Goal: Task Accomplishment & Management: Use online tool/utility

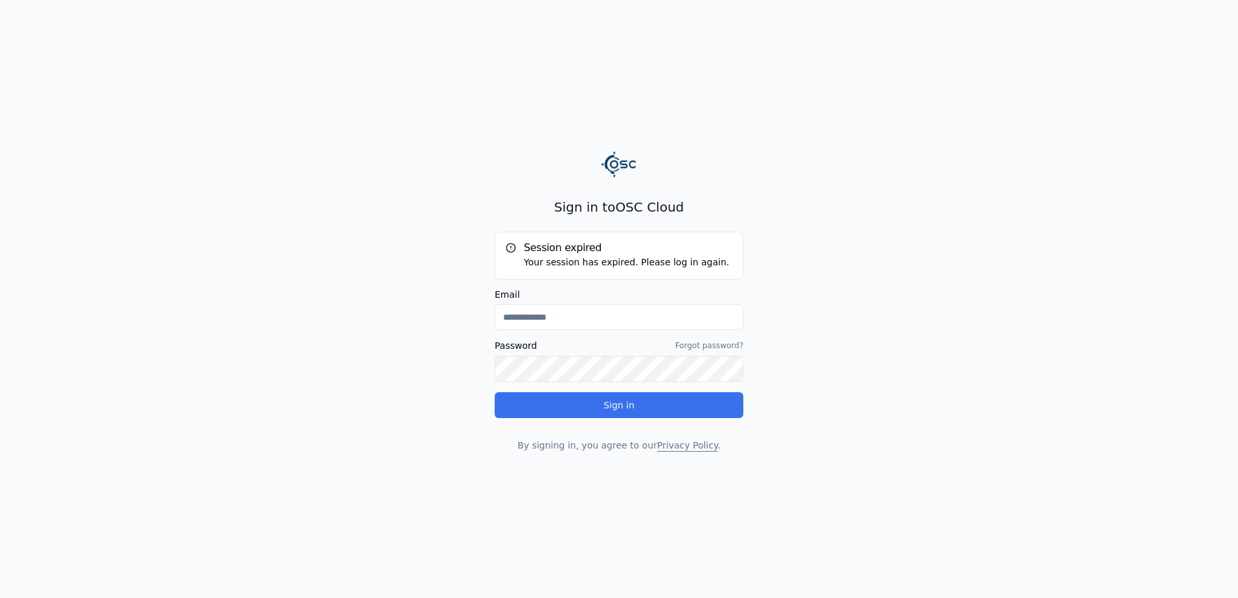
type input "**********"
click at [602, 414] on button "Sign in" at bounding box center [619, 405] width 249 height 26
type input "**********"
click at [556, 406] on button "Sign in" at bounding box center [619, 405] width 249 height 26
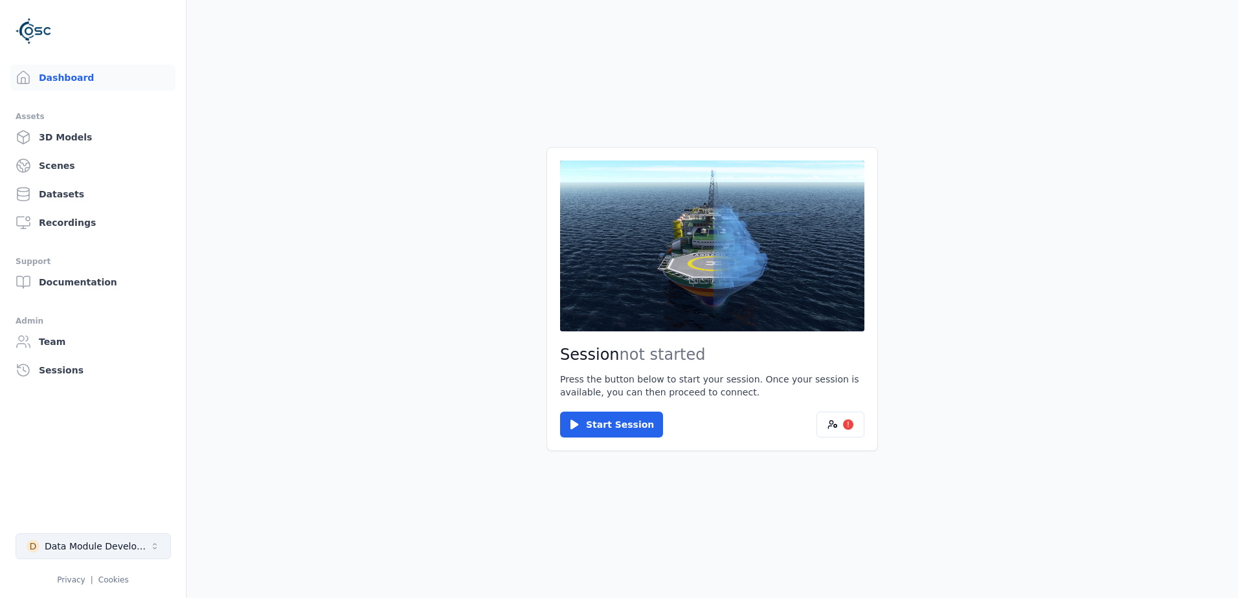
click at [102, 547] on div "Data Module Development" at bounding box center [97, 546] width 105 height 13
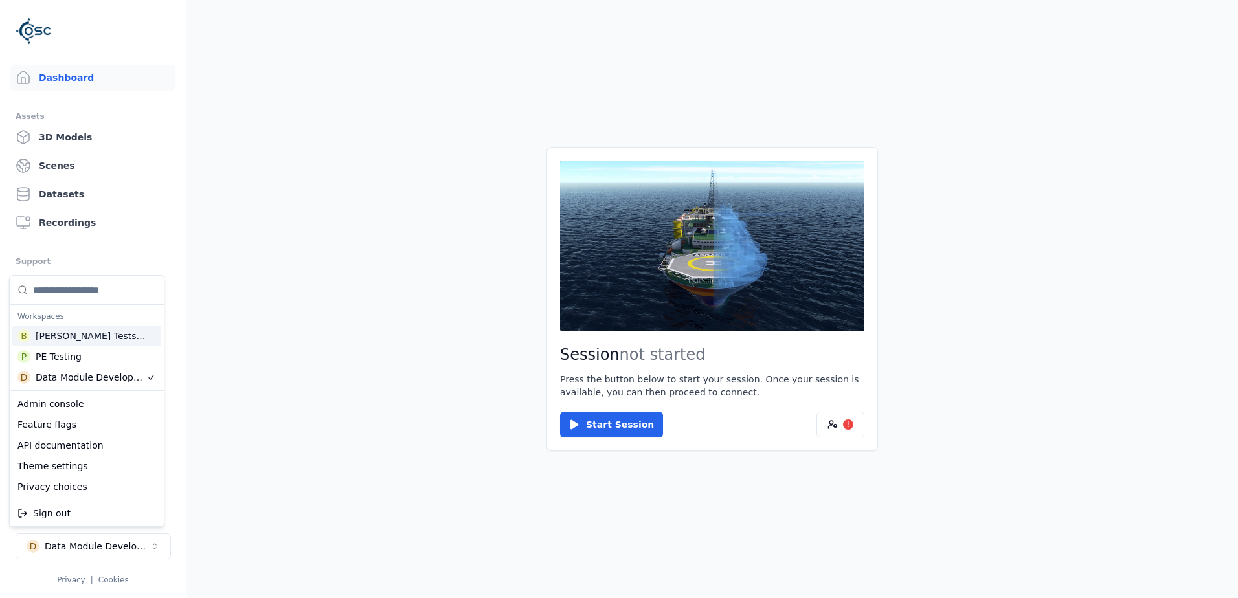
click at [108, 331] on div "B [PERSON_NAME] Testspace" at bounding box center [86, 336] width 149 height 21
click at [91, 342] on div "[PERSON_NAME] Testspace" at bounding box center [91, 336] width 111 height 13
click at [339, 373] on html "Support Dashboard Assets 3D Models Scenes Datasets Recordings Support Documenta…" at bounding box center [619, 299] width 1238 height 598
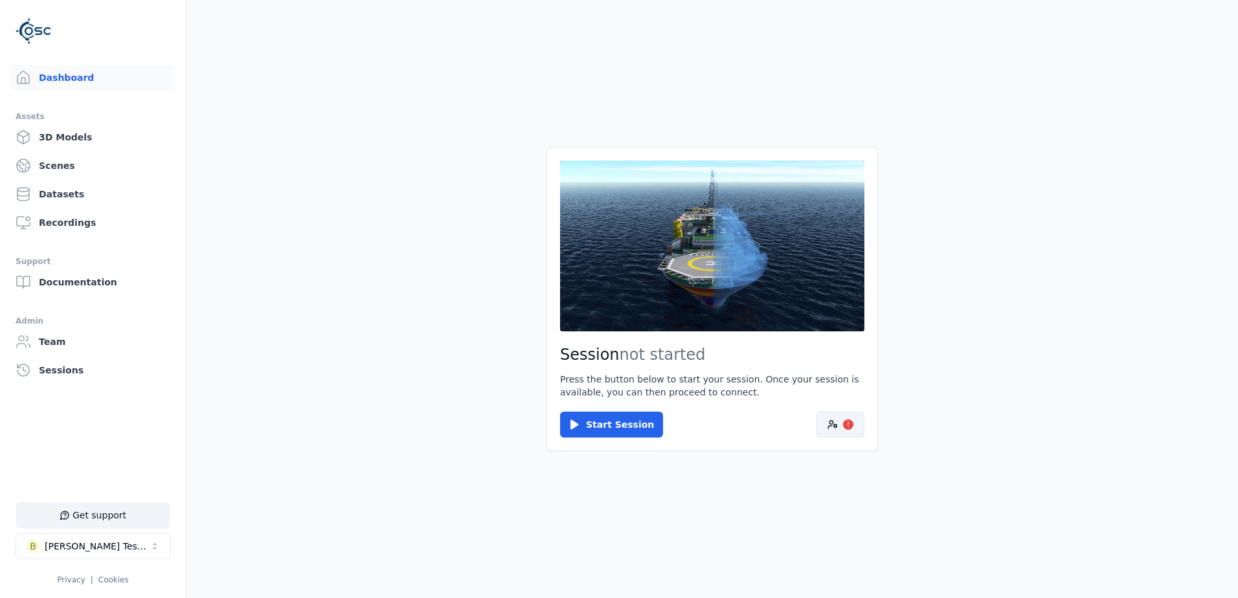
click at [830, 422] on icon at bounding box center [832, 425] width 10 height 10
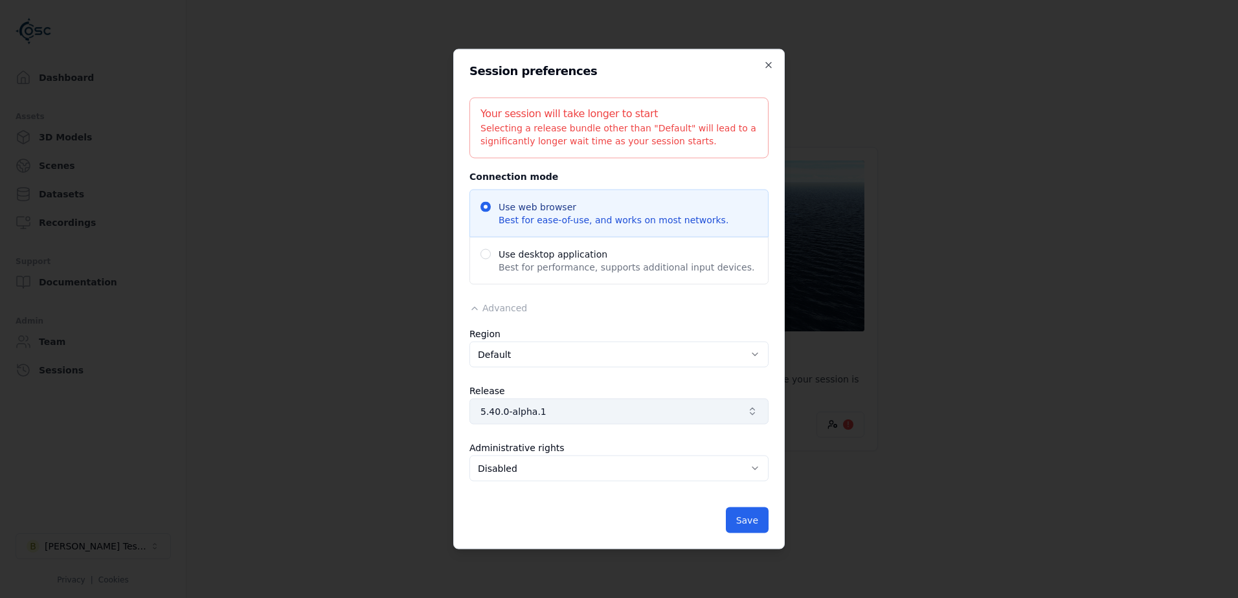
click at [565, 412] on span "5.40.0-alpha.1" at bounding box center [611, 411] width 262 height 13
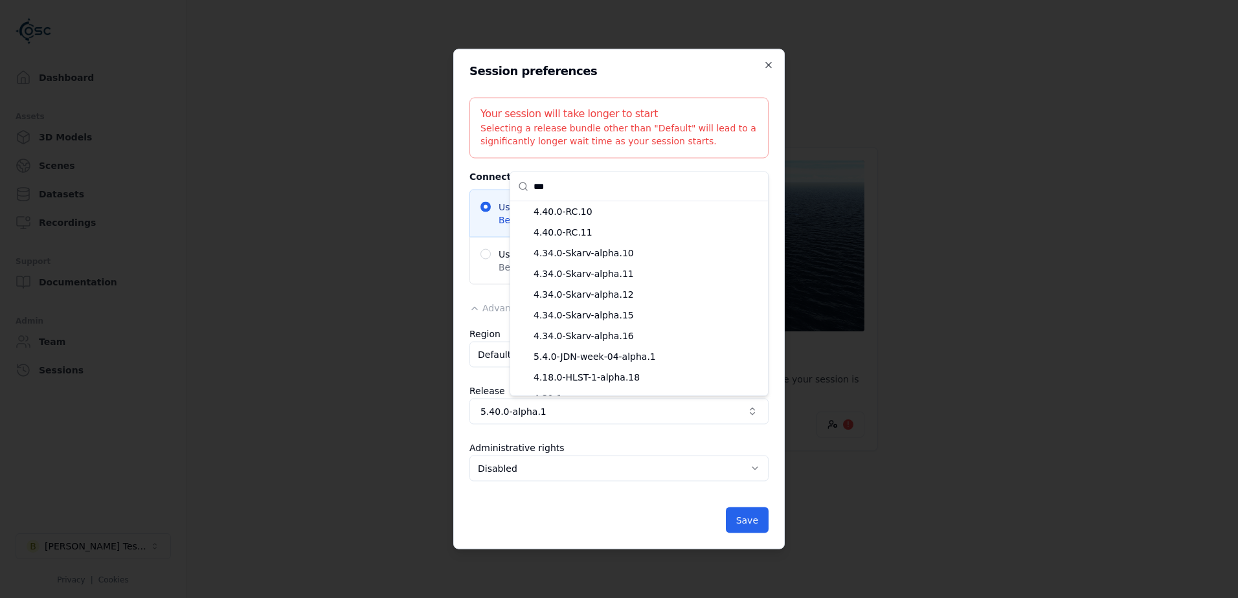
scroll to position [168, 0]
type input "*"
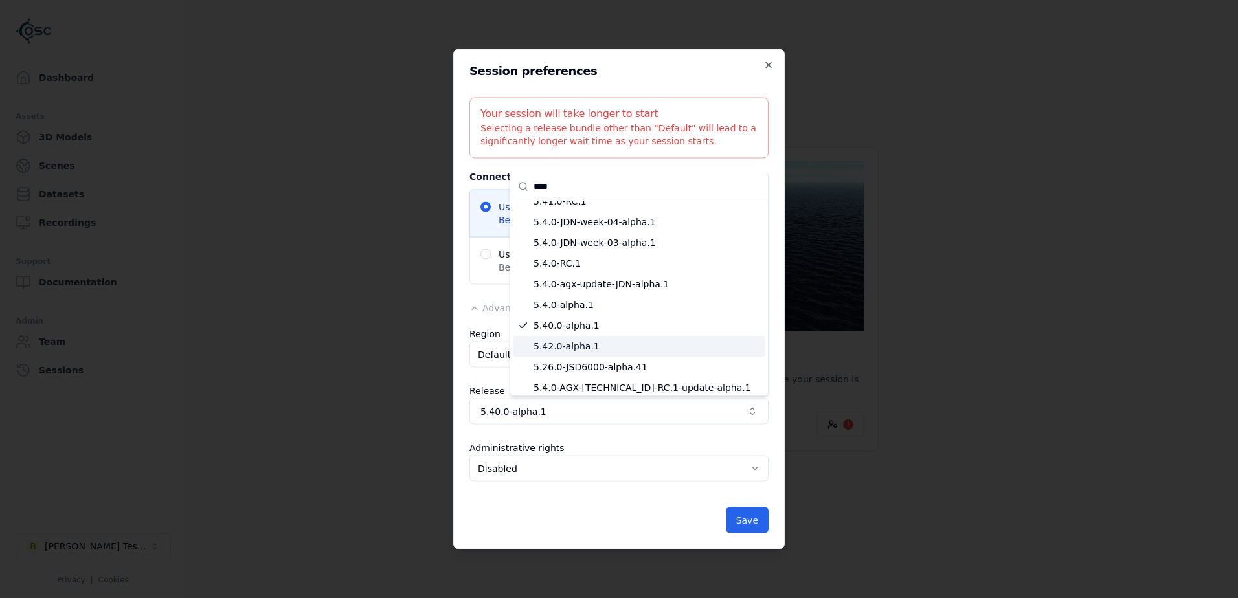
scroll to position [0, 0]
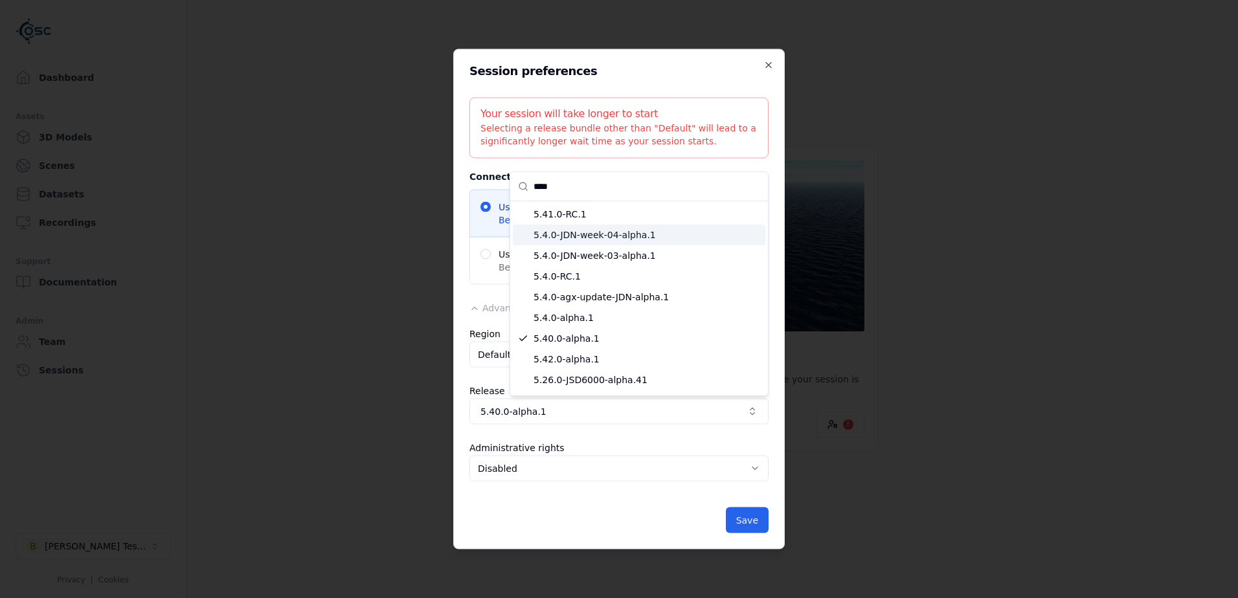
type input "****"
click at [586, 218] on span "5.41.0-RC.1" at bounding box center [646, 214] width 227 height 13
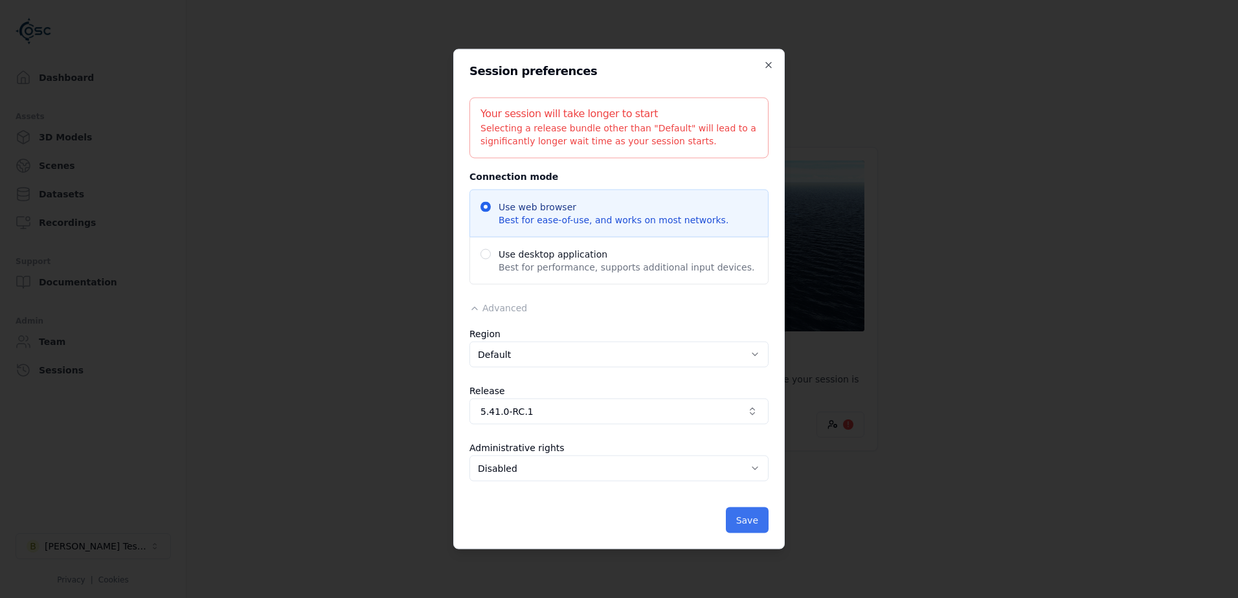
click at [754, 517] on button "Save" at bounding box center [747, 521] width 43 height 26
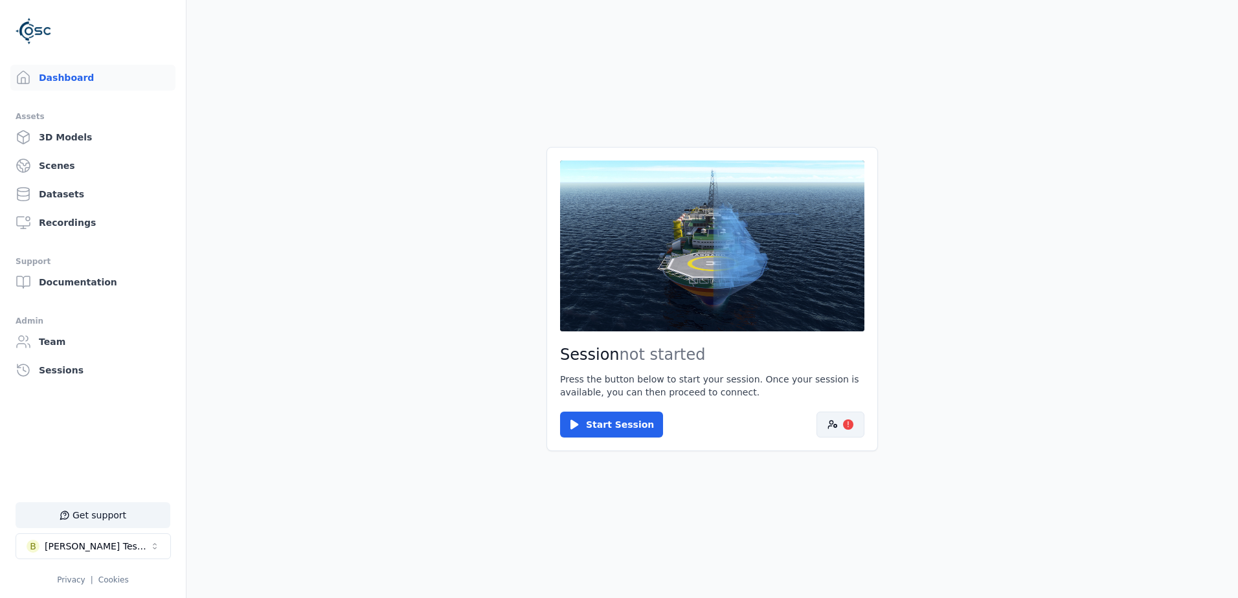
click at [858, 418] on button "!" at bounding box center [840, 425] width 48 height 26
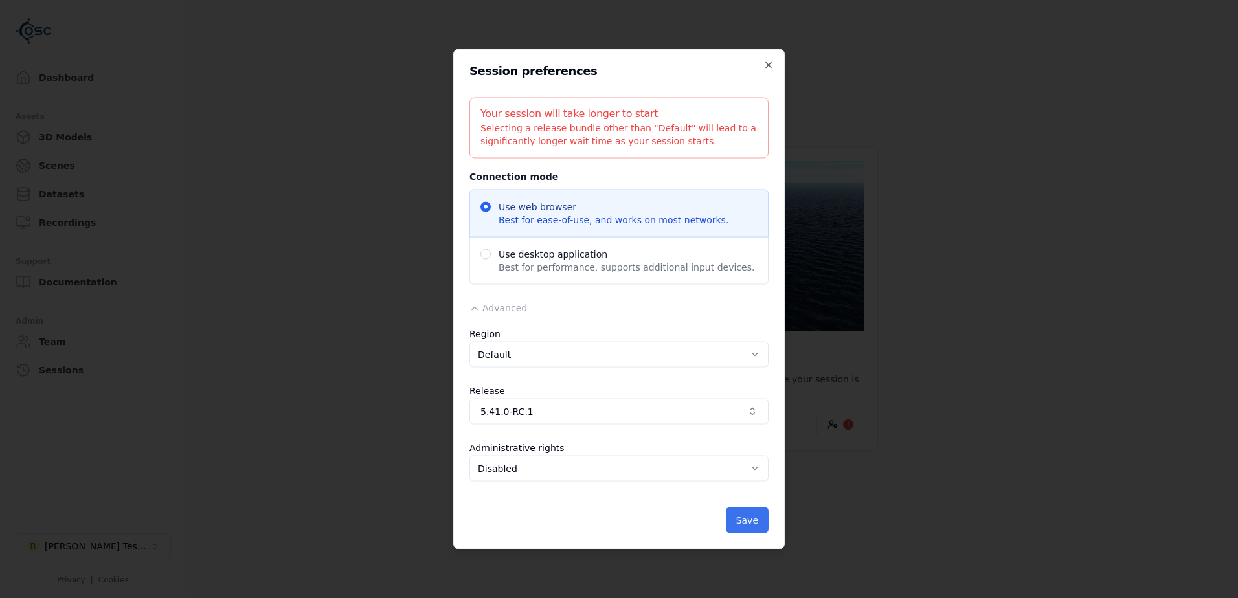
click at [753, 524] on button "Save" at bounding box center [747, 521] width 43 height 26
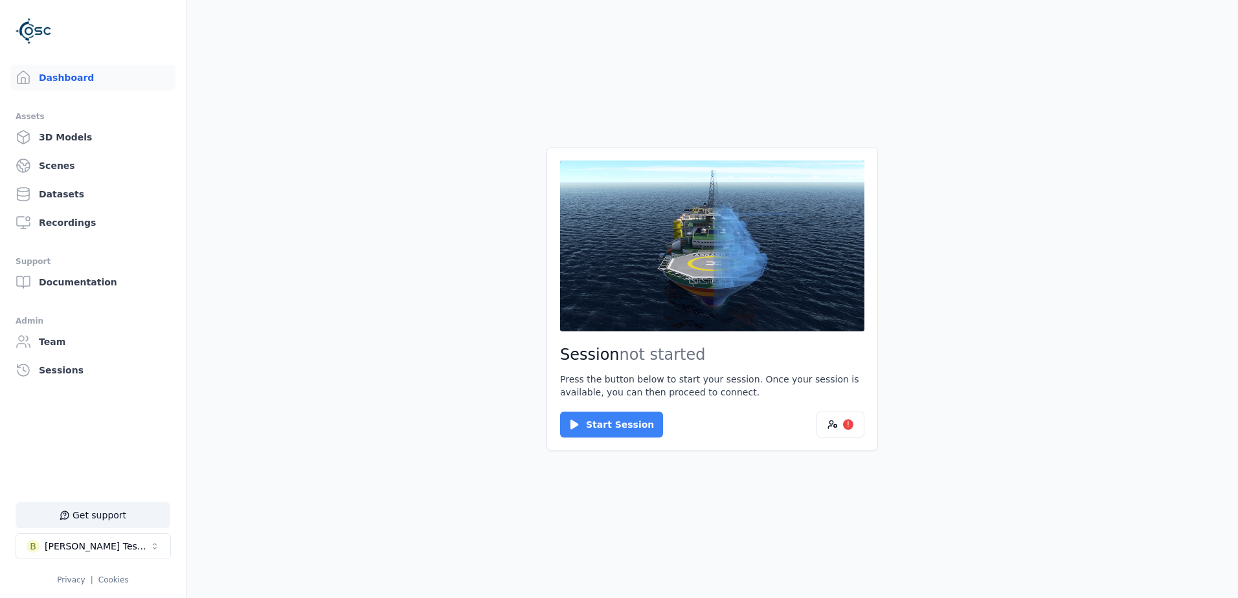
click at [613, 422] on button "Start Session" at bounding box center [611, 425] width 103 height 26
click at [592, 428] on button "Connect" at bounding box center [590, 425] width 60 height 26
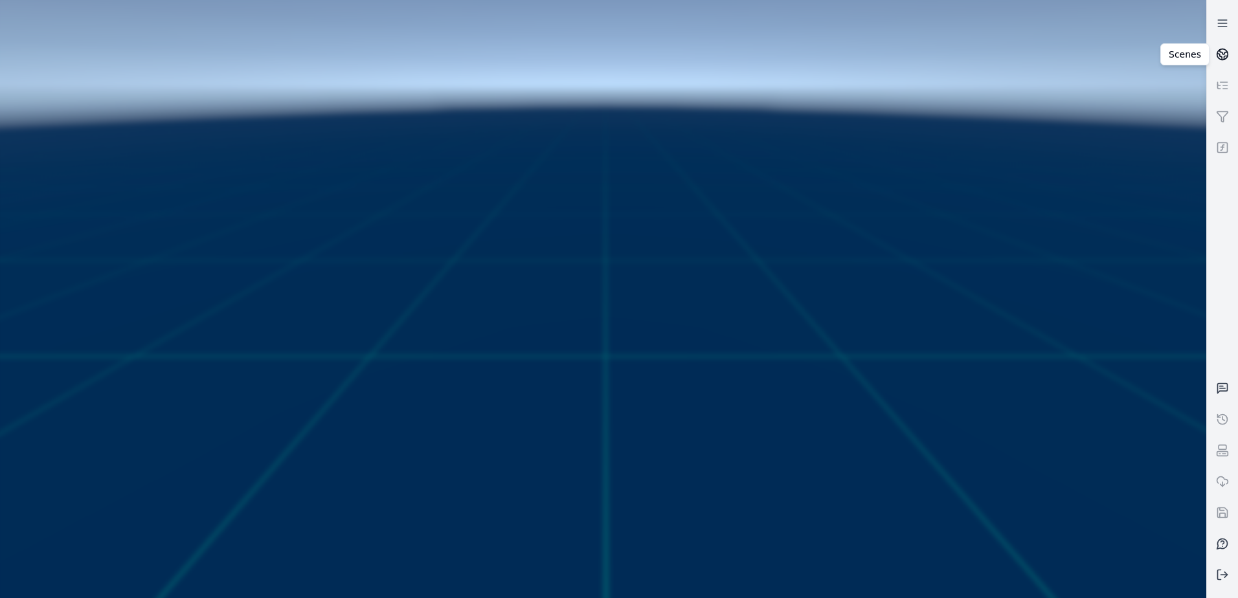
click at [1225, 54] on icon at bounding box center [1222, 54] width 13 height 13
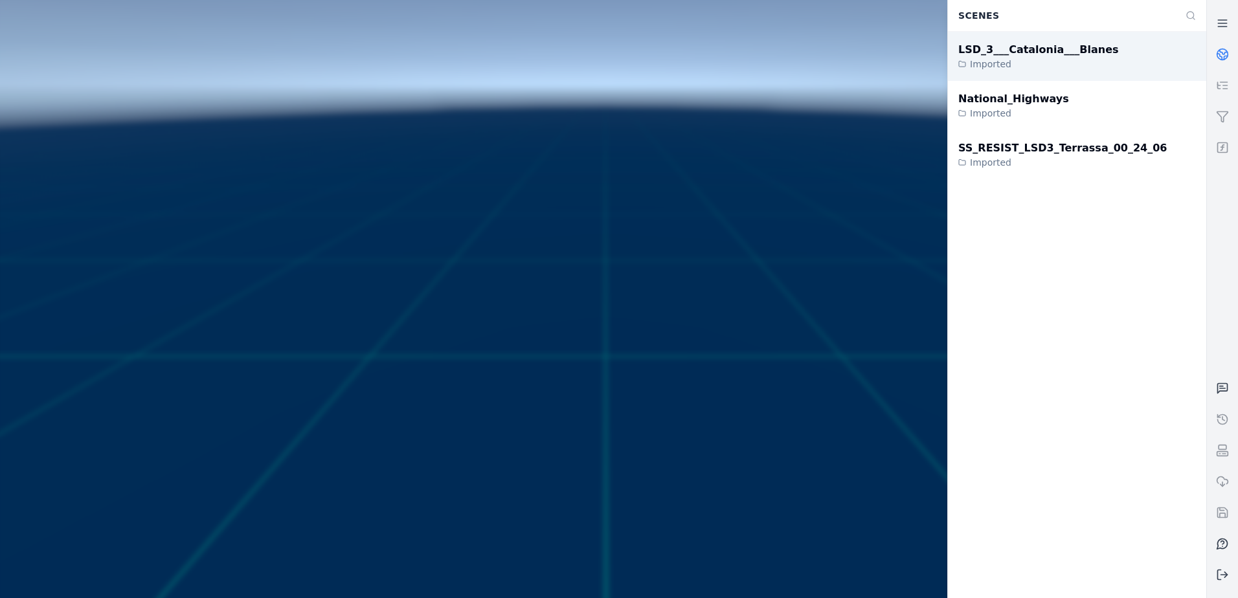
click at [1086, 49] on div "LSD_3___Catalonia___Blanes" at bounding box center [1038, 50] width 161 height 16
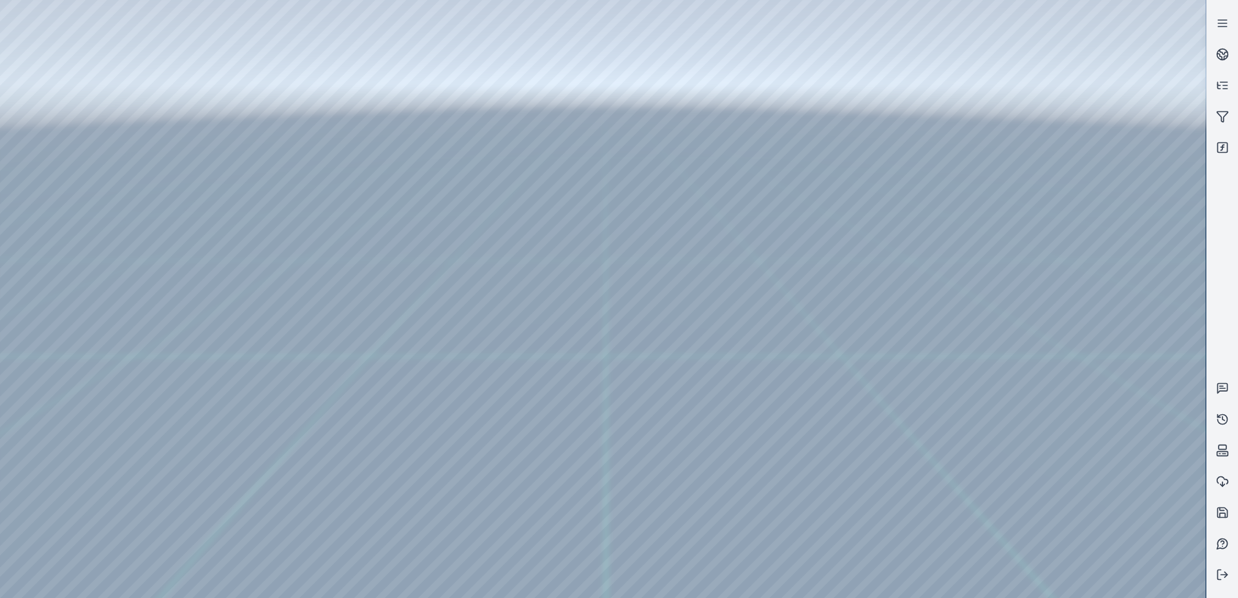
drag, startPoint x: 626, startPoint y: 372, endPoint x: 634, endPoint y: 435, distance: 63.3
drag, startPoint x: 623, startPoint y: 485, endPoint x: 645, endPoint y: 492, distance: 22.5
drag, startPoint x: 669, startPoint y: 446, endPoint x: 606, endPoint y: 418, distance: 69.5
click at [110, 38] on div at bounding box center [602, 299] width 1205 height 598
click at [17, 37] on div at bounding box center [602, 299] width 1205 height 598
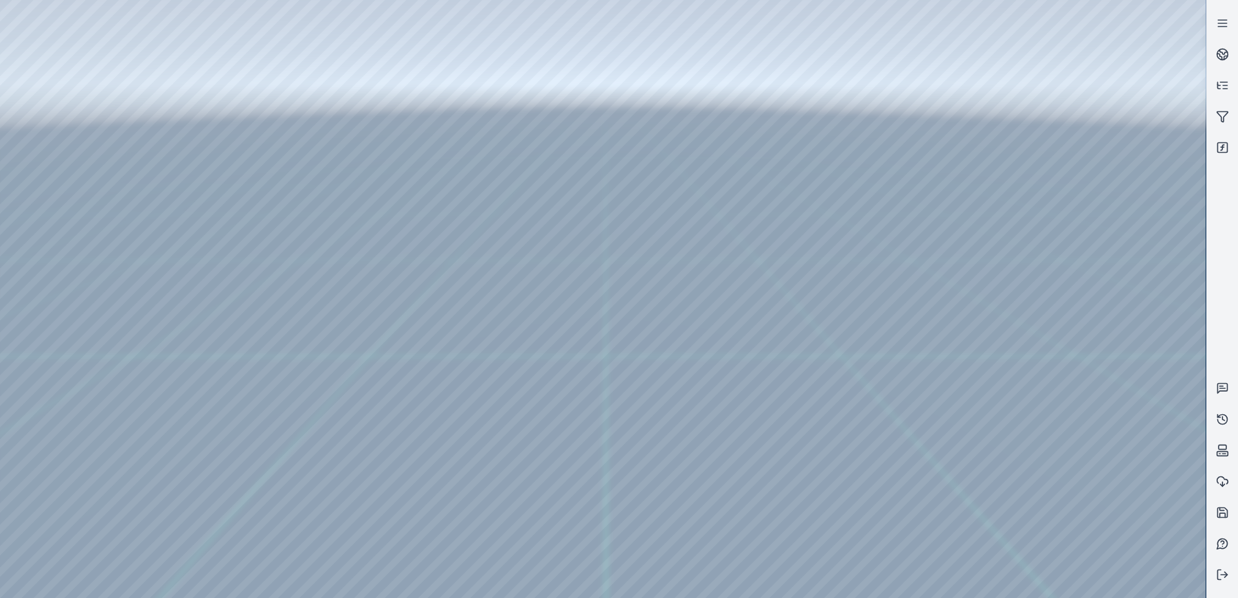
click at [53, 54] on div at bounding box center [602, 299] width 1205 height 598
click at [72, 111] on div at bounding box center [602, 299] width 1205 height 598
click at [298, 443] on div at bounding box center [602, 299] width 1205 height 598
click at [989, 585] on div at bounding box center [602, 299] width 1205 height 598
click at [385, 473] on div at bounding box center [602, 299] width 1205 height 598
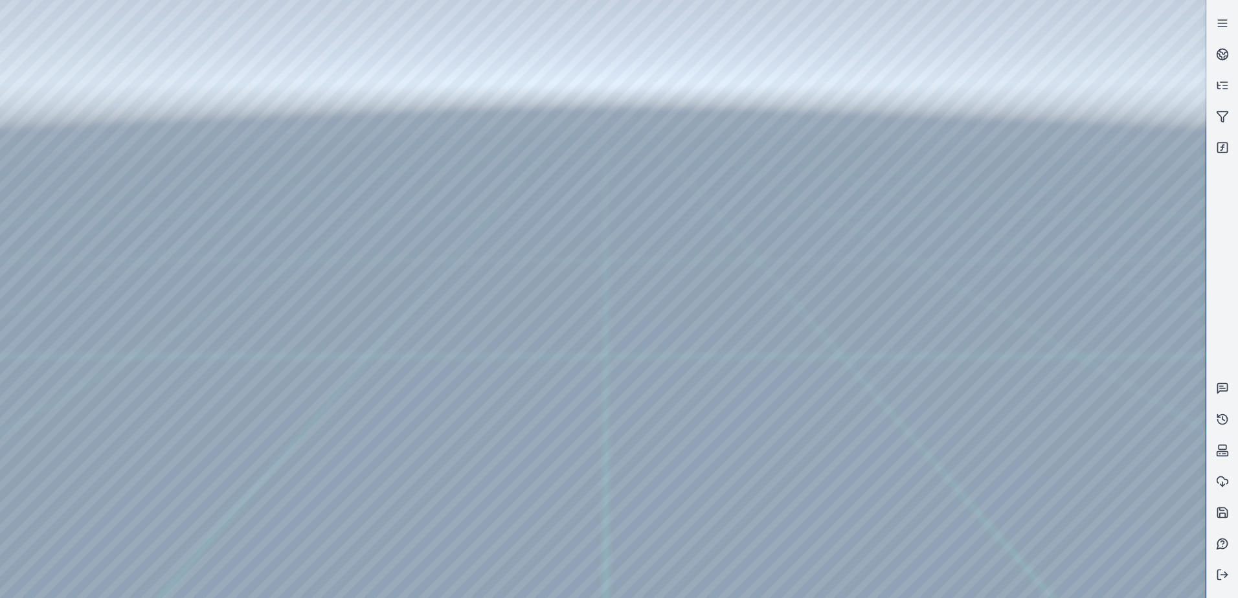
click at [386, 473] on div at bounding box center [602, 299] width 1205 height 598
click at [383, 469] on div at bounding box center [602, 299] width 1205 height 598
click at [910, 503] on div at bounding box center [602, 299] width 1205 height 598
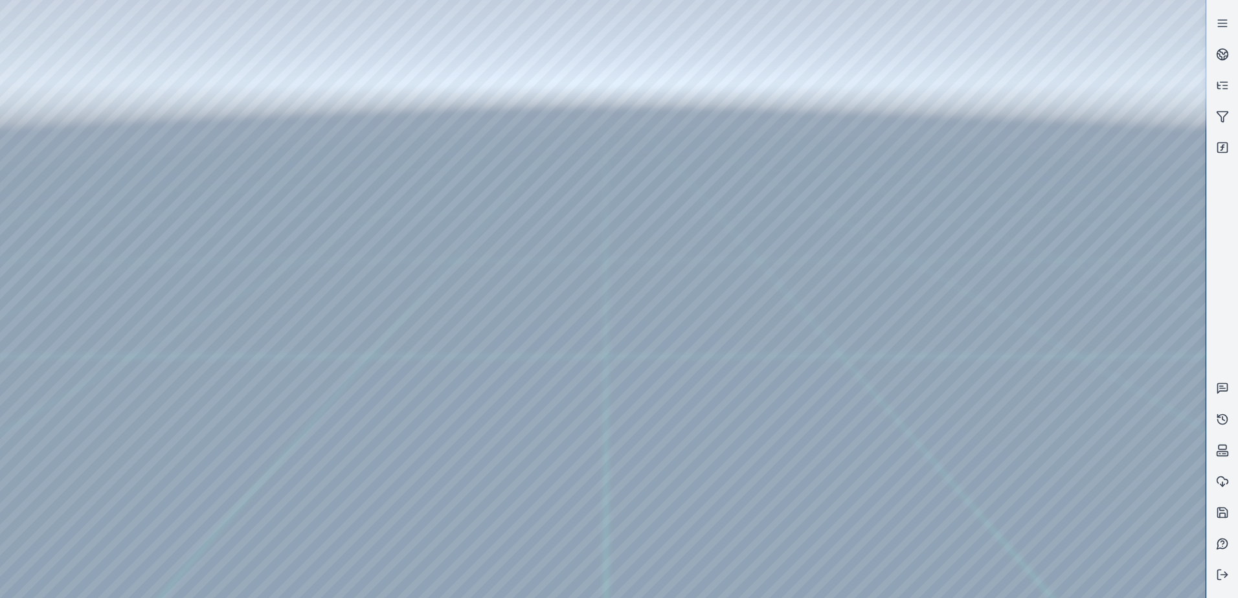
click at [913, 504] on div at bounding box center [602, 299] width 1205 height 598
click at [29, 475] on div at bounding box center [602, 299] width 1205 height 598
click at [989, 447] on div at bounding box center [602, 299] width 1205 height 598
click at [287, 288] on div at bounding box center [602, 299] width 1205 height 598
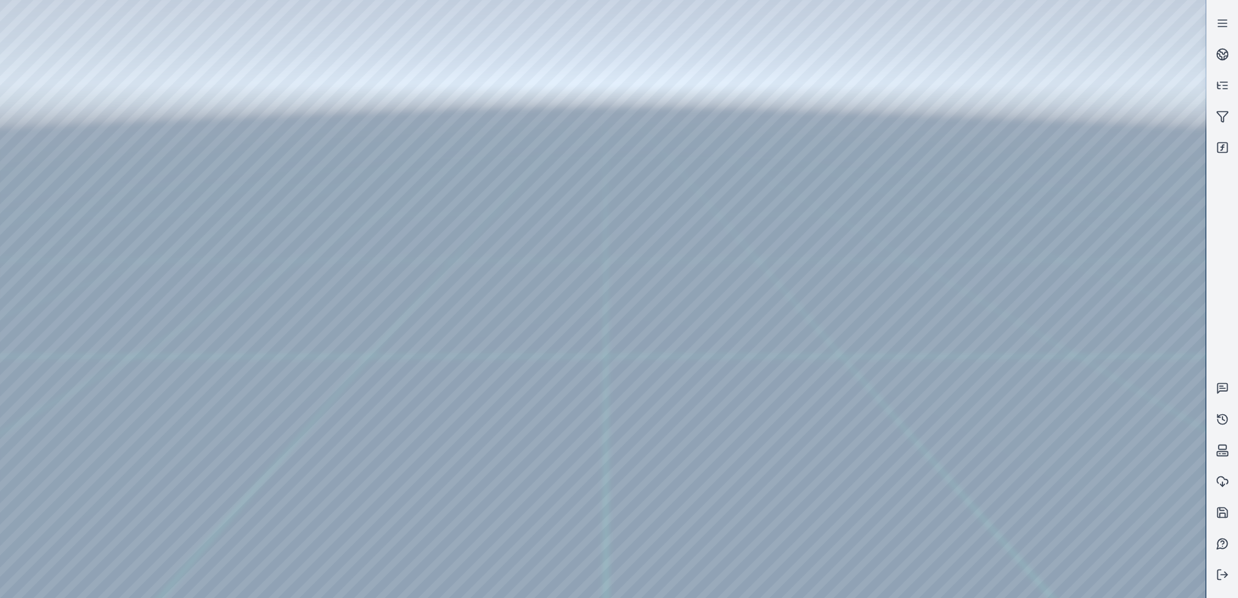
click at [267, 489] on div at bounding box center [602, 299] width 1205 height 598
click at [267, 503] on div at bounding box center [602, 299] width 1205 height 598
drag, startPoint x: 491, startPoint y: 315, endPoint x: 492, endPoint y: 322, distance: 7.2
click at [492, 321] on div at bounding box center [602, 299] width 1205 height 598
drag, startPoint x: 477, startPoint y: 344, endPoint x: 486, endPoint y: 357, distance: 15.3
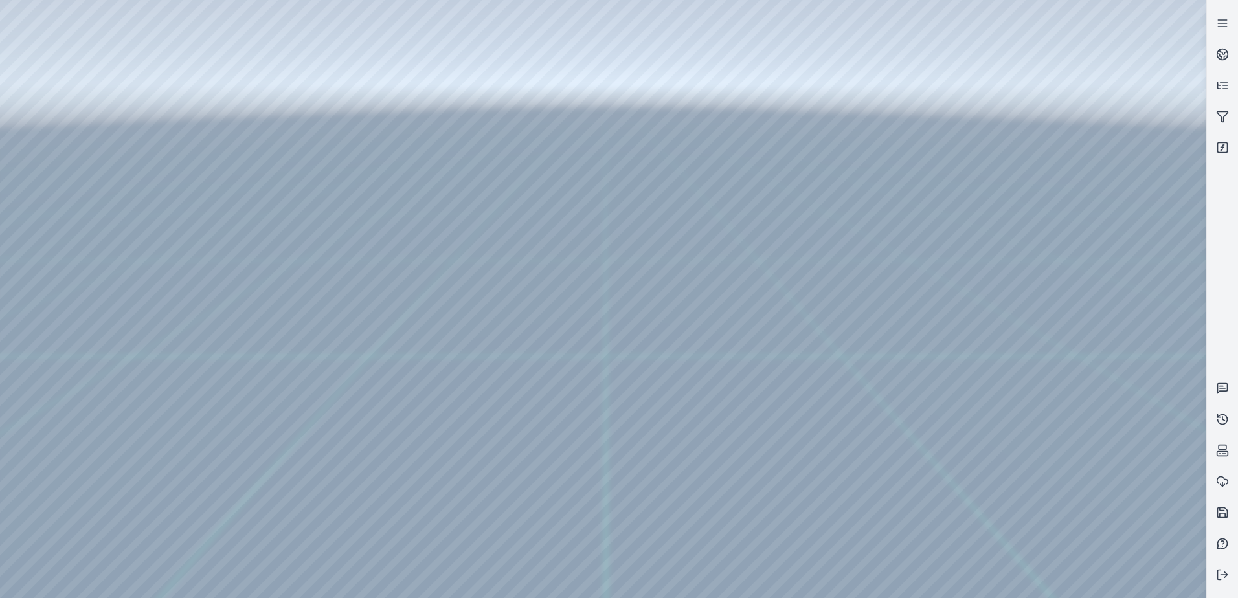
click at [486, 357] on div at bounding box center [602, 299] width 1205 height 598
click at [489, 361] on div at bounding box center [602, 299] width 1205 height 598
drag, startPoint x: 417, startPoint y: 410, endPoint x: 414, endPoint y: 404, distance: 7.0
click at [417, 407] on div at bounding box center [602, 299] width 1205 height 598
drag, startPoint x: 414, startPoint y: 404, endPoint x: 448, endPoint y: 406, distance: 33.7
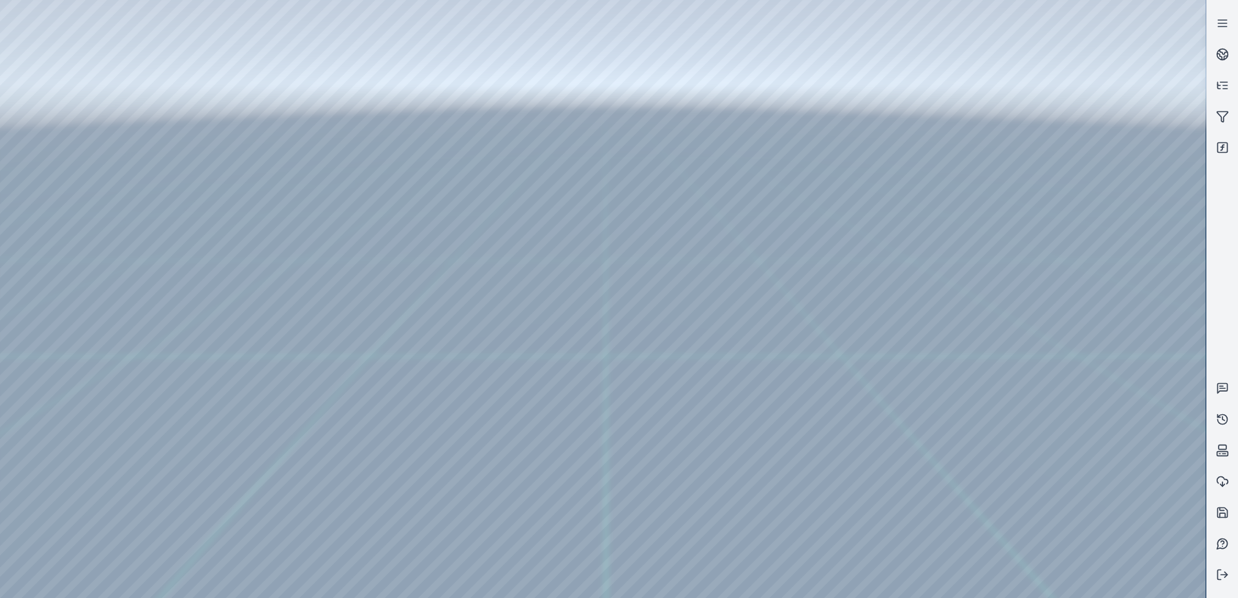
click at [448, 406] on div at bounding box center [602, 299] width 1205 height 598
click at [457, 359] on div at bounding box center [602, 299] width 1205 height 598
click at [458, 359] on div at bounding box center [602, 299] width 1205 height 598
click at [511, 140] on div at bounding box center [602, 299] width 1205 height 598
click at [265, 489] on div at bounding box center [602, 299] width 1205 height 598
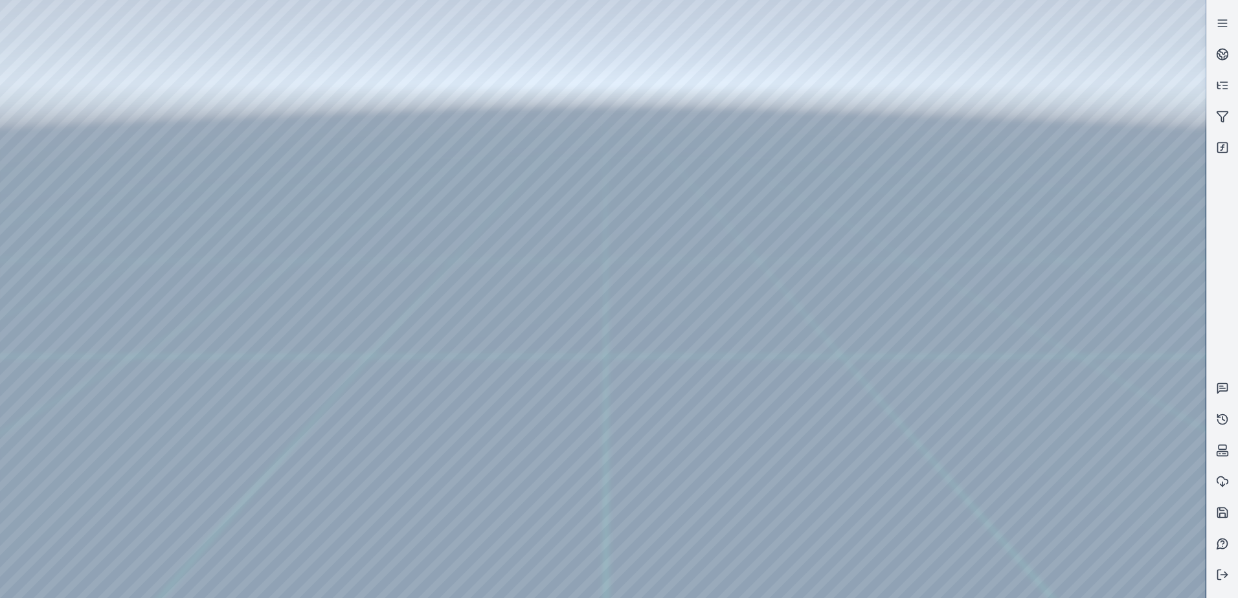
click at [250, 507] on div at bounding box center [602, 299] width 1205 height 598
click at [482, 333] on div at bounding box center [602, 299] width 1205 height 598
click at [514, 142] on div at bounding box center [602, 299] width 1205 height 598
click at [295, 443] on div at bounding box center [602, 299] width 1205 height 598
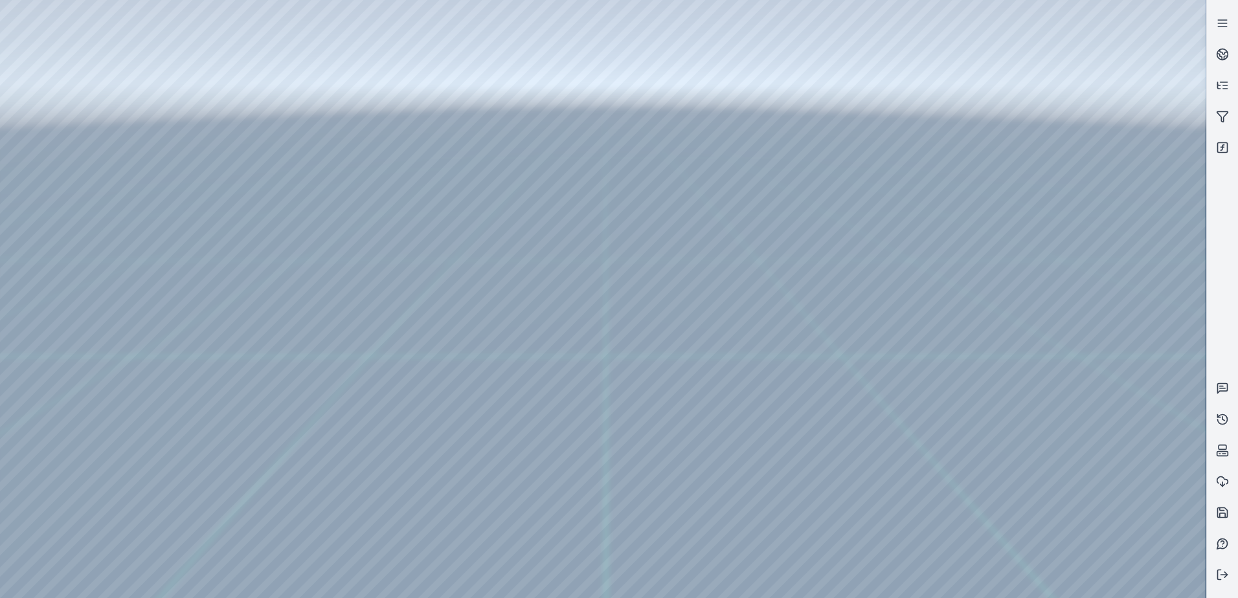
click at [268, 445] on div at bounding box center [602, 299] width 1205 height 598
click at [247, 464] on div at bounding box center [602, 299] width 1205 height 598
click at [509, 332] on div at bounding box center [602, 299] width 1205 height 598
drag, startPoint x: 501, startPoint y: 330, endPoint x: 485, endPoint y: 326, distance: 16.6
click at [485, 326] on div at bounding box center [602, 299] width 1205 height 598
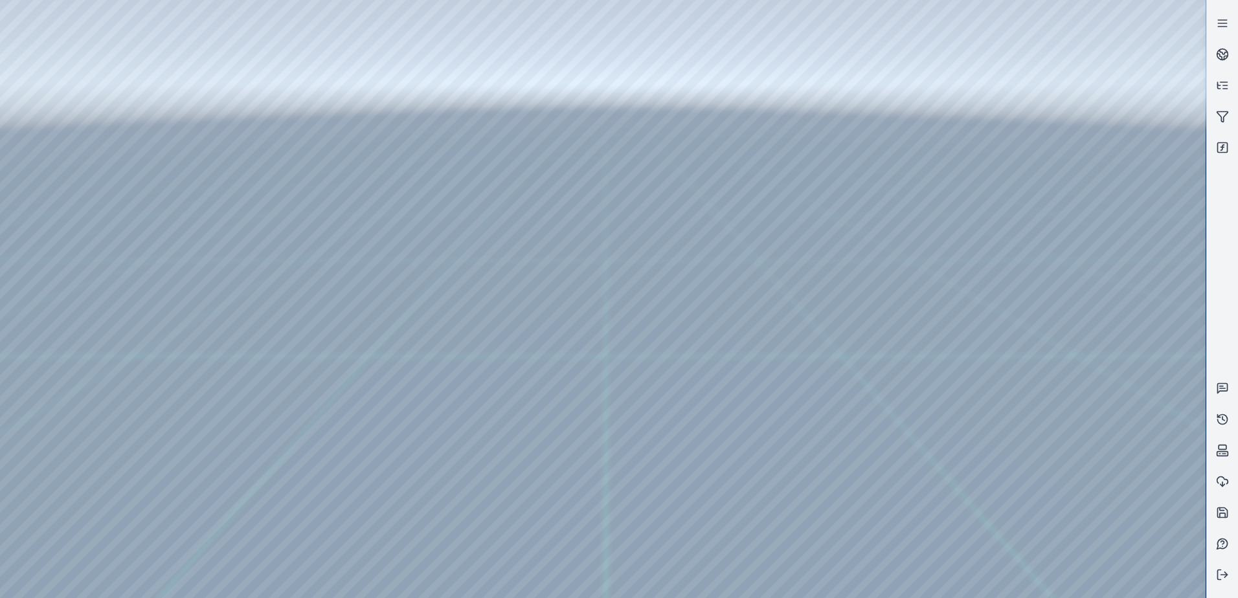
click at [485, 326] on div at bounding box center [602, 299] width 1205 height 598
click at [486, 326] on div at bounding box center [602, 299] width 1205 height 598
click at [464, 405] on div at bounding box center [602, 299] width 1205 height 598
click at [488, 331] on div at bounding box center [602, 299] width 1205 height 598
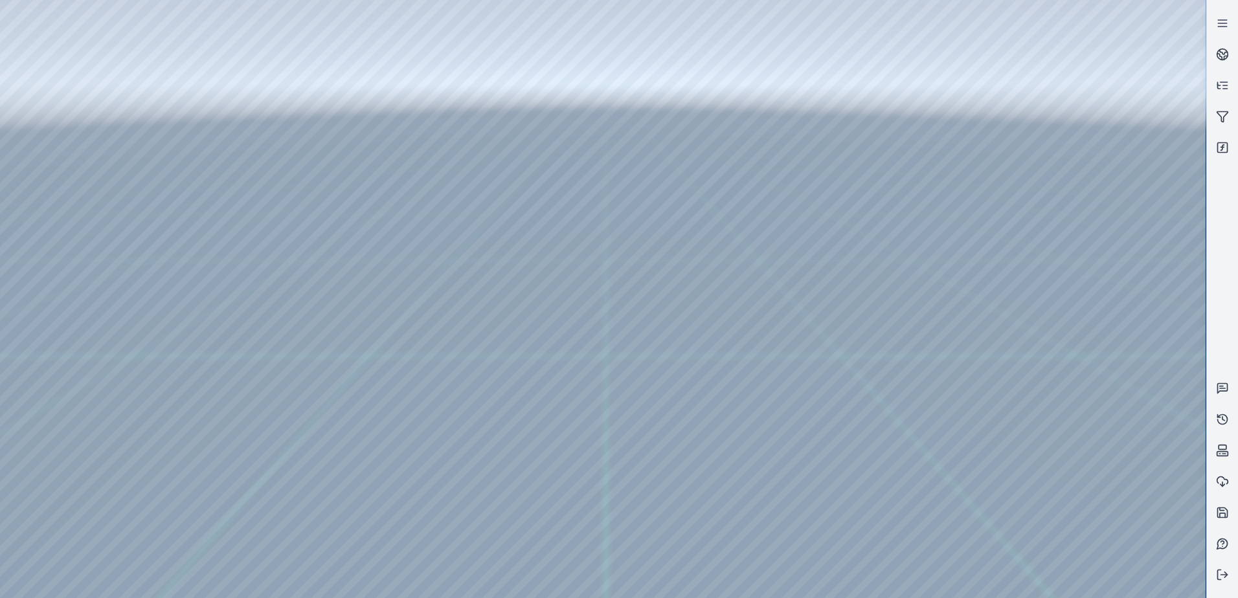
click at [493, 200] on div at bounding box center [602, 299] width 1205 height 598
drag, startPoint x: 480, startPoint y: 245, endPoint x: 477, endPoint y: 236, distance: 8.8
click at [479, 245] on div at bounding box center [602, 299] width 1205 height 598
click at [477, 235] on div at bounding box center [602, 299] width 1205 height 598
click at [480, 205] on div at bounding box center [602, 299] width 1205 height 598
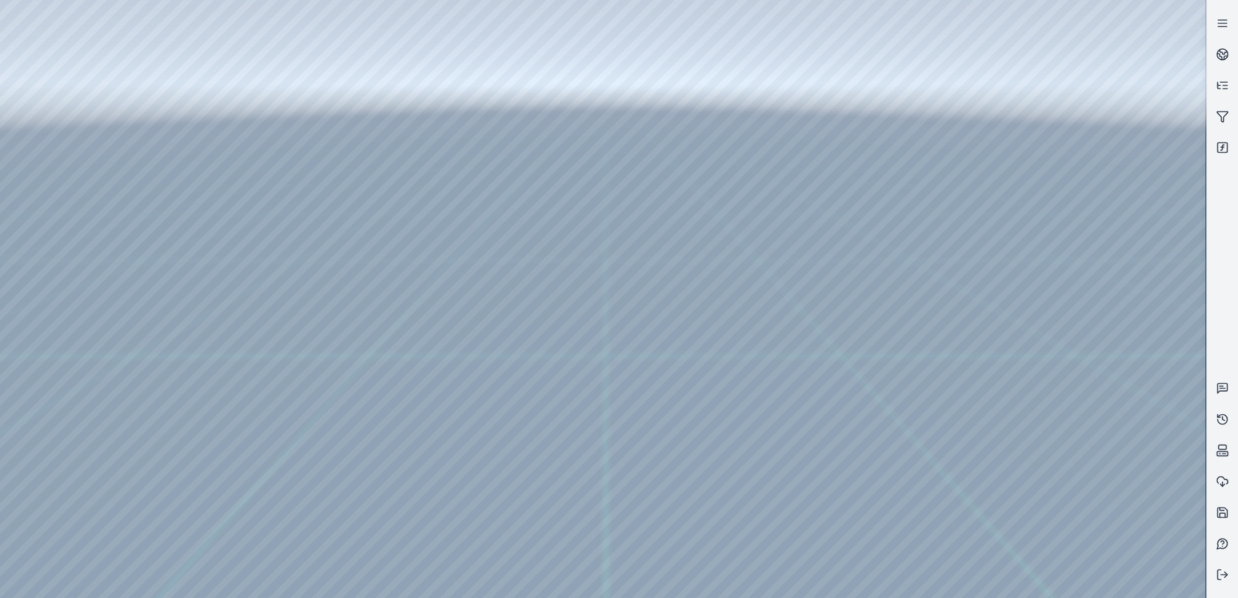
click at [478, 223] on div at bounding box center [602, 299] width 1205 height 598
click at [476, 342] on div at bounding box center [602, 299] width 1205 height 598
click at [497, 315] on div at bounding box center [602, 299] width 1205 height 598
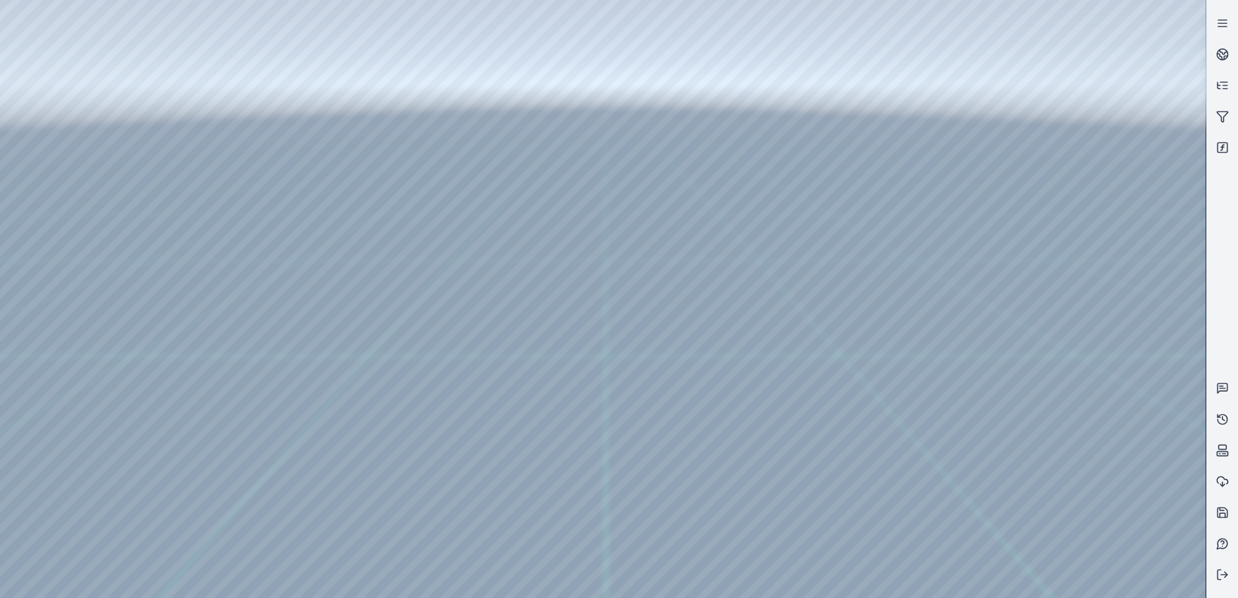
click at [511, 147] on div at bounding box center [602, 299] width 1205 height 598
drag, startPoint x: 471, startPoint y: 260, endPoint x: 508, endPoint y: 268, distance: 37.1
drag, startPoint x: 691, startPoint y: 390, endPoint x: 662, endPoint y: 365, distance: 38.1
drag, startPoint x: 676, startPoint y: 346, endPoint x: 622, endPoint y: 324, distance: 58.1
click at [265, 445] on div at bounding box center [602, 299] width 1205 height 598
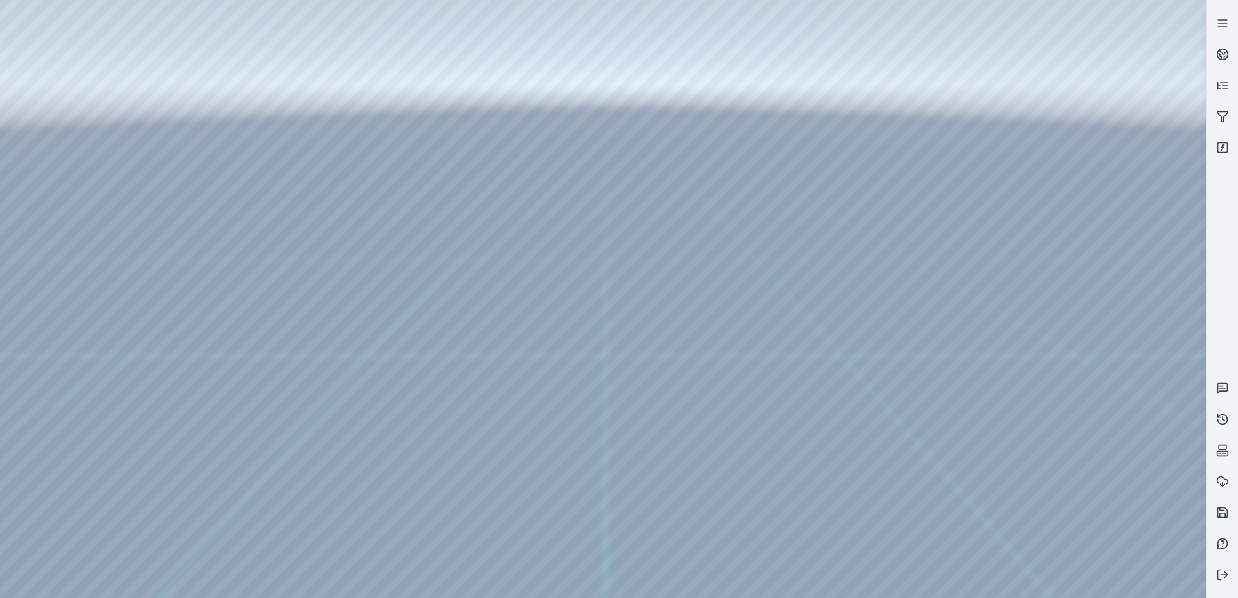
click at [247, 460] on div at bounding box center [602, 299] width 1205 height 598
click at [445, 240] on div at bounding box center [602, 299] width 1205 height 598
click at [442, 278] on div at bounding box center [602, 299] width 1205 height 598
click at [431, 240] on div at bounding box center [602, 299] width 1205 height 598
click at [422, 280] on div at bounding box center [602, 299] width 1205 height 598
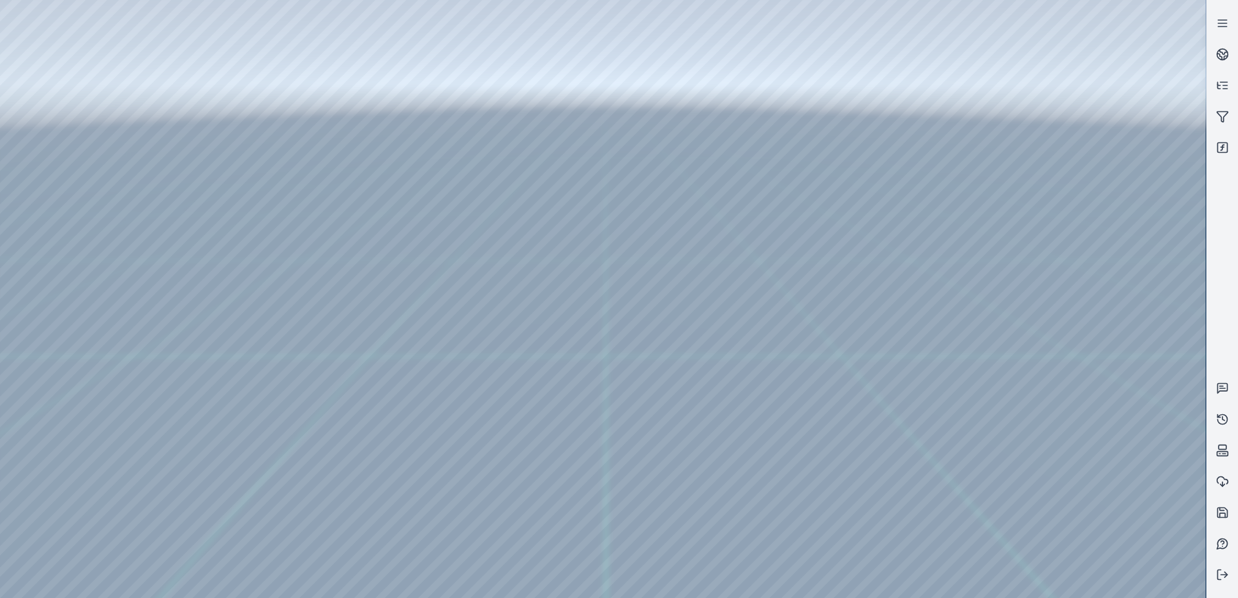
click at [426, 247] on div at bounding box center [602, 299] width 1205 height 598
click at [424, 243] on div at bounding box center [602, 299] width 1205 height 598
click at [397, 243] on div at bounding box center [602, 299] width 1205 height 598
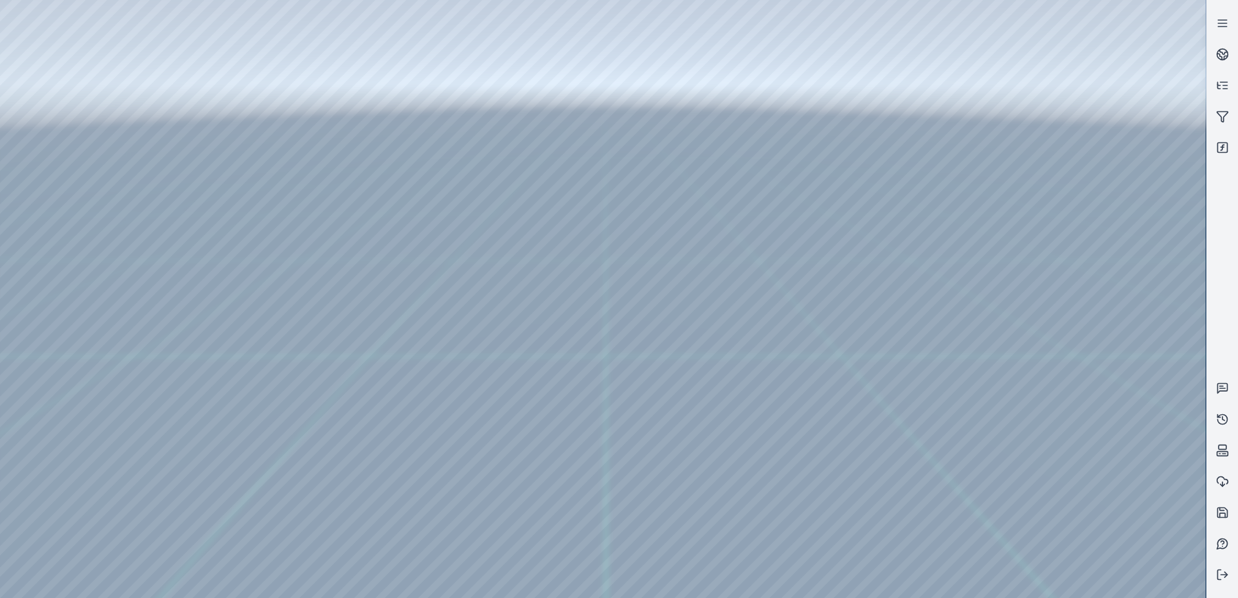
click at [397, 243] on div at bounding box center [602, 299] width 1205 height 598
click at [425, 248] on div at bounding box center [602, 299] width 1205 height 598
click at [456, 283] on div at bounding box center [602, 299] width 1205 height 598
click at [550, 272] on div at bounding box center [602, 299] width 1205 height 598
click at [445, 371] on div at bounding box center [602, 299] width 1205 height 598
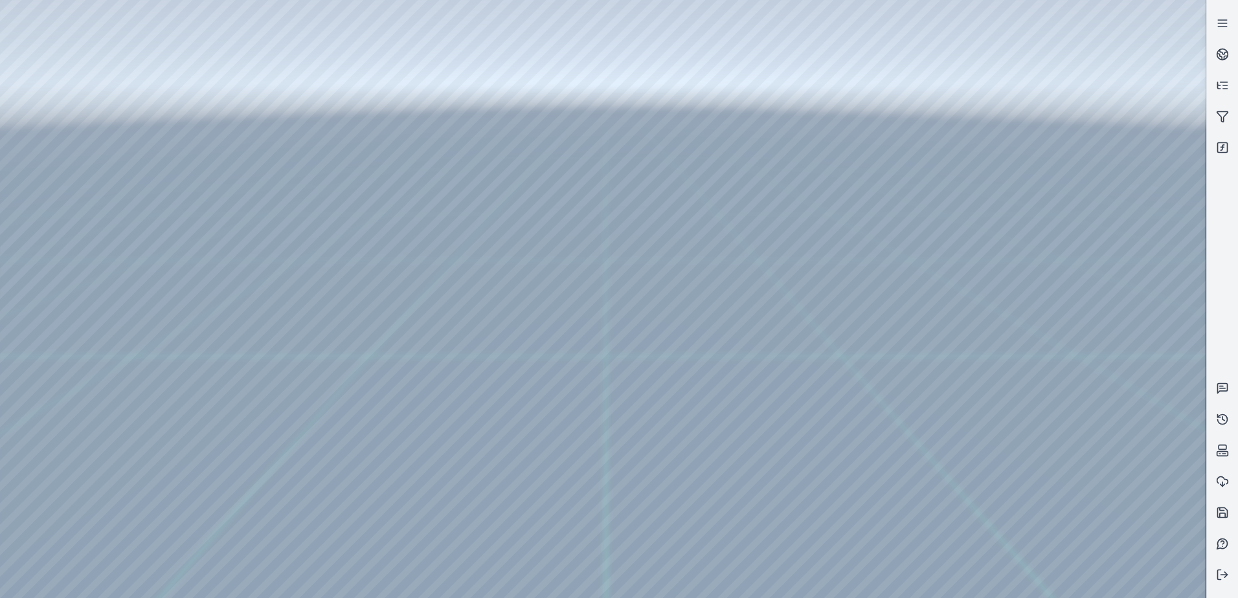
drag, startPoint x: 445, startPoint y: 383, endPoint x: 495, endPoint y: 348, distance: 61.4
click at [495, 348] on div at bounding box center [602, 299] width 1205 height 598
click at [494, 347] on div at bounding box center [602, 299] width 1205 height 598
click at [476, 330] on div at bounding box center [602, 299] width 1205 height 598
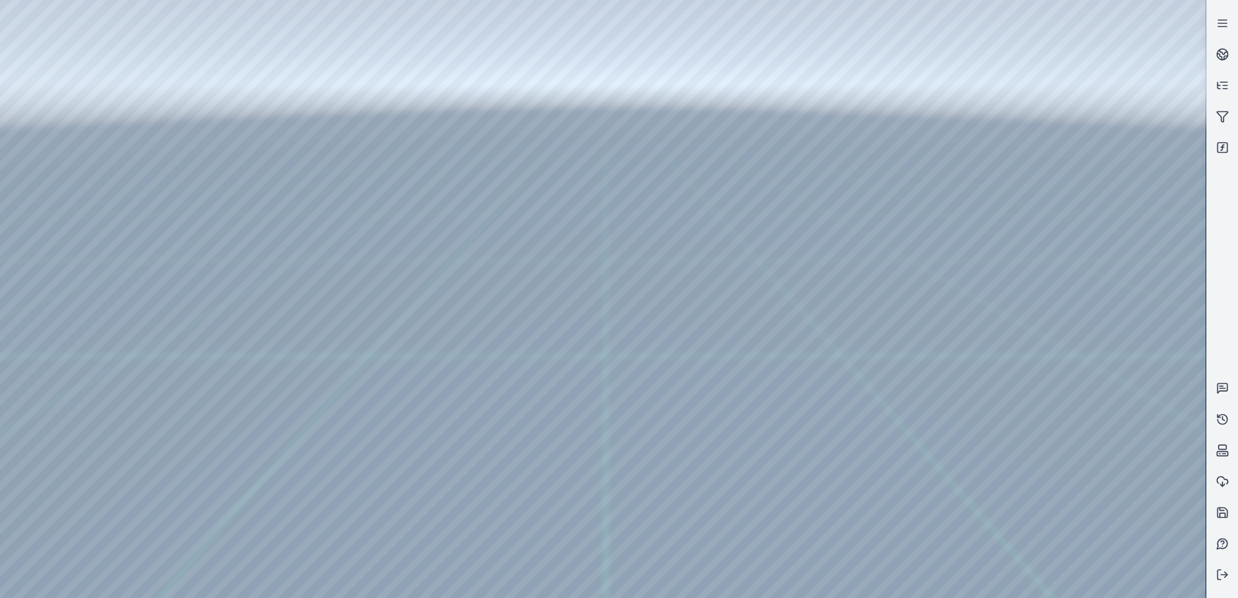
click at [476, 330] on div at bounding box center [602, 299] width 1205 height 598
click at [492, 407] on div at bounding box center [602, 299] width 1205 height 598
click at [489, 406] on div at bounding box center [602, 299] width 1205 height 598
click at [487, 334] on div at bounding box center [602, 299] width 1205 height 598
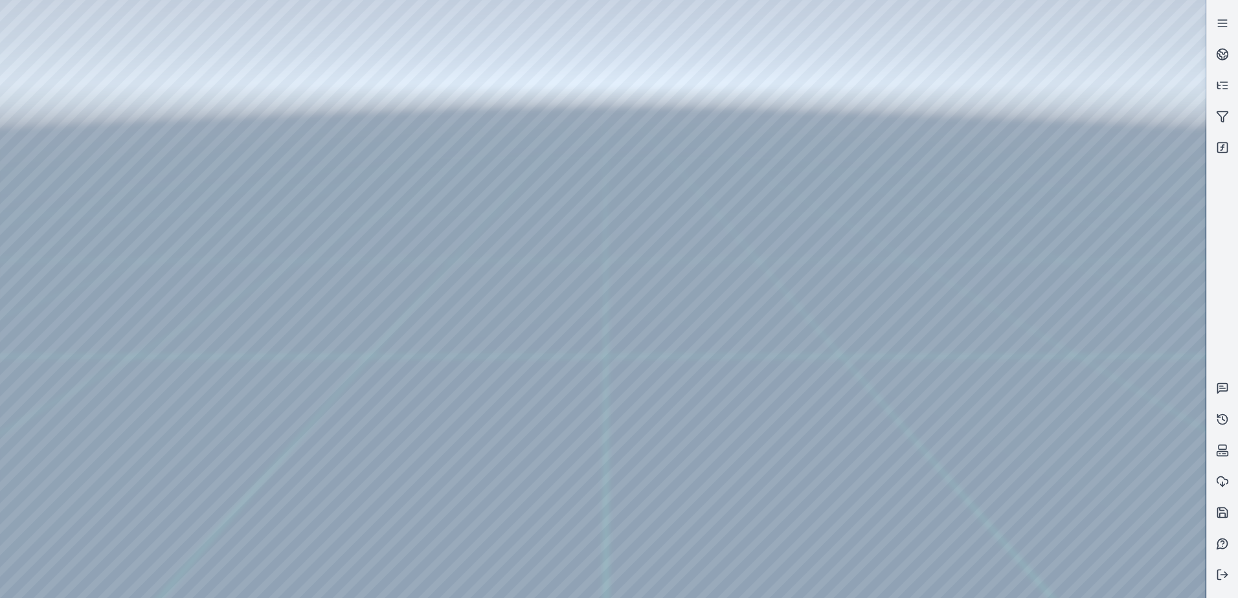
click at [504, 142] on div at bounding box center [602, 299] width 1205 height 598
click at [298, 487] on div at bounding box center [602, 299] width 1205 height 598
click at [293, 487] on div at bounding box center [602, 299] width 1205 height 598
click at [990, 587] on div at bounding box center [602, 299] width 1205 height 598
click at [917, 495] on div at bounding box center [602, 299] width 1205 height 598
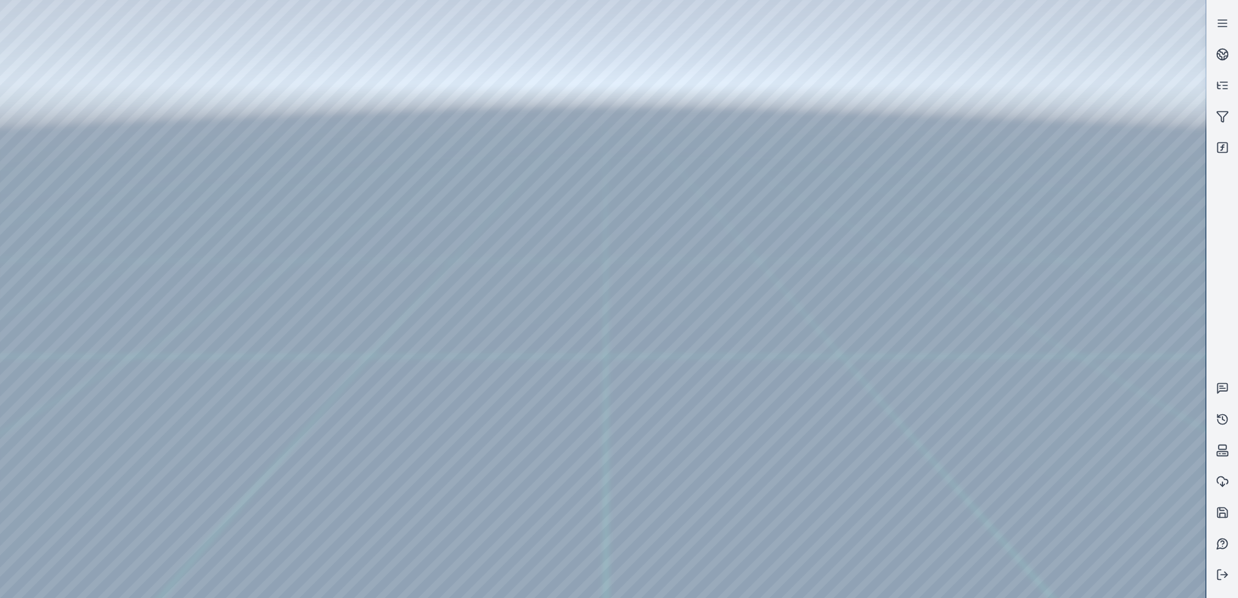
click at [916, 495] on div at bounding box center [602, 299] width 1205 height 598
click at [912, 504] on div at bounding box center [602, 299] width 1205 height 598
click at [984, 505] on div at bounding box center [602, 299] width 1205 height 598
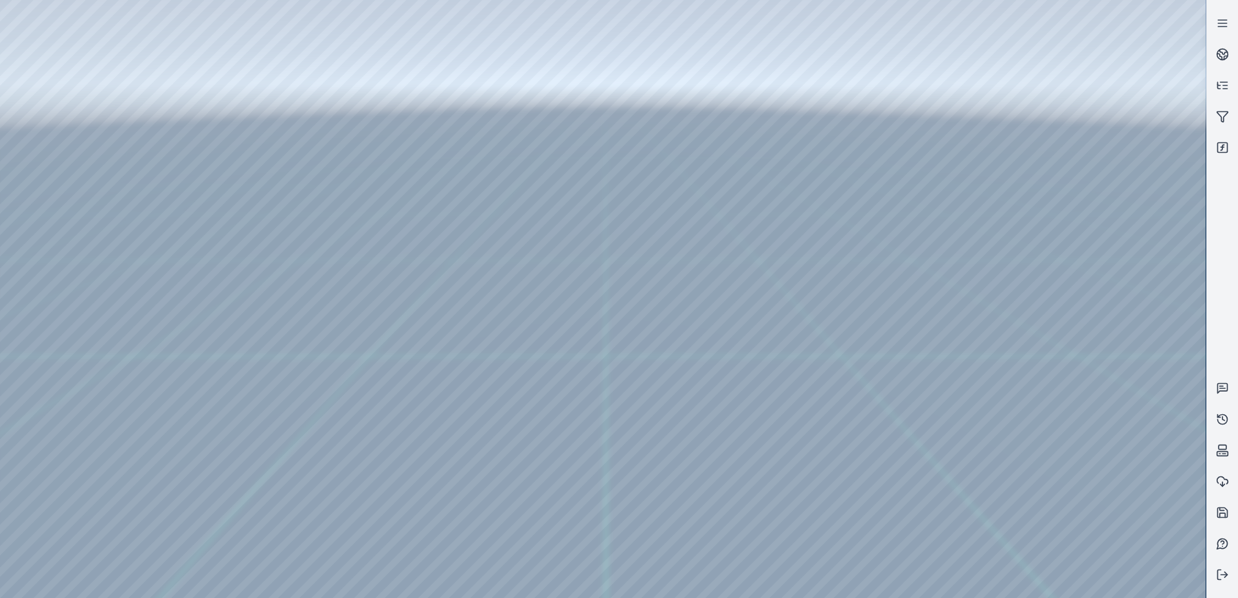
click at [20, 474] on div at bounding box center [602, 299] width 1205 height 598
click at [295, 386] on div at bounding box center [602, 299] width 1205 height 598
click at [293, 392] on div at bounding box center [602, 299] width 1205 height 598
drag, startPoint x: 704, startPoint y: 348, endPoint x: 665, endPoint y: 350, distance: 38.9
click at [264, 389] on div at bounding box center [602, 299] width 1205 height 598
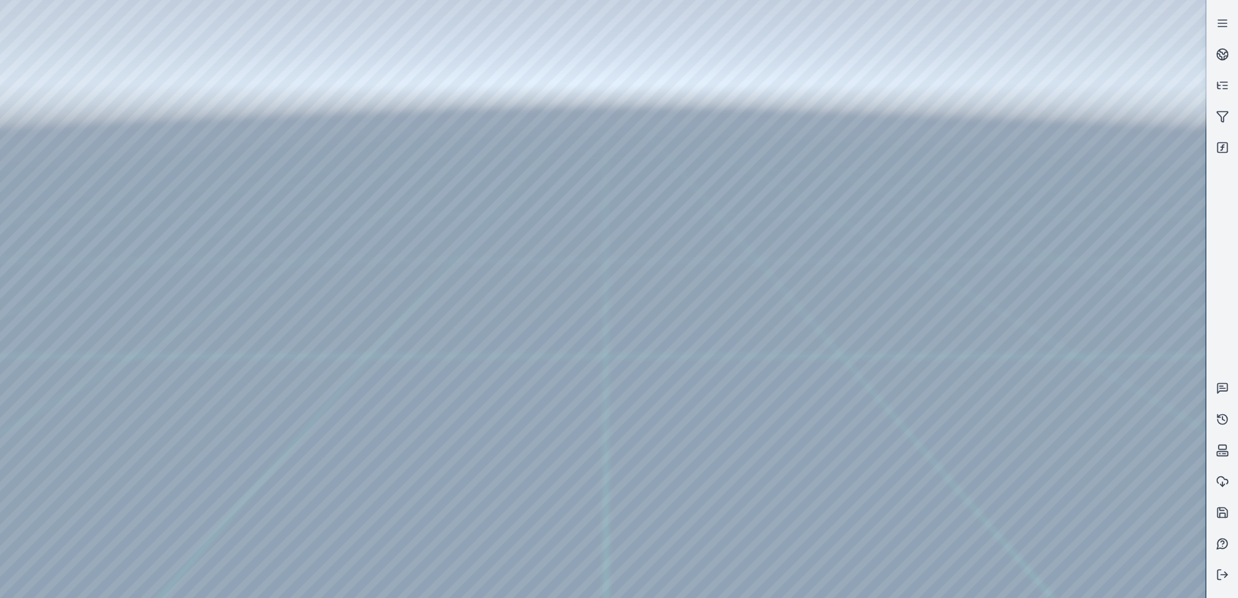
click at [255, 408] on div at bounding box center [602, 299] width 1205 height 598
click at [267, 385] on div at bounding box center [602, 299] width 1205 height 598
click at [249, 402] on div at bounding box center [602, 299] width 1205 height 598
click at [472, 346] on div at bounding box center [602, 299] width 1205 height 598
click at [488, 321] on div at bounding box center [602, 299] width 1205 height 598
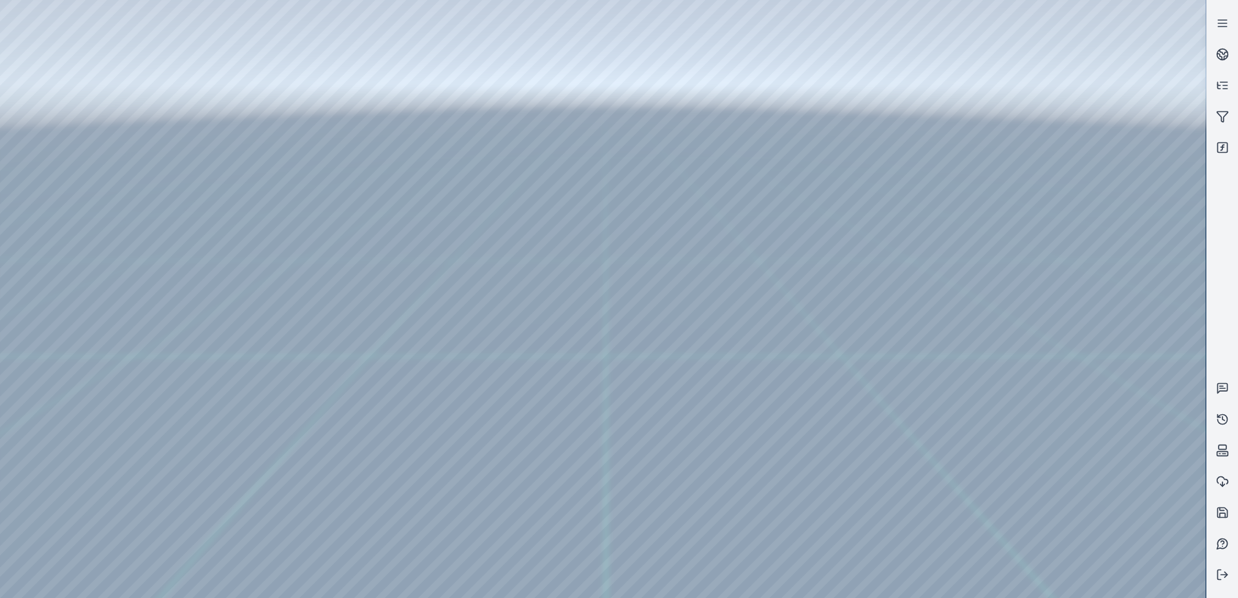
click at [445, 243] on div at bounding box center [602, 299] width 1205 height 598
click at [479, 275] on div at bounding box center [602, 299] width 1205 height 598
click at [460, 240] on div at bounding box center [602, 299] width 1205 height 598
click at [410, 288] on div at bounding box center [602, 299] width 1205 height 598
click at [425, 248] on div at bounding box center [602, 299] width 1205 height 598
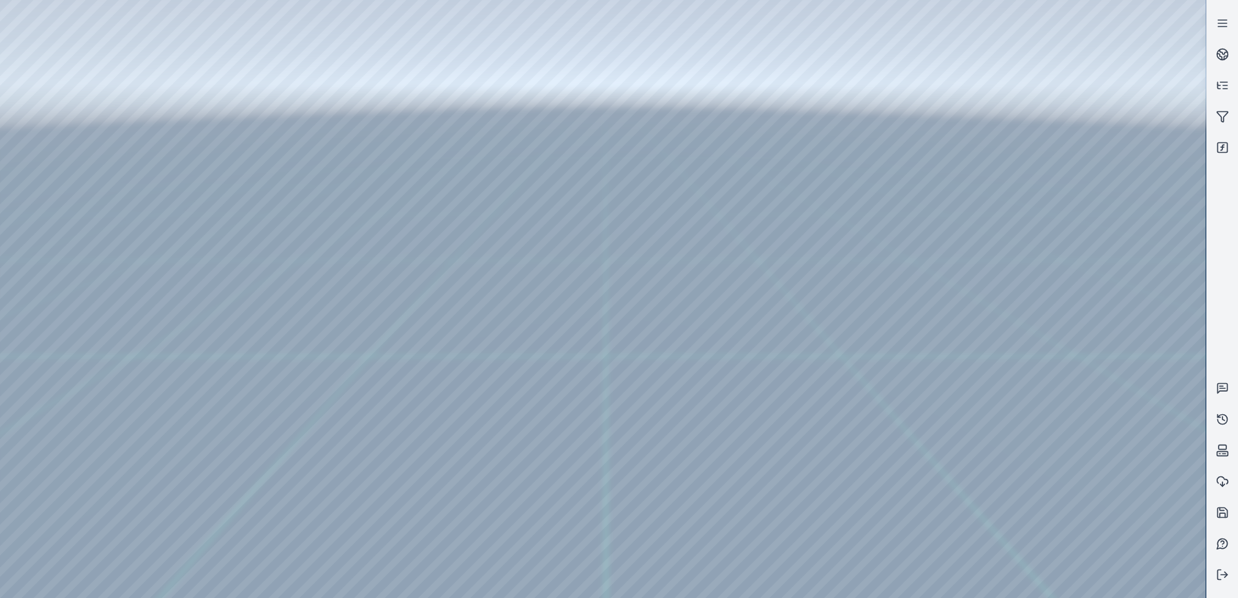
click at [429, 288] on div at bounding box center [602, 299] width 1205 height 598
click at [442, 241] on div at bounding box center [602, 299] width 1205 height 598
click at [510, 140] on div at bounding box center [602, 299] width 1205 height 598
click at [988, 447] on div at bounding box center [602, 299] width 1205 height 598
click at [287, 379] on div at bounding box center [602, 299] width 1205 height 598
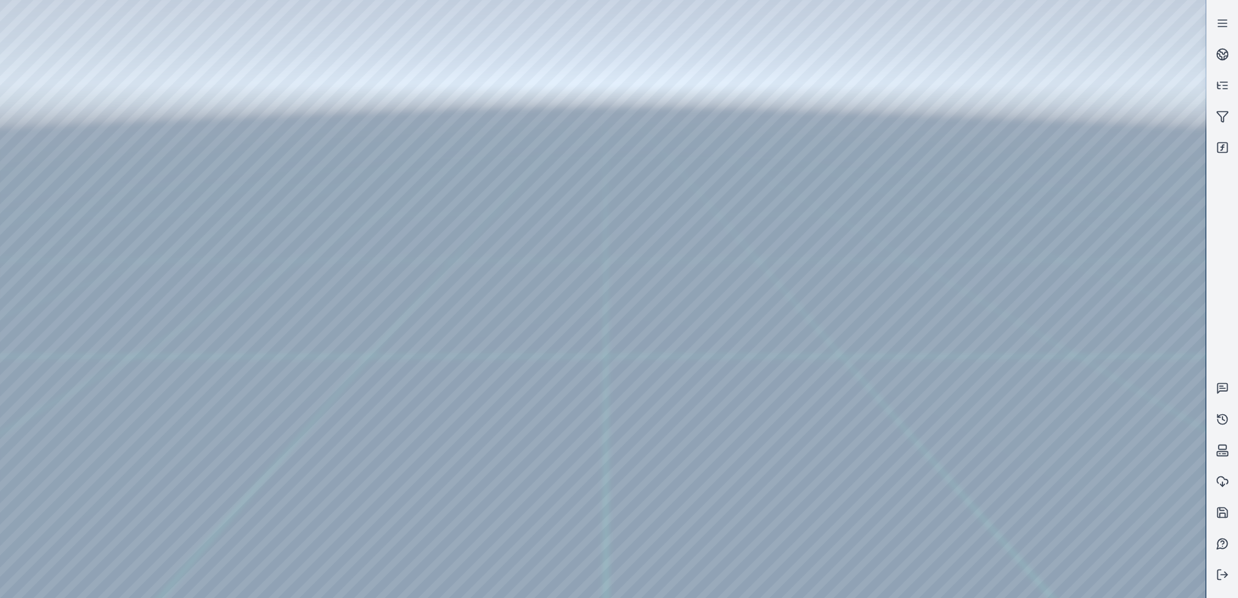
click at [285, 379] on div at bounding box center [602, 299] width 1205 height 598
click at [293, 396] on div at bounding box center [602, 299] width 1205 height 598
click at [266, 398] on div at bounding box center [602, 299] width 1205 height 598
click at [256, 420] on div at bounding box center [602, 299] width 1205 height 598
click at [464, 287] on div at bounding box center [602, 299] width 1205 height 598
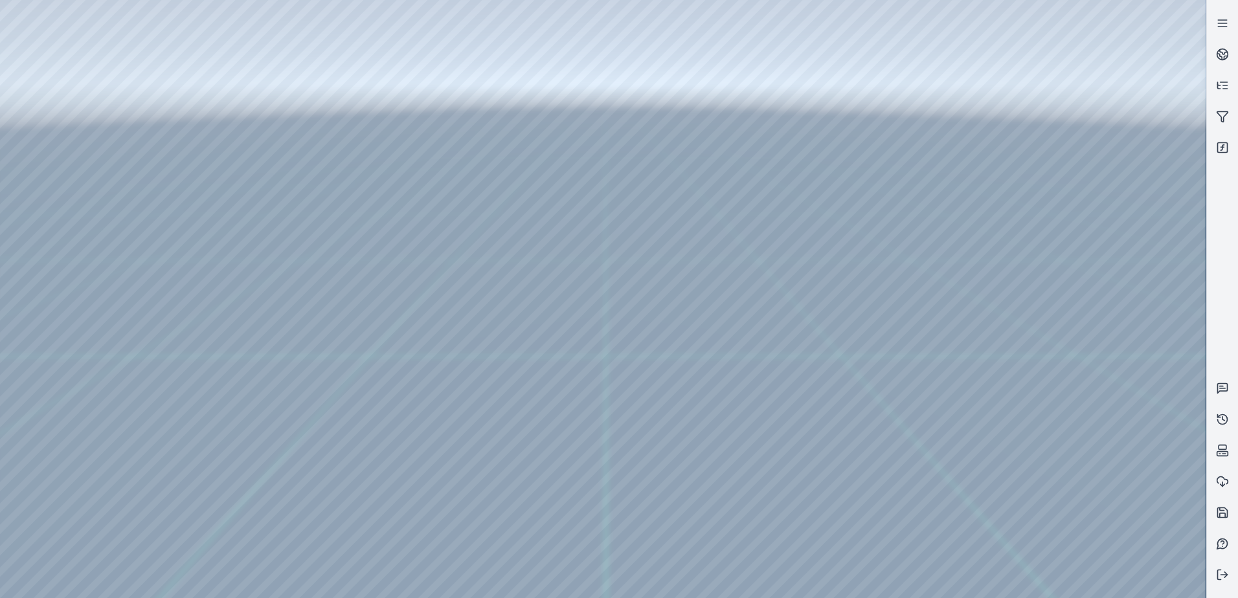
drag, startPoint x: 484, startPoint y: 280, endPoint x: 500, endPoint y: 276, distance: 16.6
click at [500, 276] on div at bounding box center [602, 299] width 1205 height 598
drag, startPoint x: 420, startPoint y: 352, endPoint x: 455, endPoint y: 356, distance: 35.9
click at [454, 355] on div at bounding box center [602, 299] width 1205 height 598
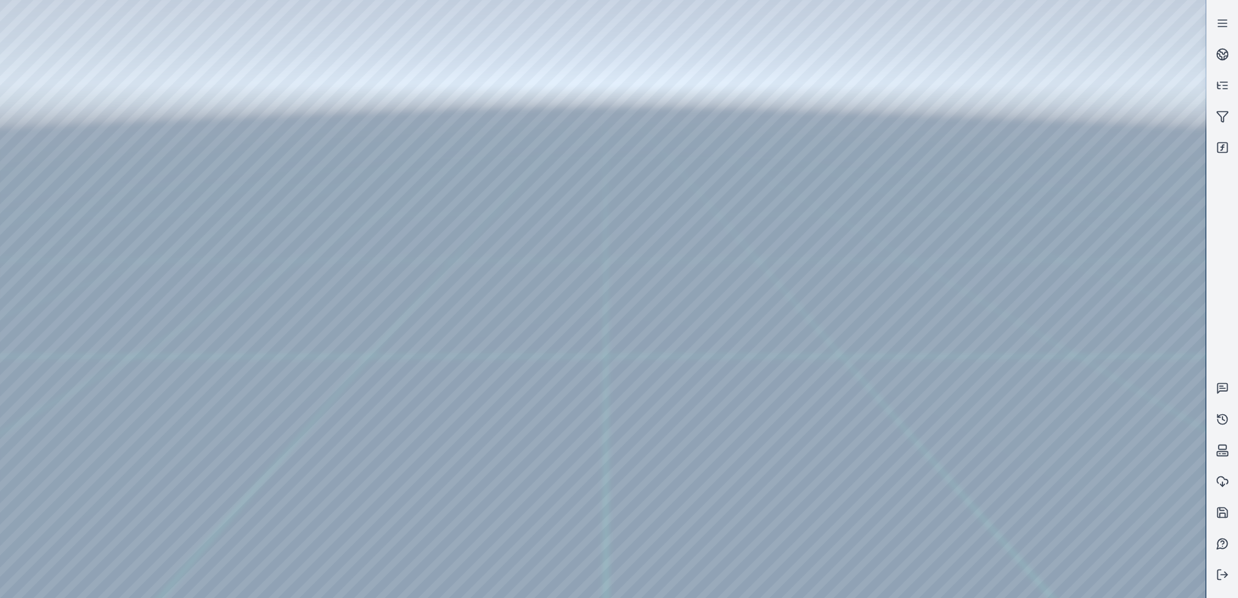
click at [461, 360] on div at bounding box center [602, 299] width 1205 height 598
drag, startPoint x: 461, startPoint y: 360, endPoint x: 476, endPoint y: 360, distance: 15.5
click at [476, 360] on div at bounding box center [602, 299] width 1205 height 598
drag, startPoint x: 473, startPoint y: 360, endPoint x: 462, endPoint y: 358, distance: 11.2
click at [465, 359] on div at bounding box center [602, 299] width 1205 height 598
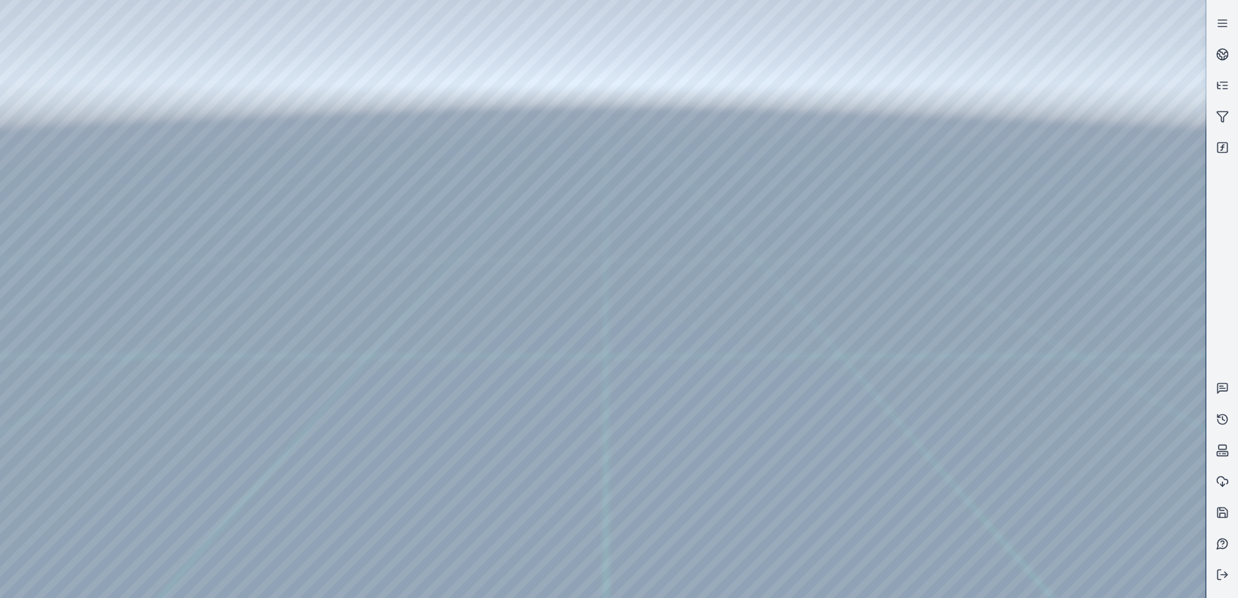
click at [457, 357] on div at bounding box center [602, 299] width 1205 height 598
click at [486, 242] on div at bounding box center [602, 299] width 1205 height 598
click at [499, 236] on div at bounding box center [602, 299] width 1205 height 598
drag, startPoint x: 503, startPoint y: 238, endPoint x: 451, endPoint y: 238, distance: 52.4
click at [451, 238] on div at bounding box center [602, 299] width 1205 height 598
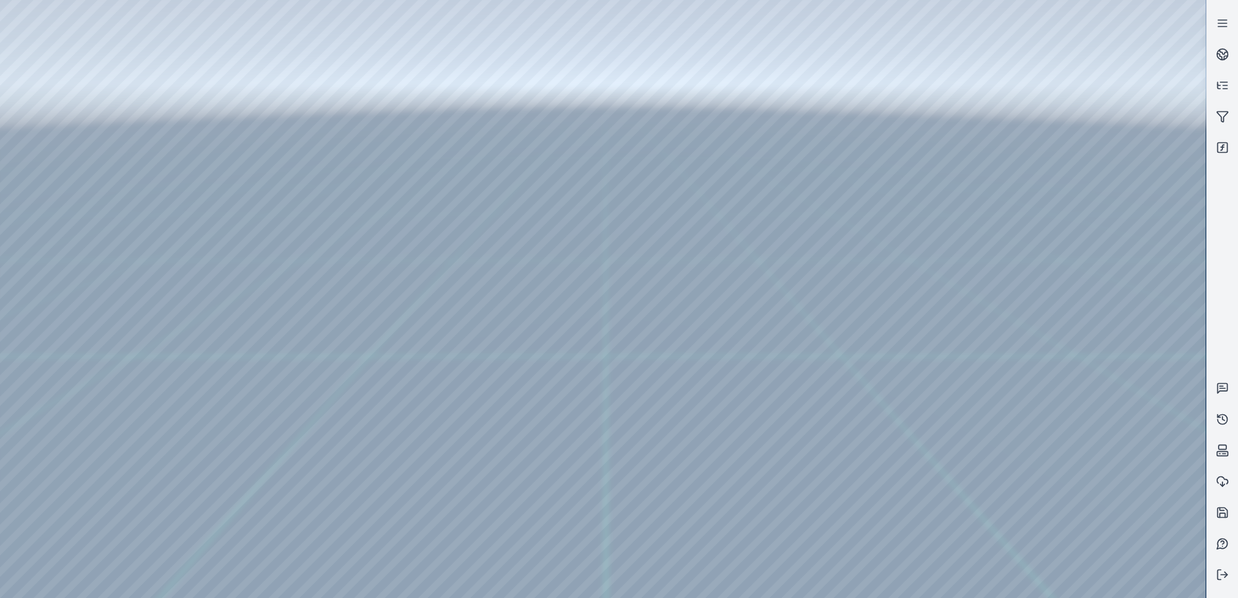
drag, startPoint x: 453, startPoint y: 238, endPoint x: 403, endPoint y: 238, distance: 50.5
click at [403, 238] on div at bounding box center [602, 299] width 1205 height 598
drag, startPoint x: 403, startPoint y: 237, endPoint x: 520, endPoint y: 238, distance: 117.2
click at [520, 238] on div at bounding box center [602, 299] width 1205 height 598
click at [501, 357] on div at bounding box center [602, 299] width 1205 height 598
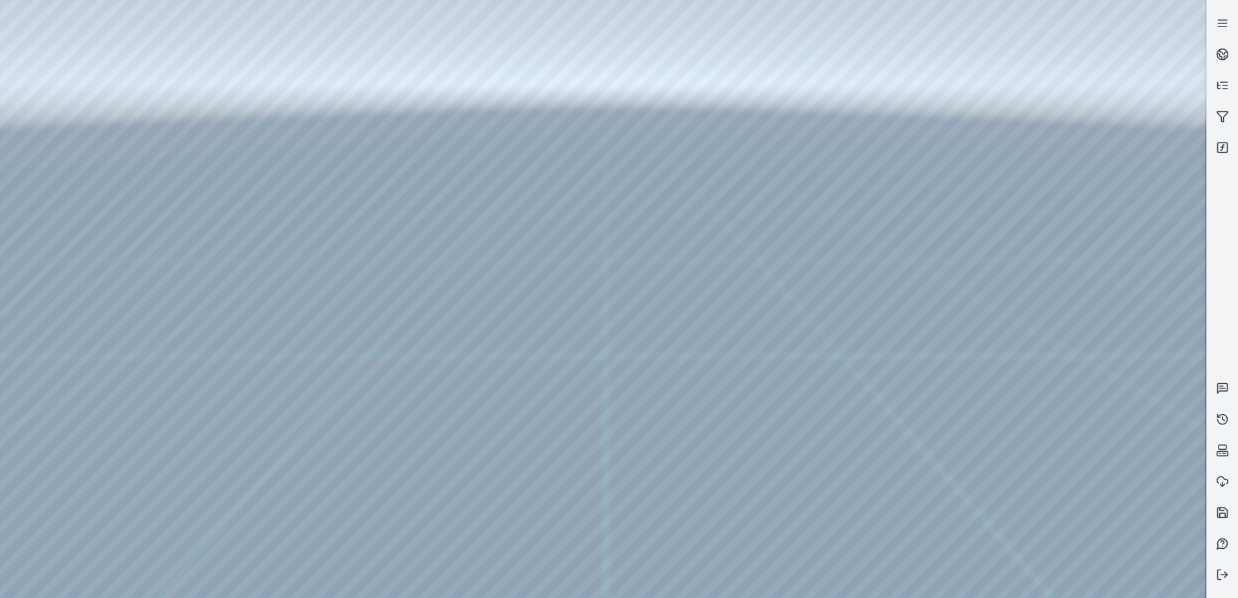
click at [509, 146] on div at bounding box center [602, 299] width 1205 height 598
click at [1224, 508] on icon at bounding box center [1223, 513] width 10 height 10
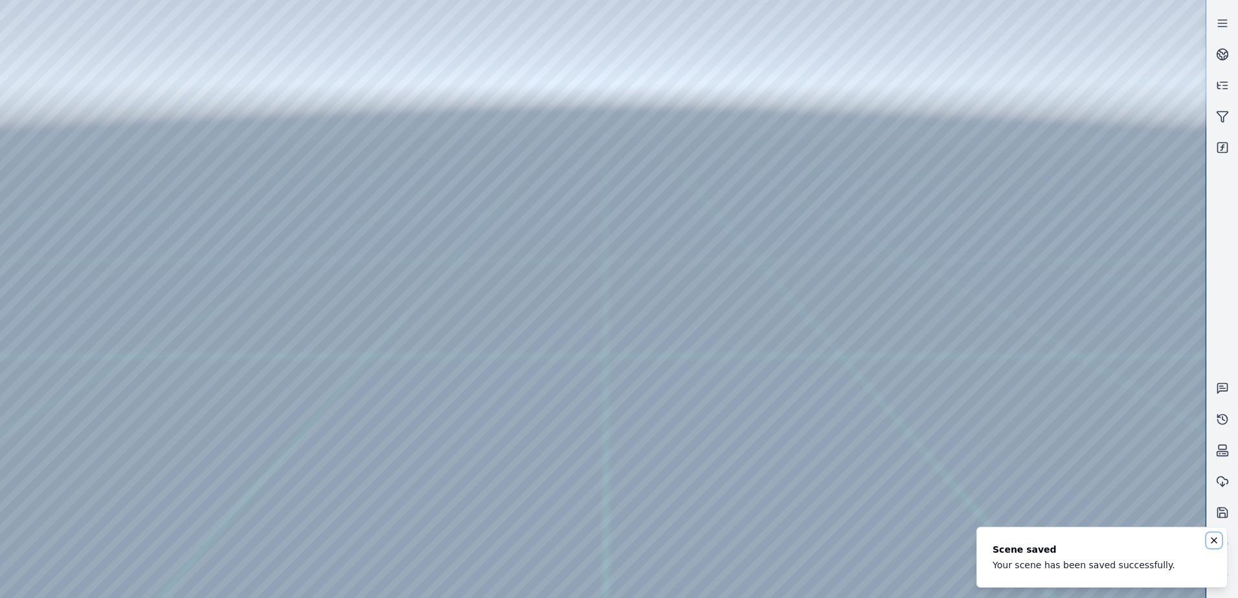
click at [1211, 539] on icon "Notifications (F8)" at bounding box center [1214, 540] width 10 height 10
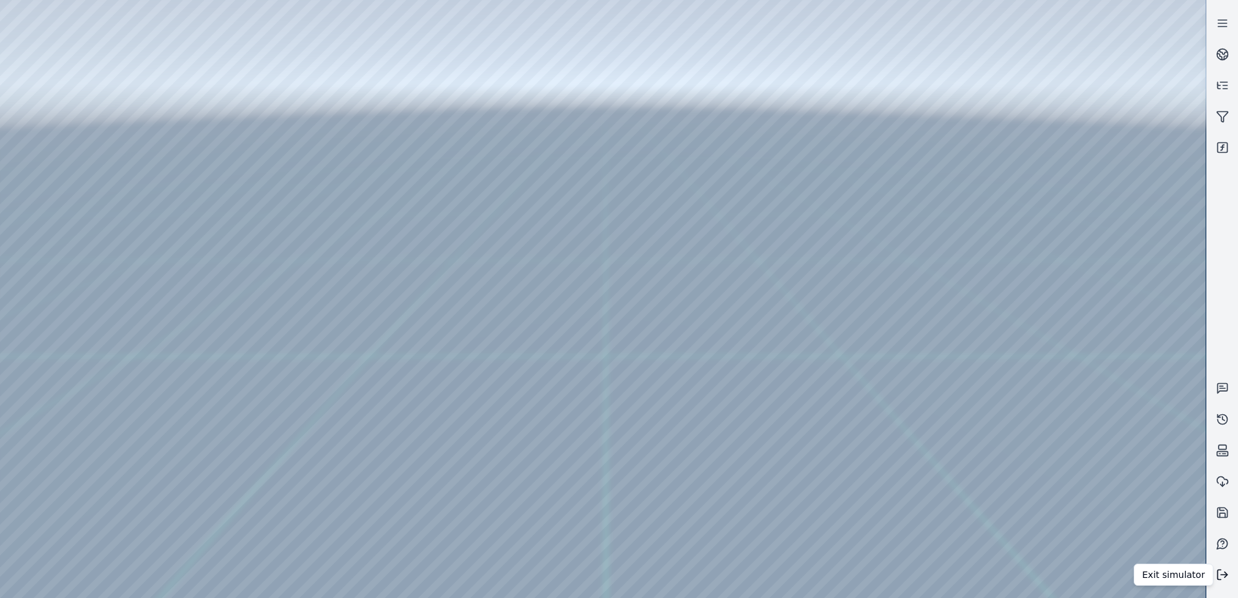
click at [1218, 575] on icon at bounding box center [1222, 574] width 13 height 13
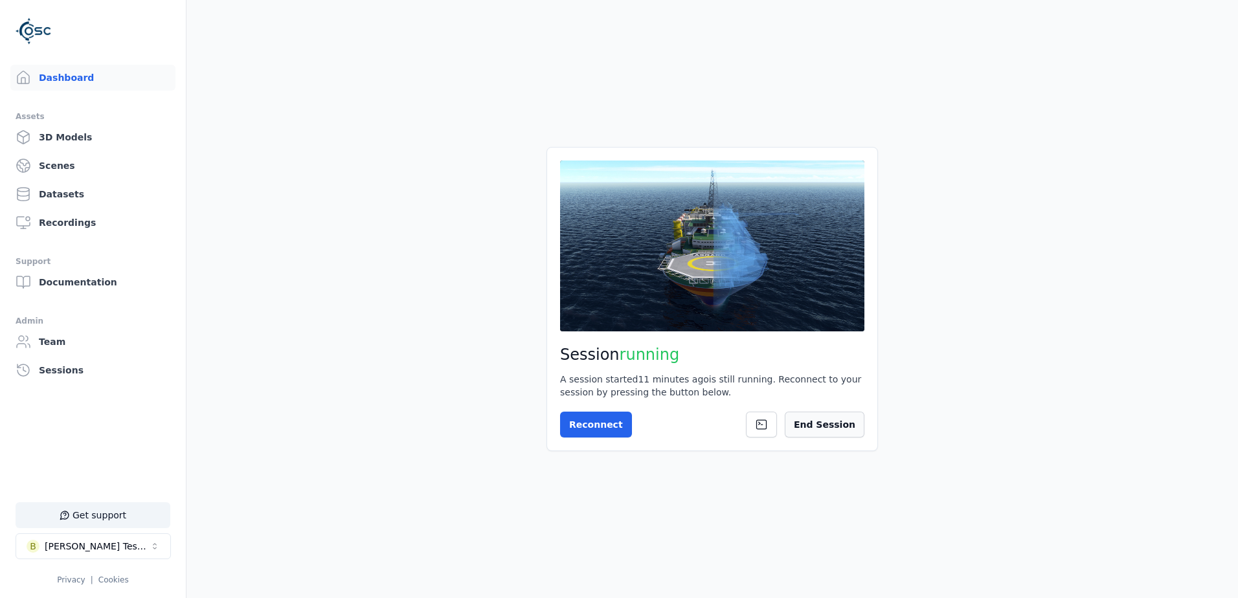
click at [850, 433] on button "End Session" at bounding box center [825, 425] width 80 height 26
click at [849, 429] on div "!" at bounding box center [848, 425] width 10 height 10
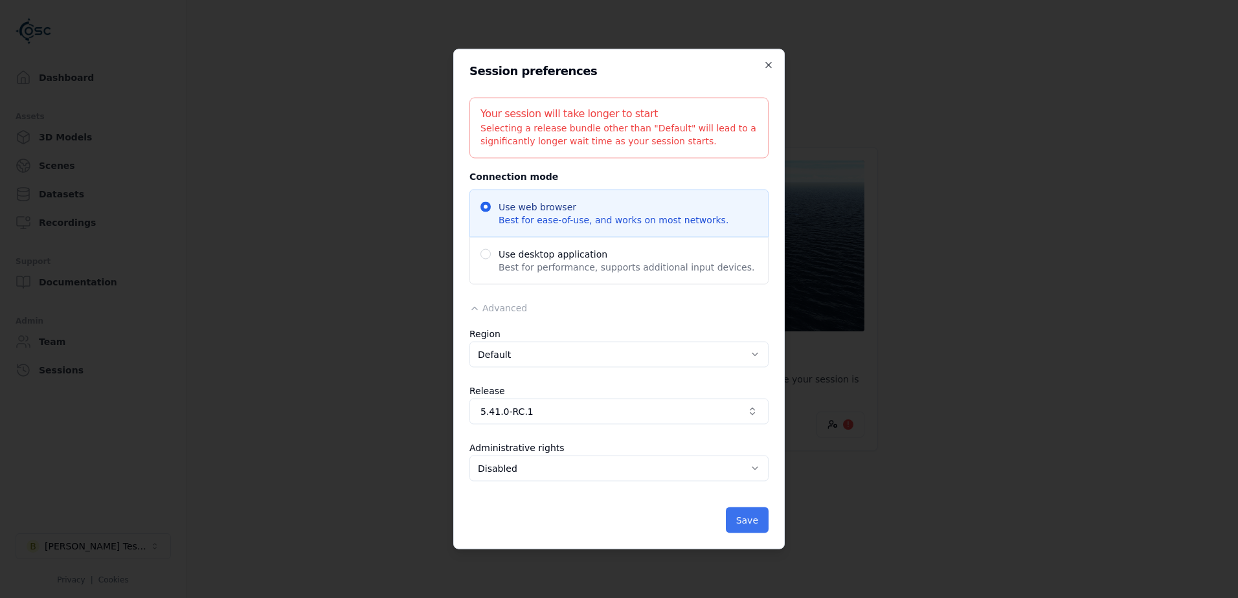
click at [752, 519] on button "Save" at bounding box center [747, 521] width 43 height 26
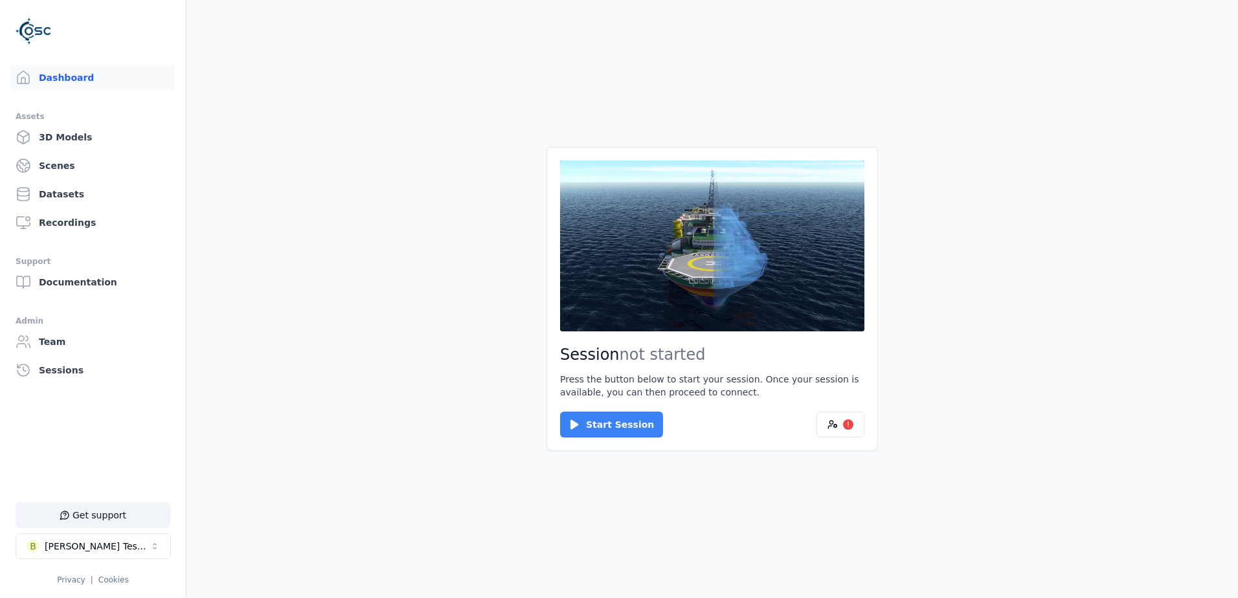
click at [640, 431] on button "Start Session" at bounding box center [611, 425] width 103 height 26
click at [580, 412] on button "Connect" at bounding box center [590, 425] width 60 height 26
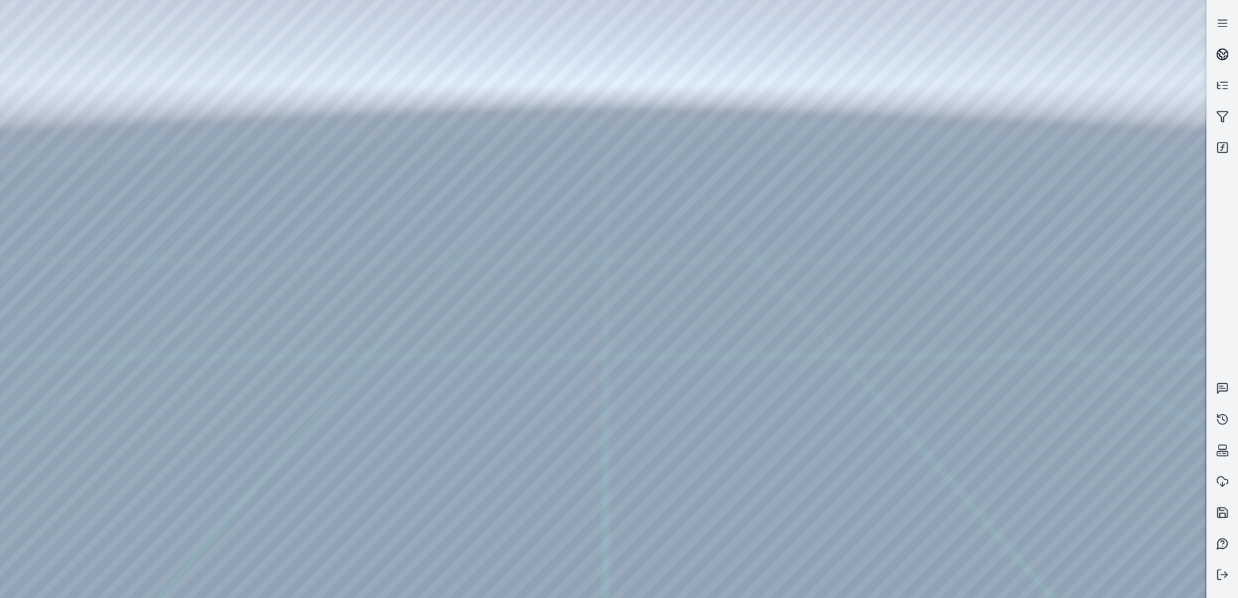
click at [1222, 58] on icon at bounding box center [1219, 57] width 5 height 6
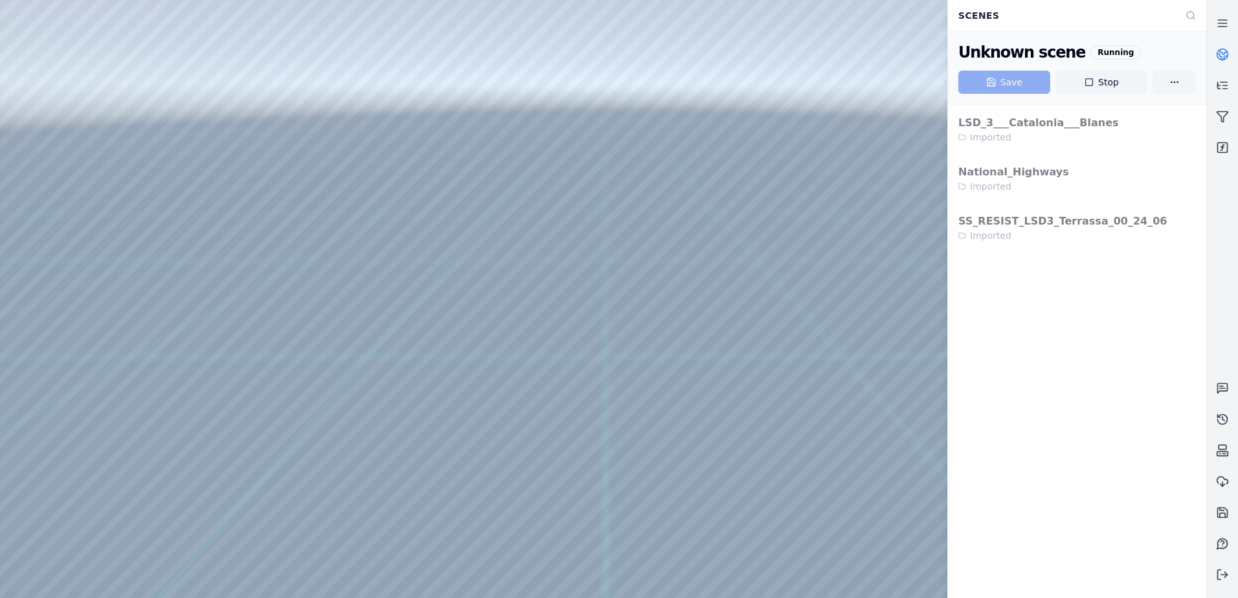
click at [1219, 53] on icon at bounding box center [1222, 54] width 13 height 13
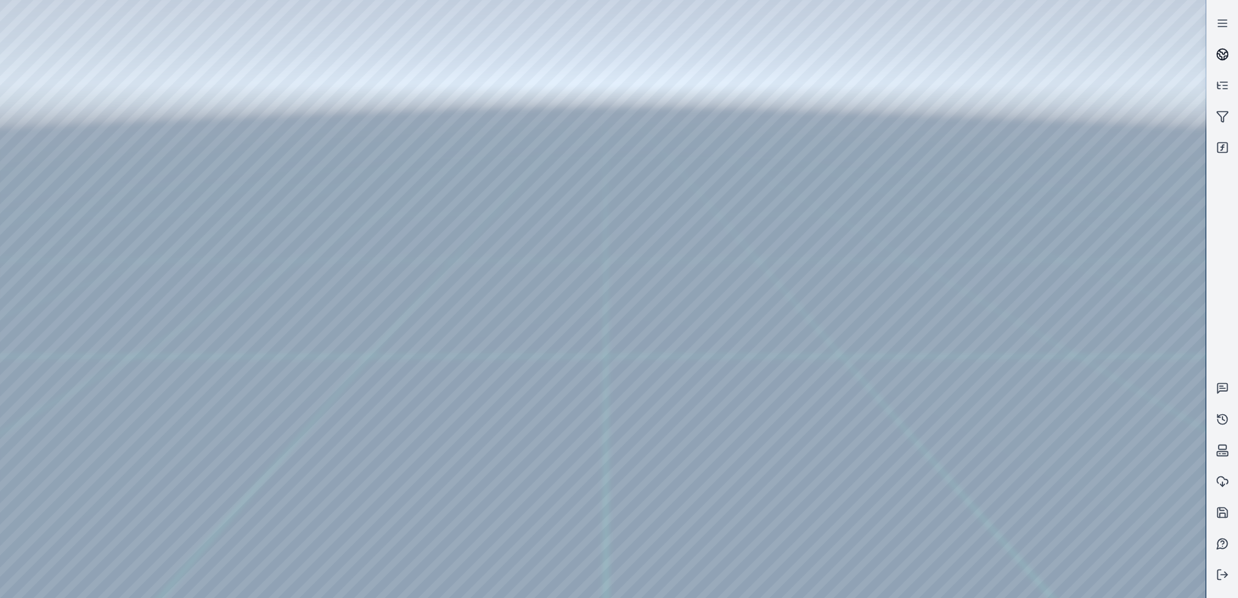
click at [1220, 49] on circle at bounding box center [1222, 54] width 11 height 11
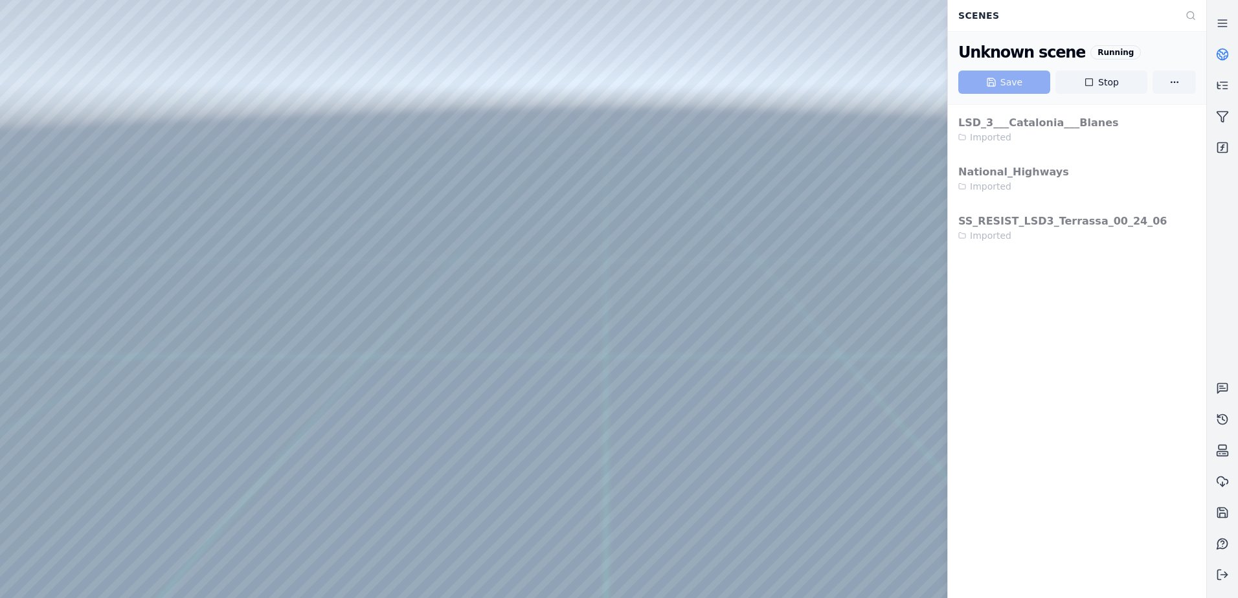
click at [1222, 62] on link at bounding box center [1222, 54] width 31 height 31
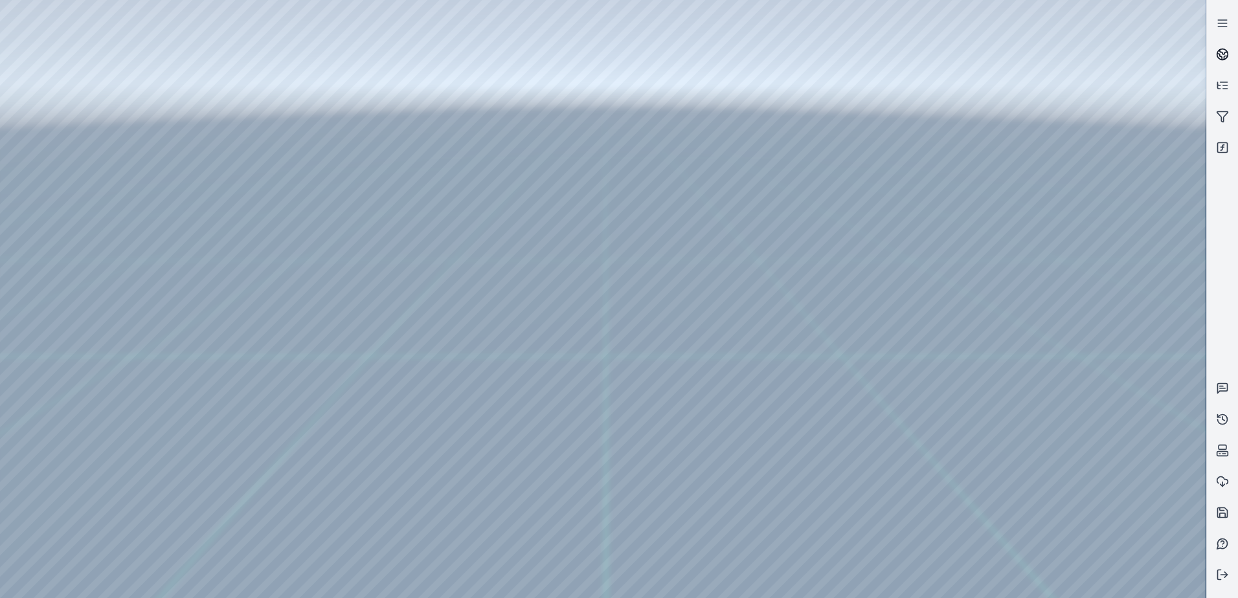
click at [1222, 50] on icon at bounding box center [1222, 54] width 13 height 13
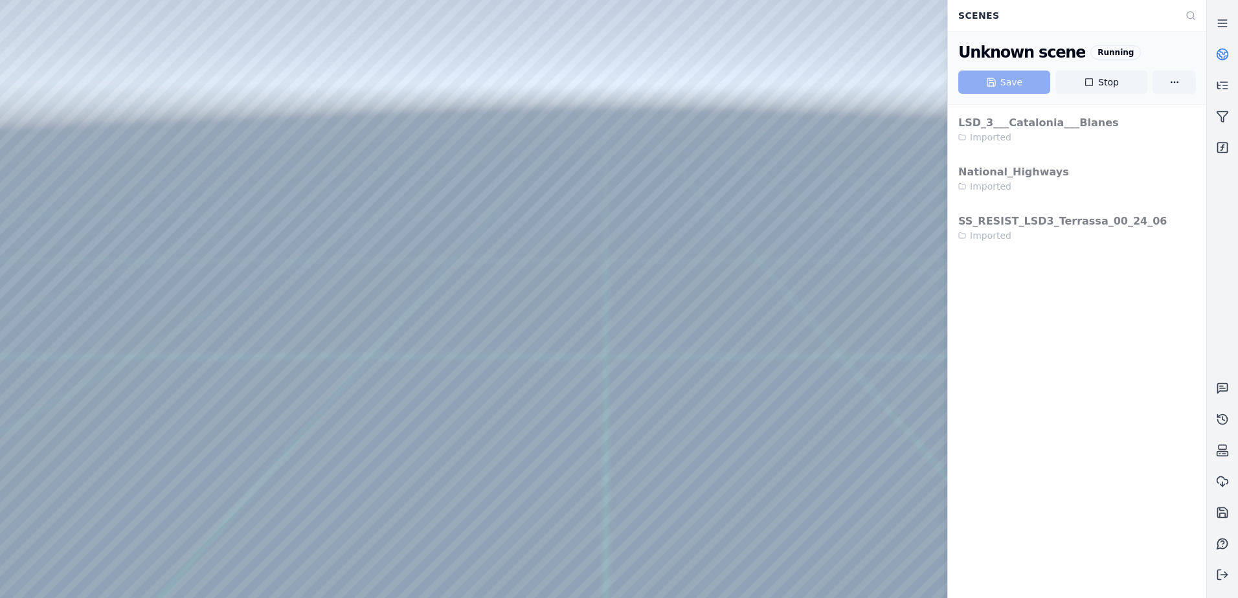
click at [1222, 52] on icon at bounding box center [1224, 52] width 8 height 5
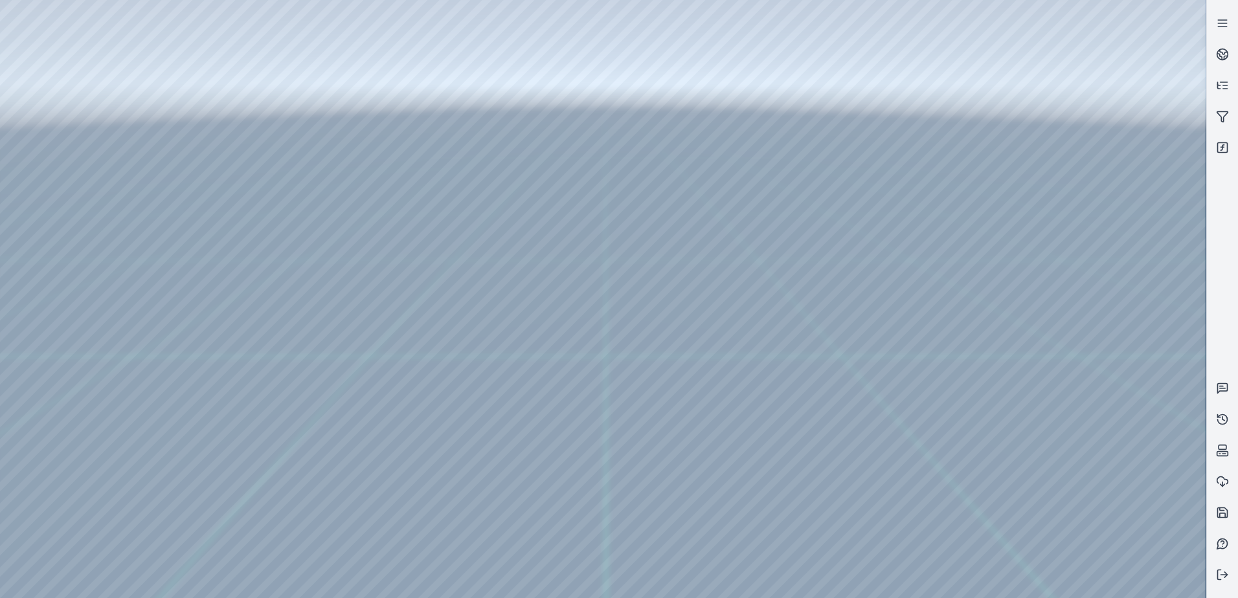
drag, startPoint x: 638, startPoint y: 361, endPoint x: 623, endPoint y: 440, distance: 81.1
drag, startPoint x: 684, startPoint y: 251, endPoint x: 628, endPoint y: 462, distance: 218.3
drag, startPoint x: 636, startPoint y: 447, endPoint x: 656, endPoint y: 407, distance: 44.3
drag, startPoint x: 719, startPoint y: 380, endPoint x: 728, endPoint y: 347, distance: 34.2
drag, startPoint x: 762, startPoint y: 366, endPoint x: 763, endPoint y: 359, distance: 7.2
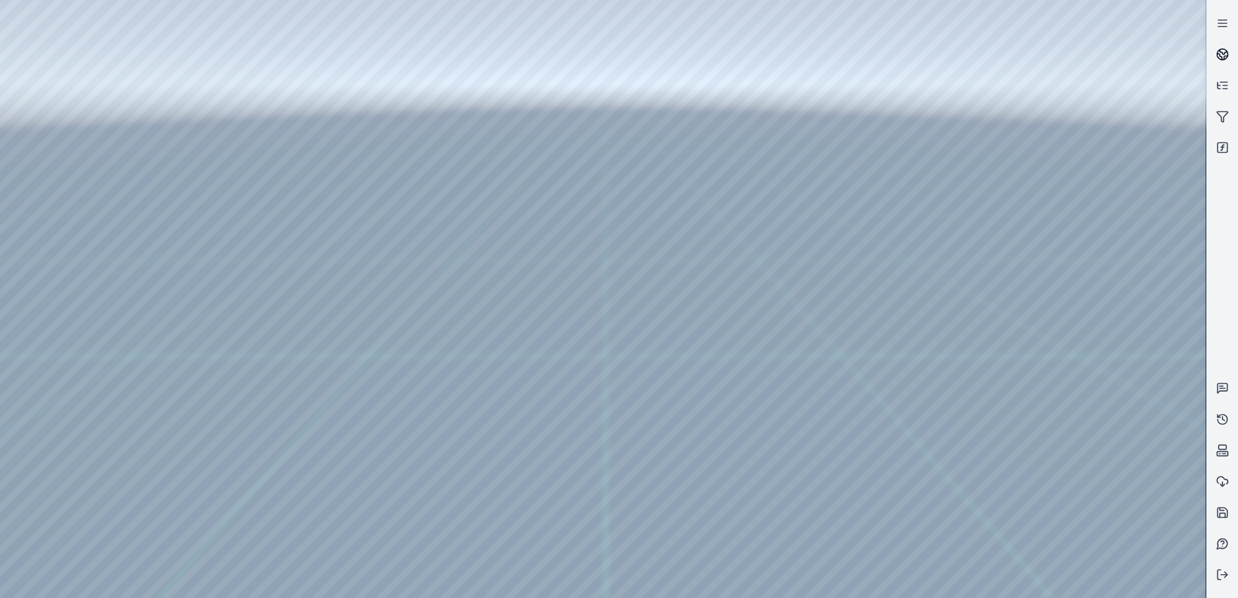
click at [1222, 47] on link at bounding box center [1222, 54] width 31 height 31
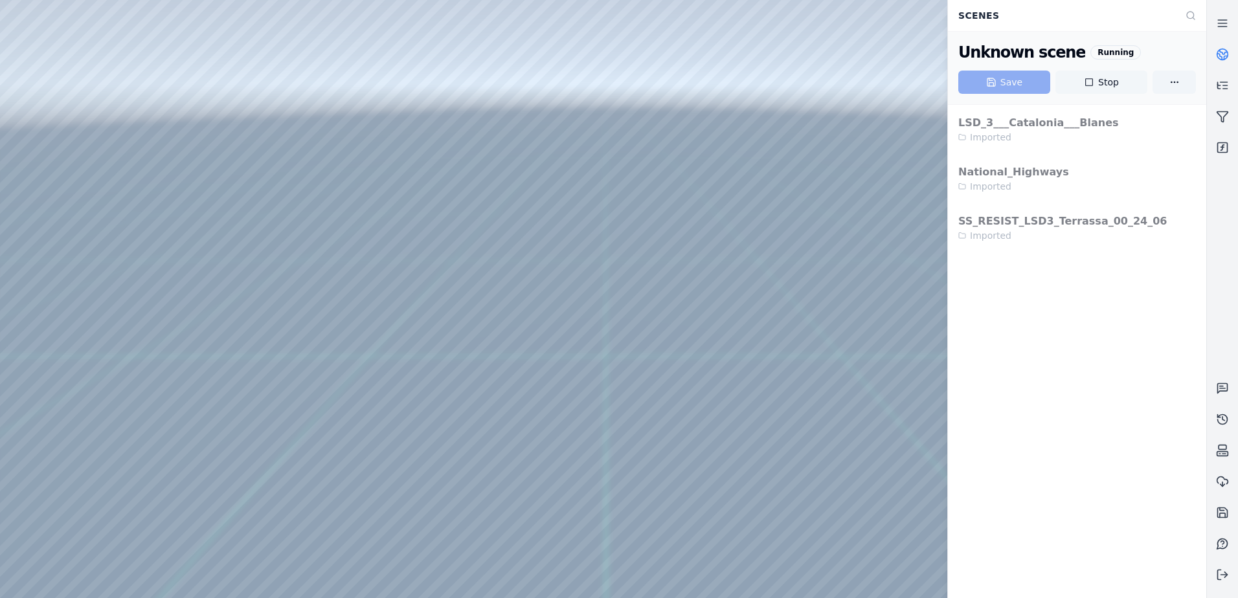
click at [1088, 80] on icon at bounding box center [1089, 82] width 10 height 10
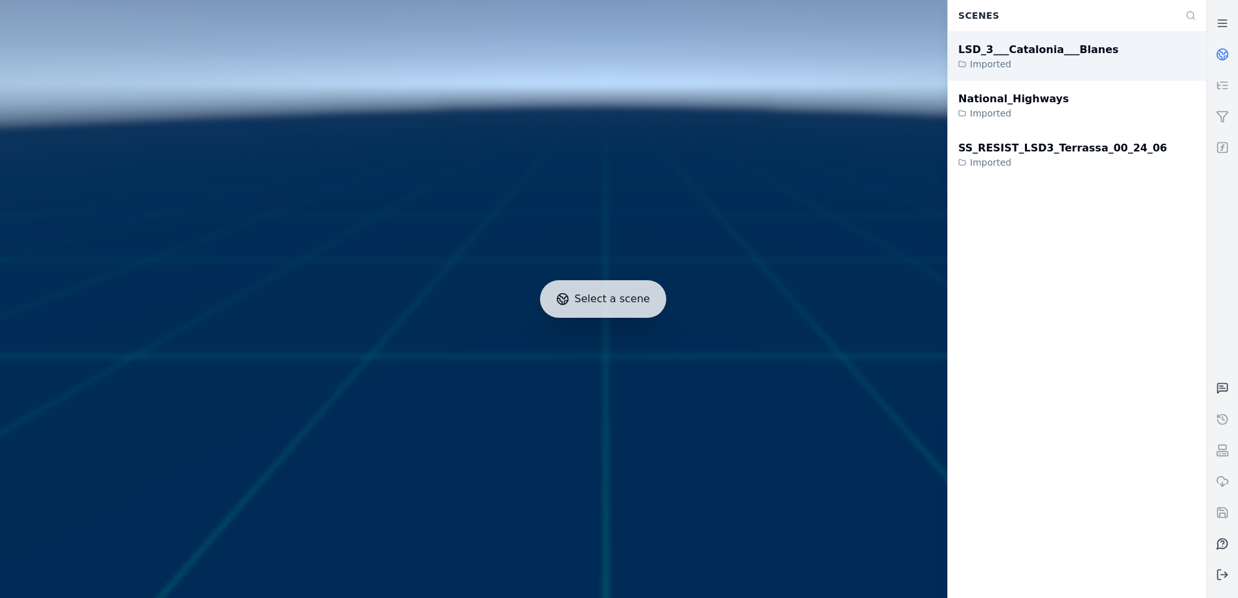
click at [1043, 56] on div "LSD_3___Catalonia___Blanes" at bounding box center [1038, 50] width 161 height 16
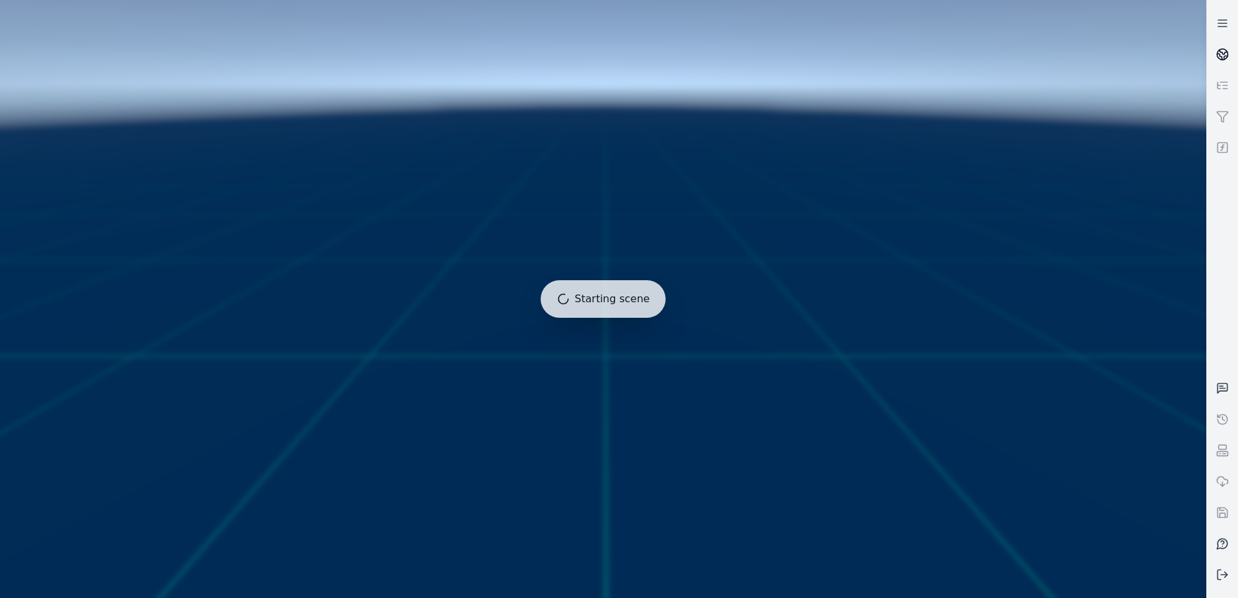
click at [1233, 53] on link at bounding box center [1222, 54] width 31 height 31
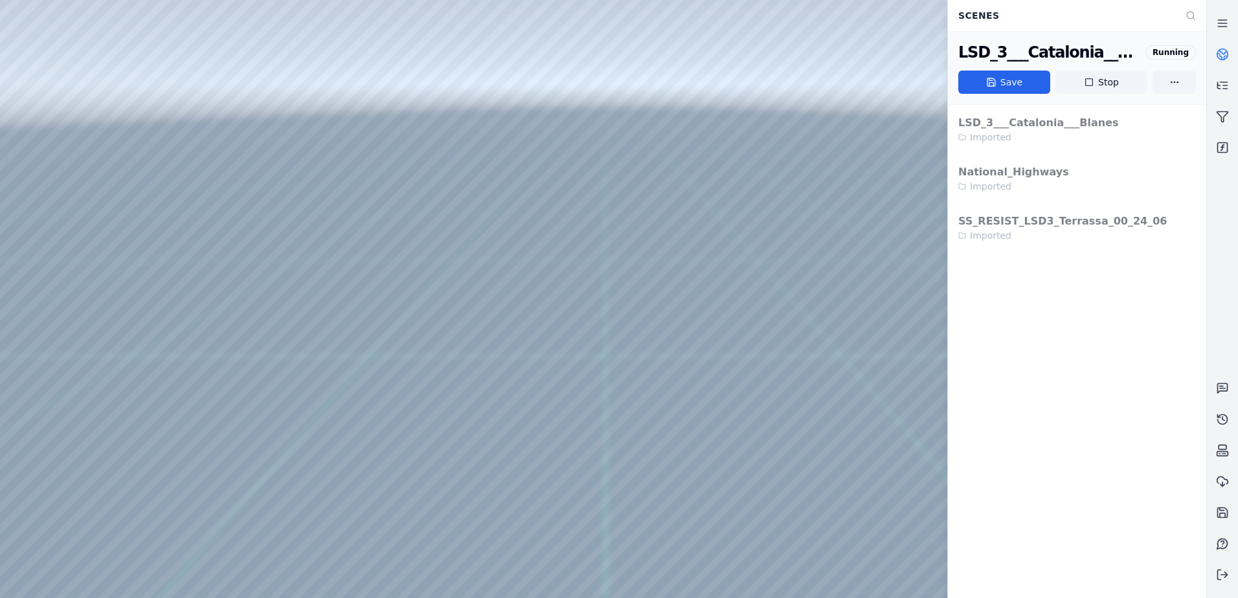
drag, startPoint x: 620, startPoint y: 358, endPoint x: 653, endPoint y: 412, distance: 62.7
drag, startPoint x: 628, startPoint y: 317, endPoint x: 579, endPoint y: 290, distance: 56.2
click at [56, 71] on div at bounding box center [602, 299] width 1205 height 598
click at [54, 70] on div at bounding box center [602, 299] width 1205 height 598
click at [71, 98] on div at bounding box center [602, 299] width 1205 height 598
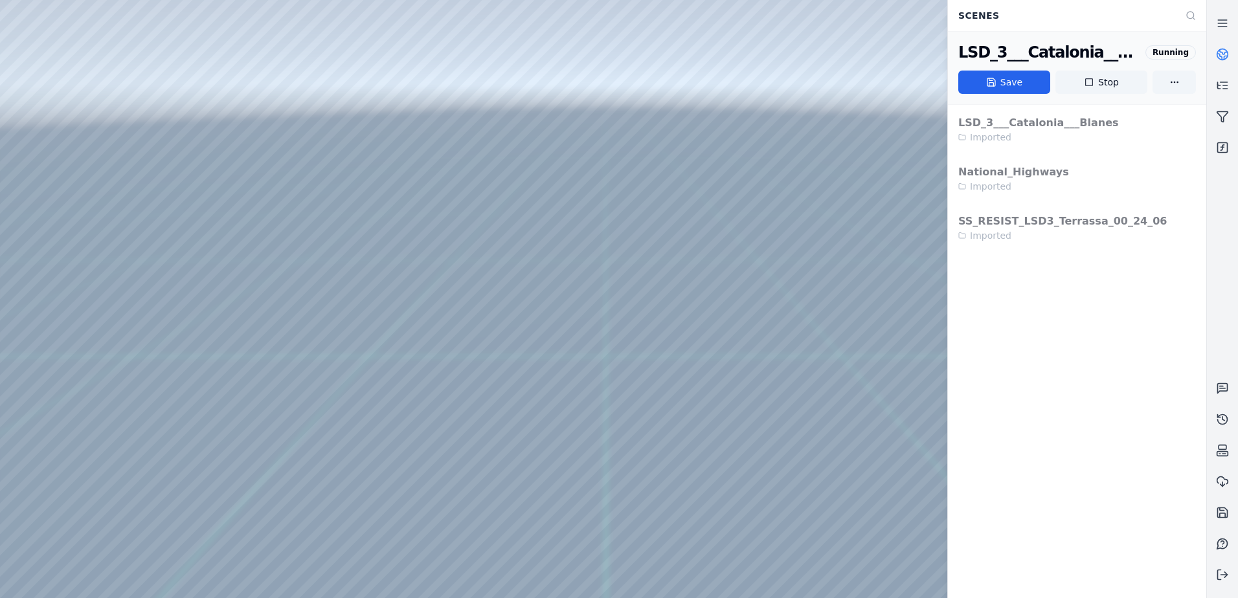
click at [264, 288] on div at bounding box center [602, 299] width 1205 height 598
click at [260, 304] on div at bounding box center [602, 299] width 1205 height 598
click at [506, 145] on div at bounding box center [602, 299] width 1205 height 598
click at [268, 241] on div at bounding box center [602, 299] width 1205 height 598
click at [248, 262] on div at bounding box center [602, 299] width 1205 height 598
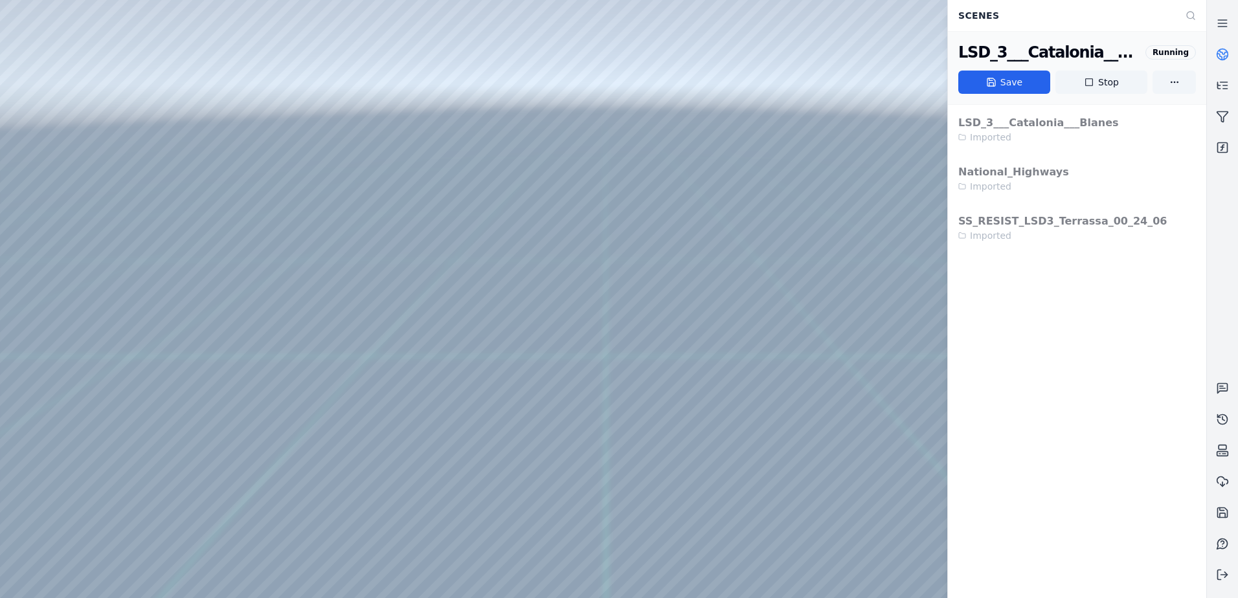
click at [511, 143] on div at bounding box center [602, 299] width 1205 height 598
click at [269, 395] on div at bounding box center [602, 299] width 1205 height 598
click at [263, 419] on div at bounding box center [602, 299] width 1205 height 598
click at [509, 145] on div at bounding box center [602, 299] width 1205 height 598
drag, startPoint x: 398, startPoint y: 258, endPoint x: 456, endPoint y: 306, distance: 75.0
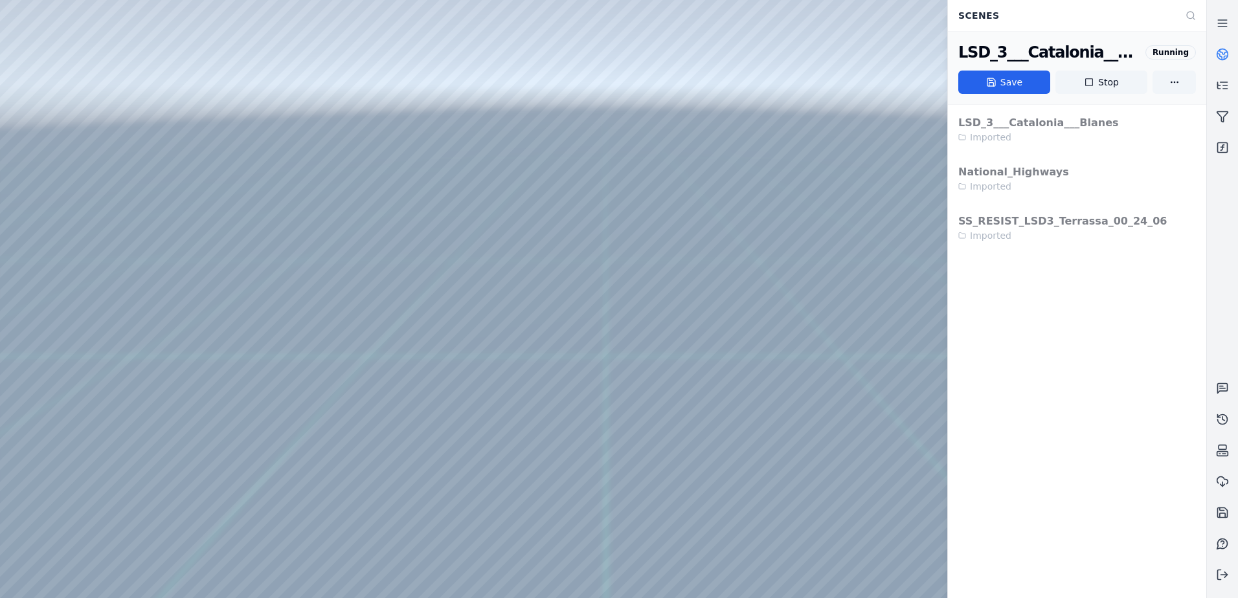
click at [260, 400] on div at bounding box center [602, 299] width 1205 height 598
click at [229, 413] on div at bounding box center [602, 299] width 1205 height 598
drag, startPoint x: 438, startPoint y: 282, endPoint x: 447, endPoint y: 278, distance: 10.2
click at [443, 280] on div at bounding box center [602, 299] width 1205 height 598
drag, startPoint x: 443, startPoint y: 280, endPoint x: 451, endPoint y: 283, distance: 8.4
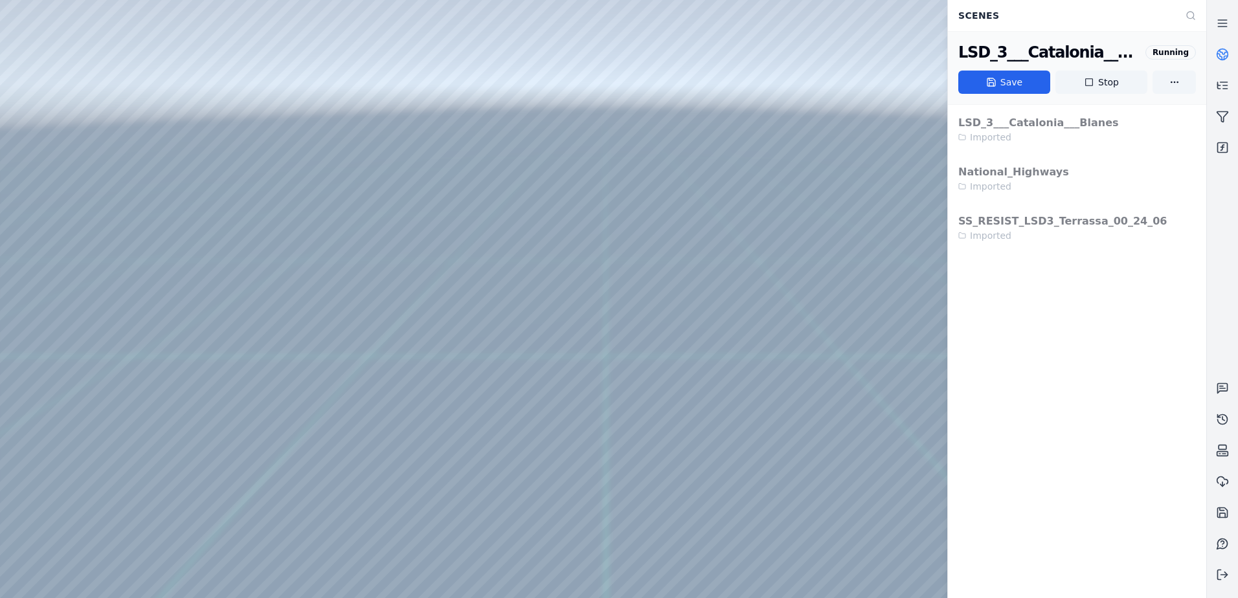
click at [451, 283] on div at bounding box center [602, 299] width 1205 height 598
click at [509, 146] on div at bounding box center [602, 299] width 1205 height 598
click at [267, 286] on div at bounding box center [602, 299] width 1205 height 598
click at [254, 308] on div at bounding box center [602, 299] width 1205 height 598
click at [513, 139] on div at bounding box center [602, 299] width 1205 height 598
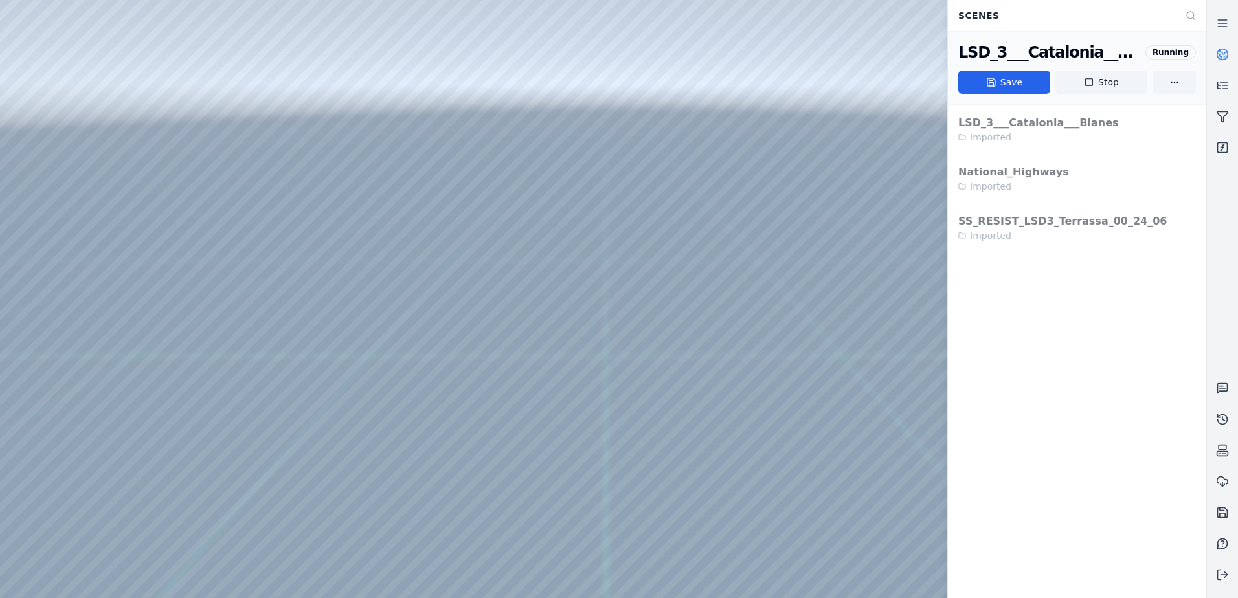
click at [258, 249] on div at bounding box center [602, 299] width 1205 height 598
click at [262, 243] on div at bounding box center [602, 299] width 1205 height 598
click at [254, 262] on div at bounding box center [602, 299] width 1205 height 598
click at [513, 141] on div at bounding box center [602, 299] width 1205 height 598
click at [264, 374] on div at bounding box center [602, 299] width 1205 height 598
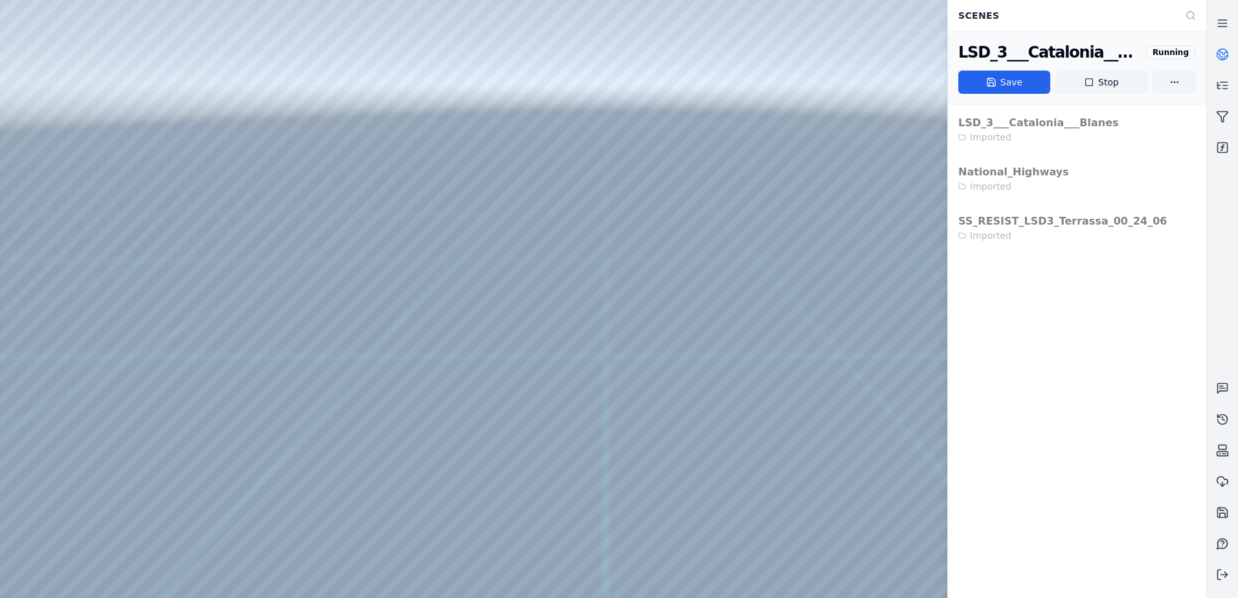
click at [257, 394] on div at bounding box center [602, 299] width 1205 height 598
click at [399, 197] on div at bounding box center [602, 299] width 1205 height 598
click at [462, 239] on div at bounding box center [602, 299] width 1205 height 598
drag, startPoint x: 462, startPoint y: 239, endPoint x: 439, endPoint y: 236, distance: 22.8
click at [439, 236] on div at bounding box center [602, 299] width 1205 height 598
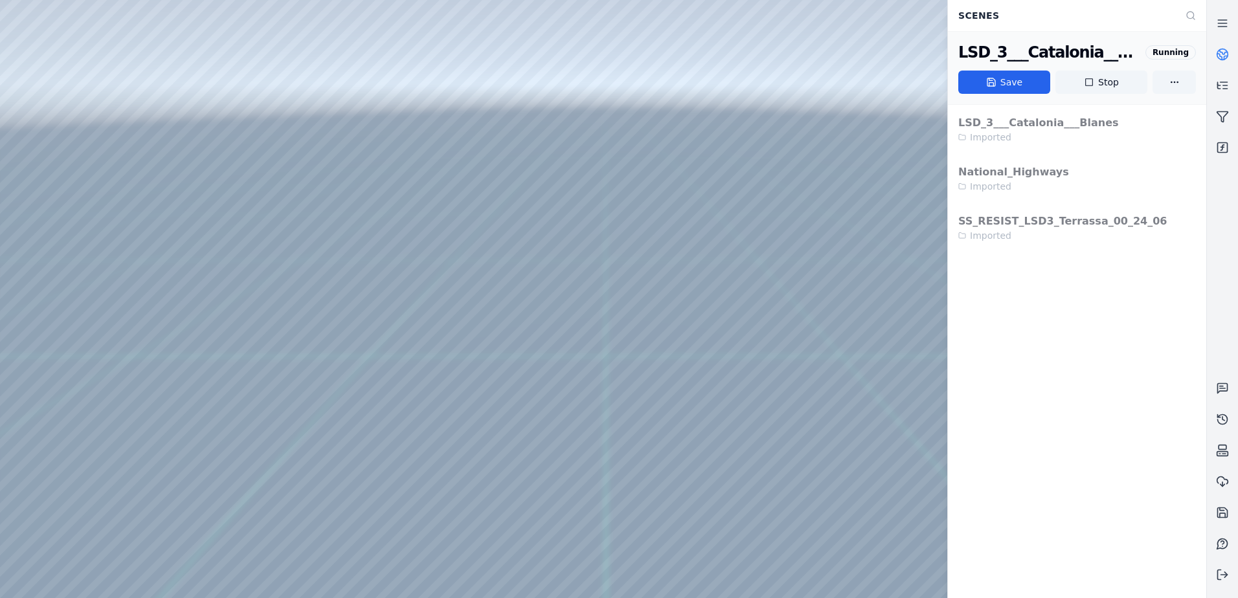
click at [464, 202] on div at bounding box center [602, 299] width 1205 height 598
click at [442, 293] on div at bounding box center [602, 299] width 1205 height 598
click at [476, 276] on div at bounding box center [602, 299] width 1205 height 598
click at [495, 360] on div at bounding box center [602, 299] width 1205 height 598
click at [510, 144] on div at bounding box center [602, 299] width 1205 height 598
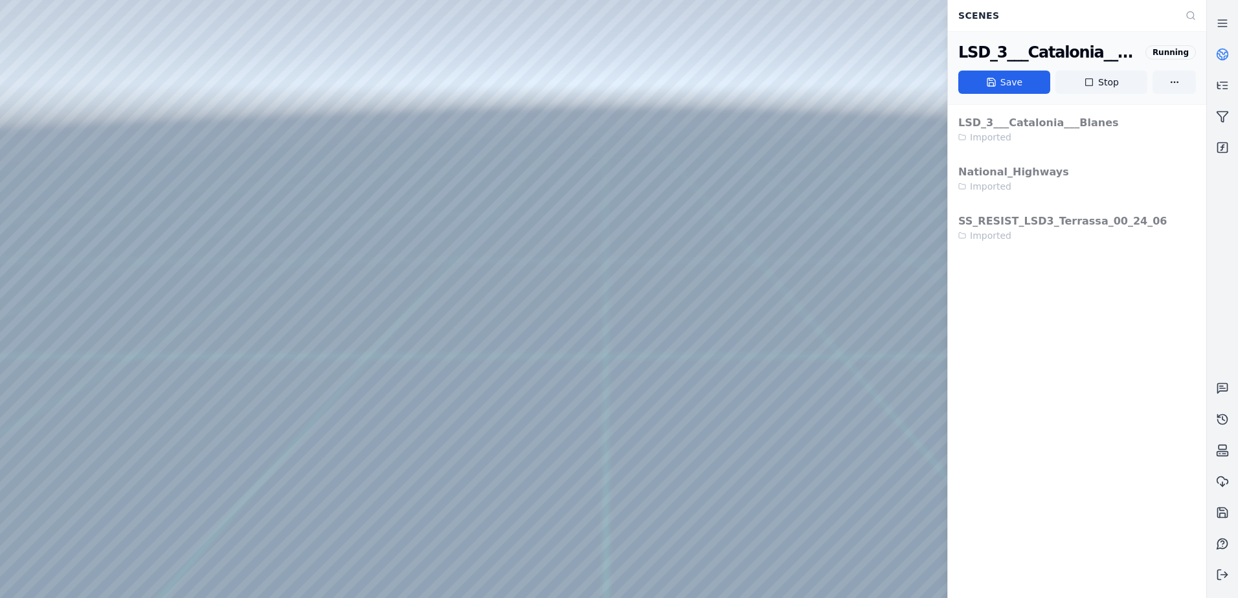
click at [262, 395] on div at bounding box center [602, 299] width 1205 height 598
click at [254, 415] on div at bounding box center [602, 299] width 1205 height 598
click at [486, 362] on div at bounding box center [602, 299] width 1205 height 598
click at [488, 358] on div at bounding box center [602, 299] width 1205 height 598
click at [474, 305] on div at bounding box center [602, 299] width 1205 height 598
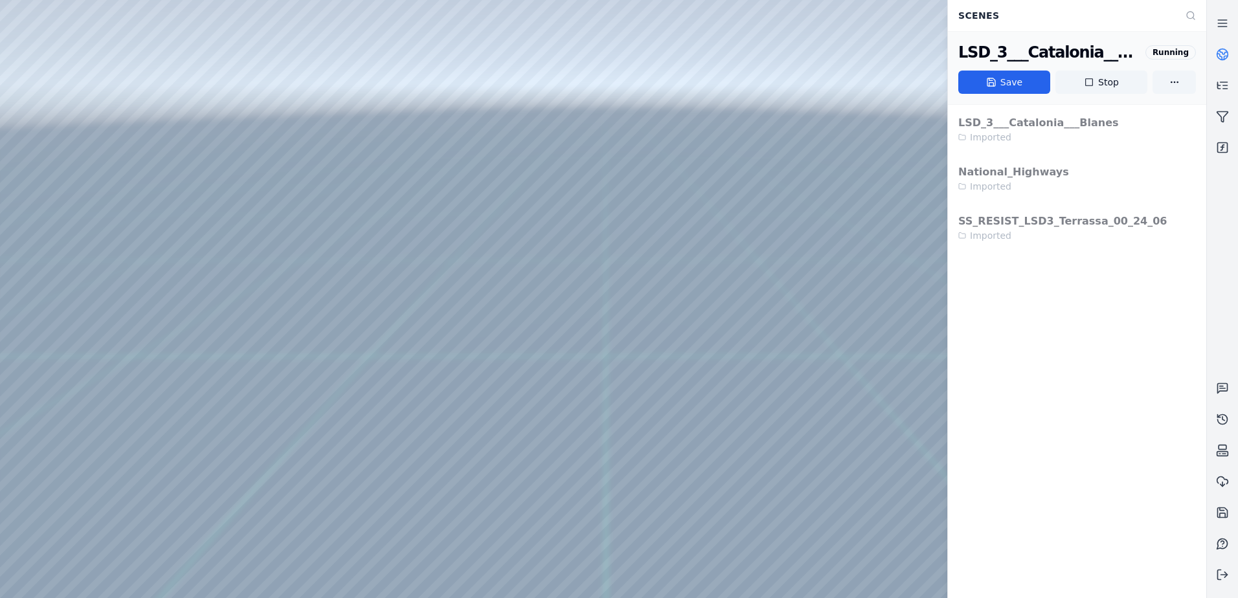
click at [466, 284] on div at bounding box center [602, 299] width 1205 height 598
click at [509, 147] on div at bounding box center [602, 299] width 1205 height 598
click at [509, 142] on div at bounding box center [602, 299] width 1205 height 598
click at [262, 290] on div at bounding box center [602, 299] width 1205 height 598
click at [265, 404] on div at bounding box center [602, 299] width 1205 height 598
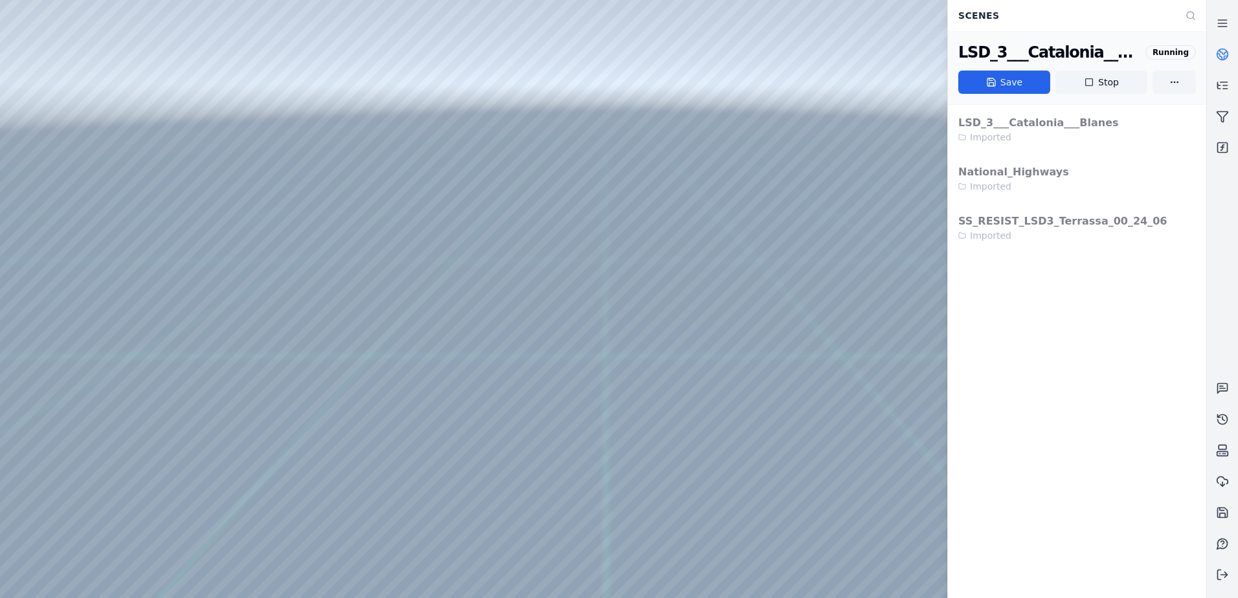
click at [256, 416] on div at bounding box center [602, 299] width 1205 height 598
click at [445, 234] on div at bounding box center [602, 299] width 1205 height 598
click at [444, 239] on div at bounding box center [602, 299] width 1205 height 598
click at [420, 208] on div at bounding box center [602, 299] width 1205 height 598
click at [475, 199] on div at bounding box center [602, 299] width 1205 height 598
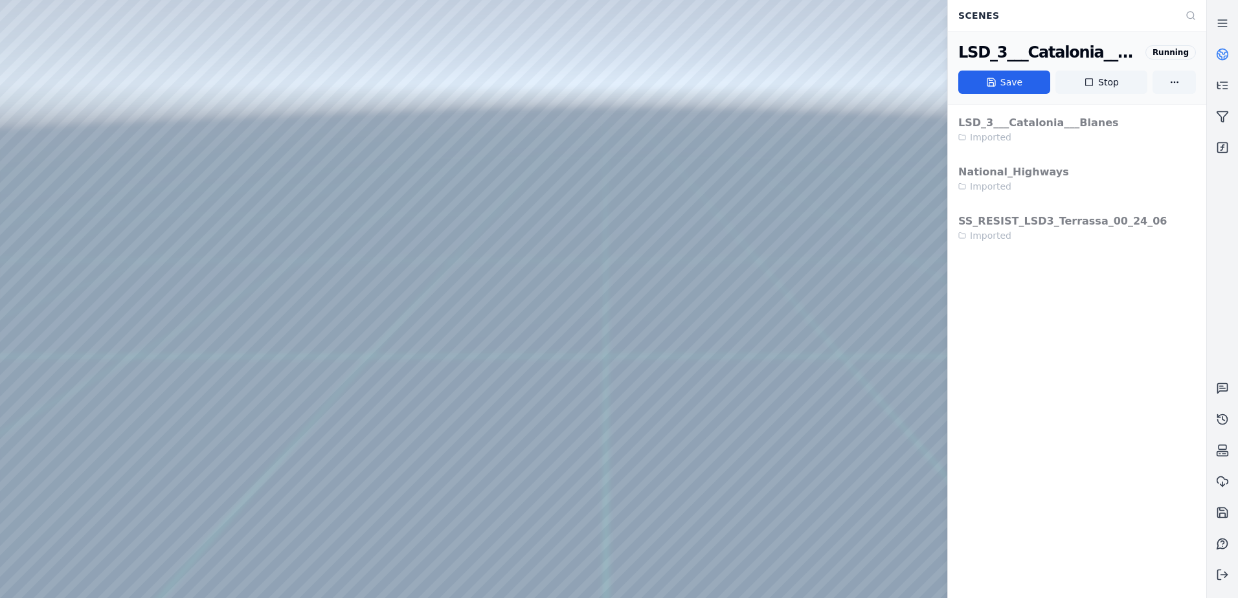
click at [377, 200] on div at bounding box center [602, 299] width 1205 height 598
click at [395, 201] on div at bounding box center [602, 299] width 1205 height 598
click at [410, 202] on div at bounding box center [602, 299] width 1205 height 598
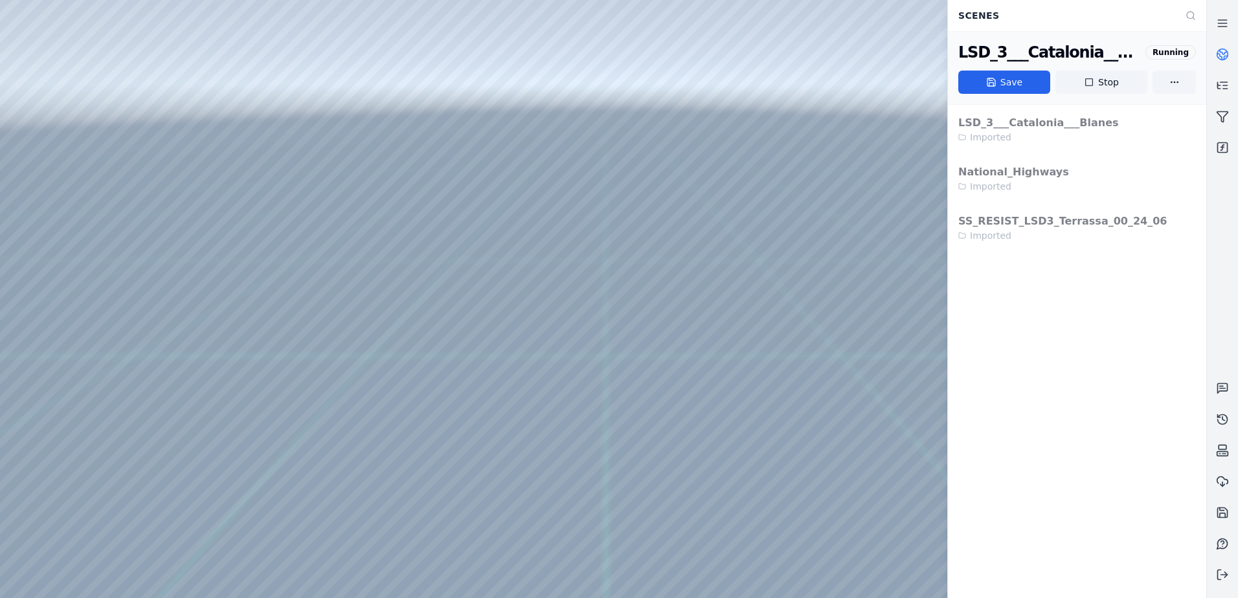
click at [513, 142] on div at bounding box center [602, 299] width 1205 height 598
click at [164, 89] on div at bounding box center [602, 299] width 1205 height 598
click at [1098, 76] on button "Stop" at bounding box center [1101, 82] width 92 height 23
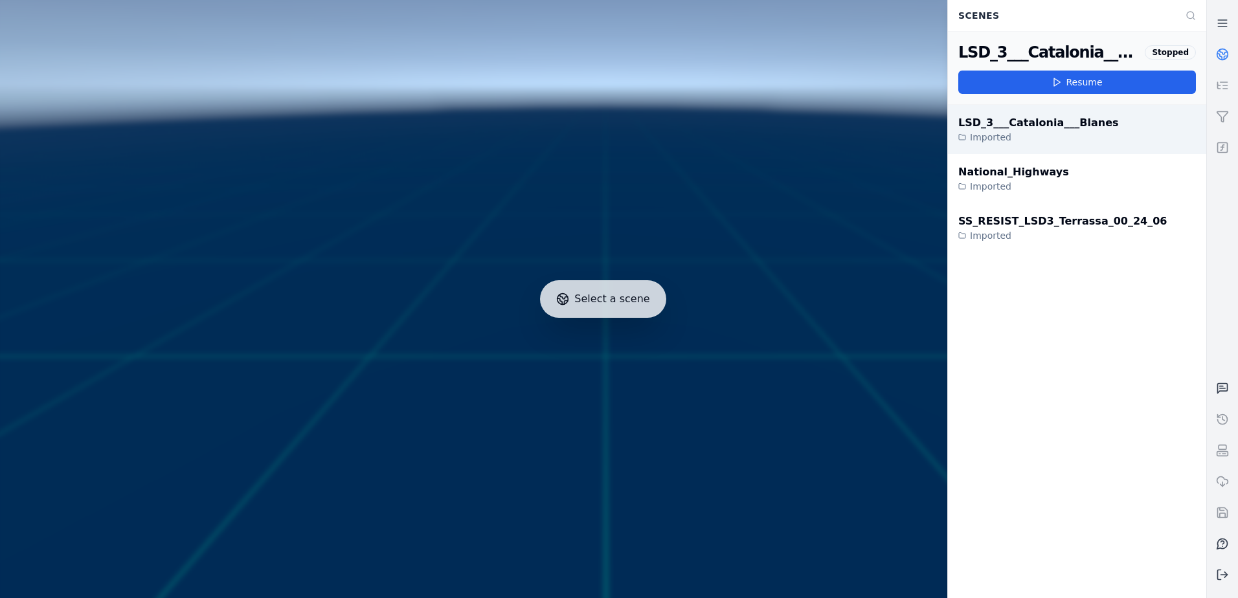
click at [1044, 132] on div "Imported" at bounding box center [1038, 137] width 161 height 13
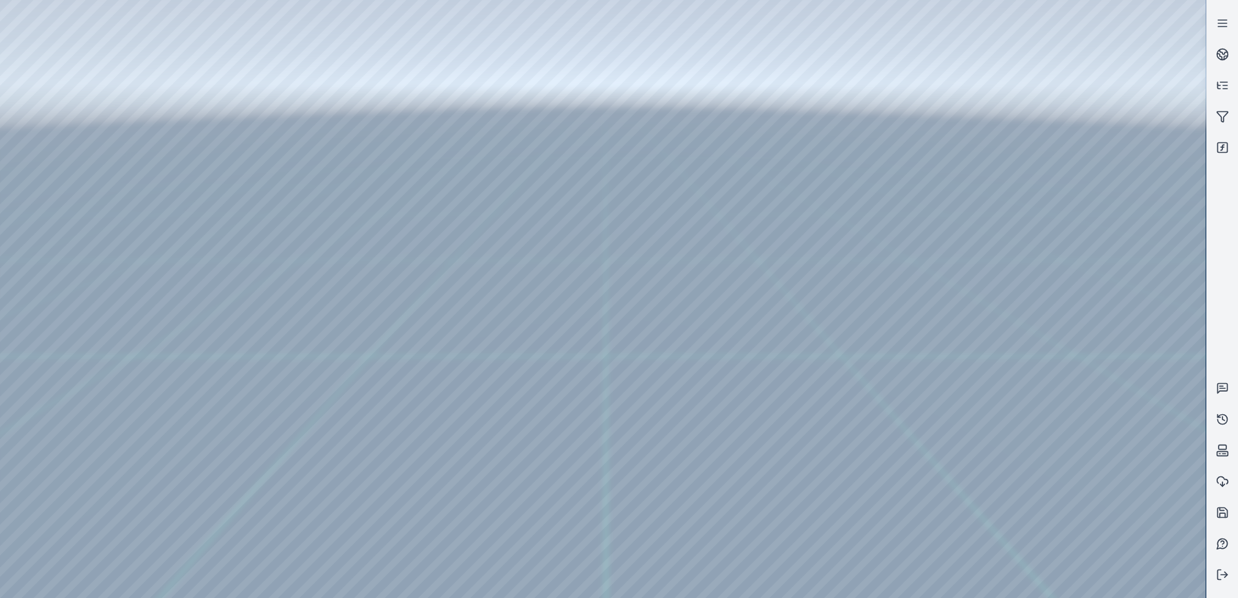
click at [726, 346] on div at bounding box center [602, 299] width 1205 height 598
click at [720, 353] on div at bounding box center [602, 299] width 1205 height 598
click at [1222, 572] on icon at bounding box center [1222, 574] width 13 height 13
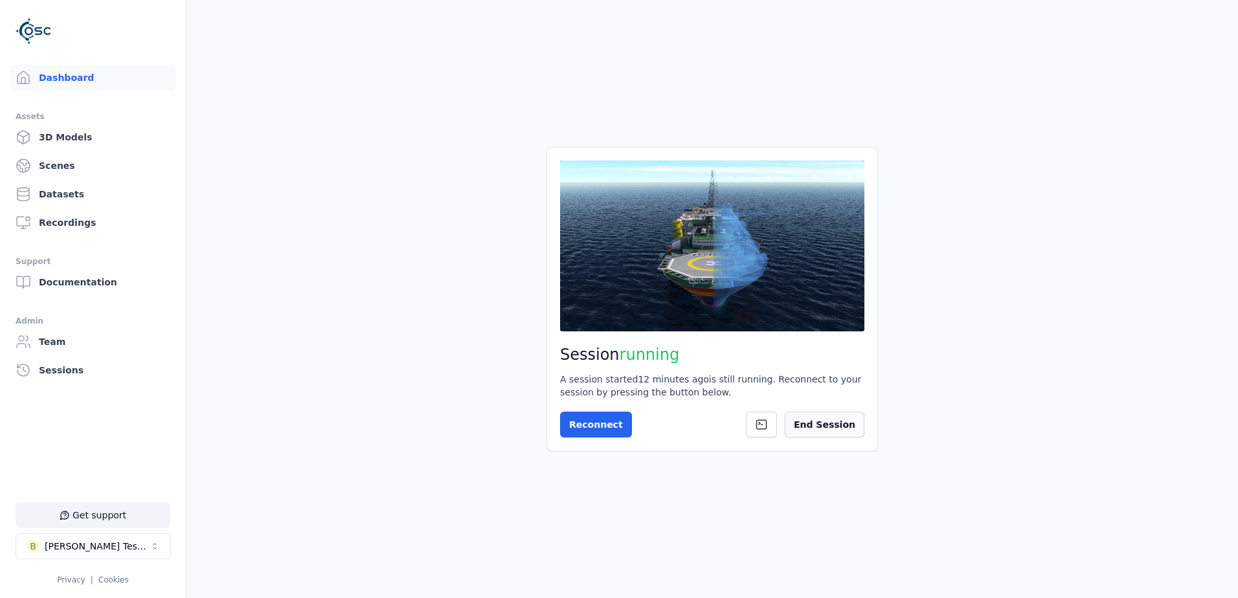
click at [847, 432] on button "End Session" at bounding box center [825, 425] width 80 height 26
click at [132, 548] on button "B [PERSON_NAME] Testspace" at bounding box center [93, 546] width 155 height 26
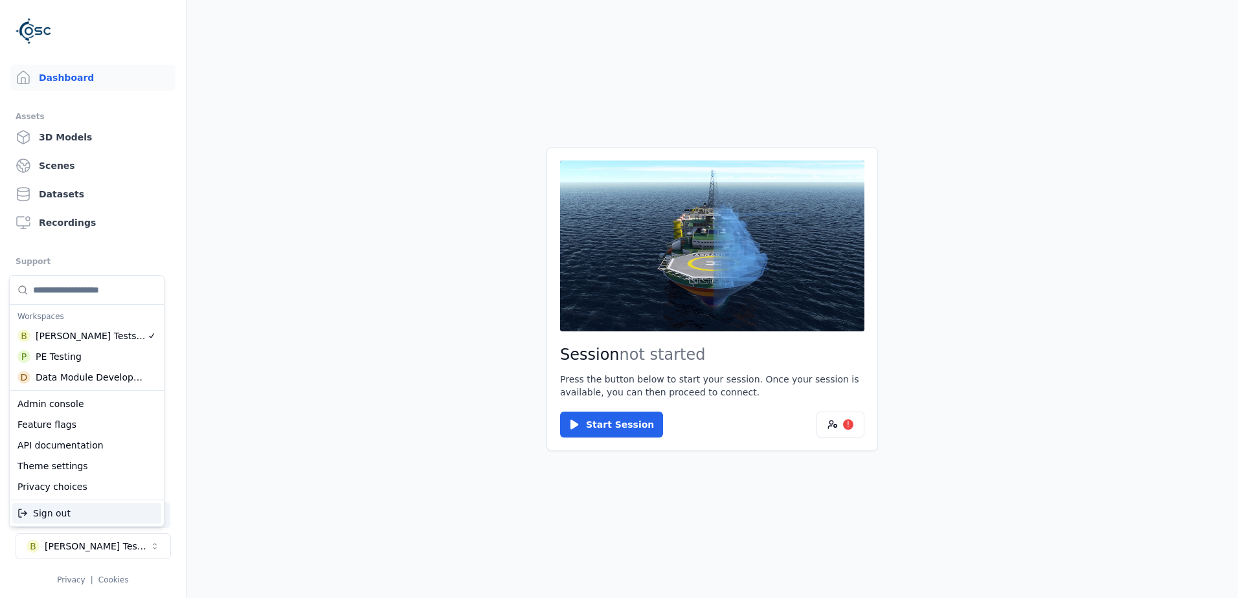
click at [631, 432] on html "Support Dashboard Assets 3D Models Scenes Datasets Recordings Support Documenta…" at bounding box center [619, 299] width 1238 height 598
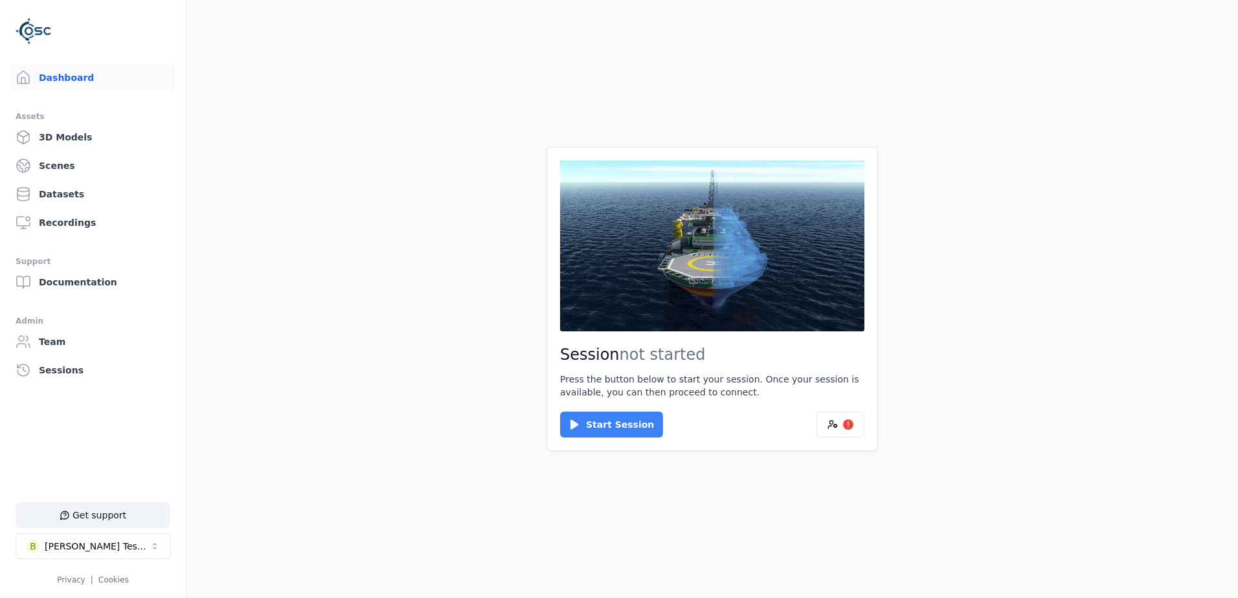
click at [627, 420] on button "Start Session" at bounding box center [611, 425] width 103 height 26
click at [598, 416] on button "Connect" at bounding box center [590, 425] width 60 height 26
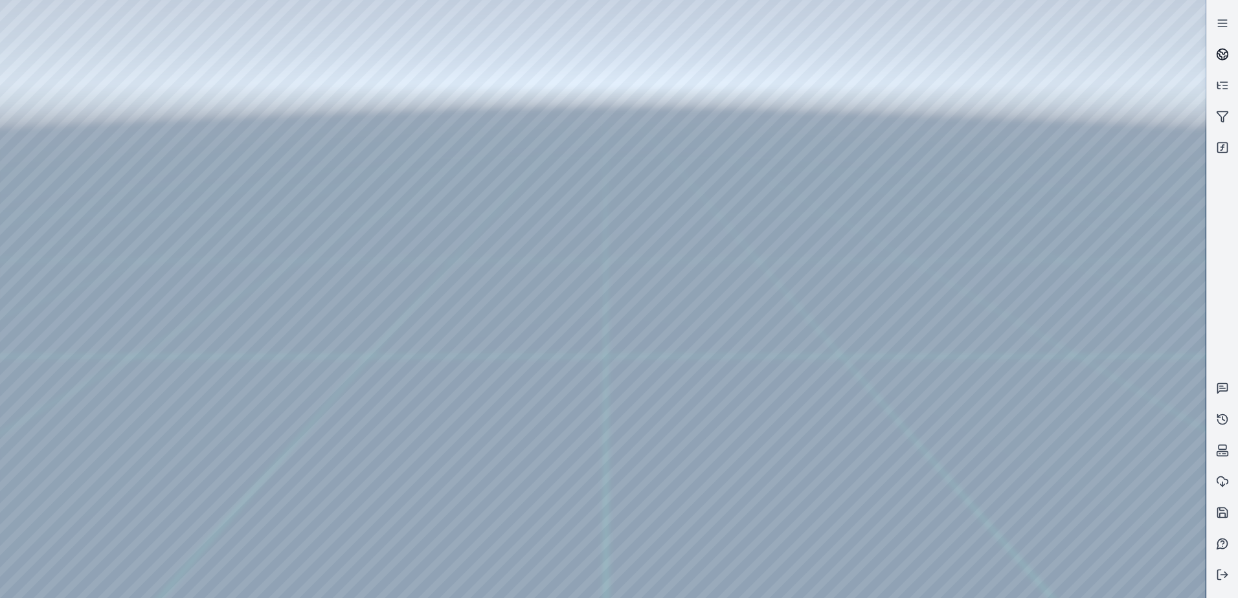
click at [1224, 50] on icon at bounding box center [1222, 54] width 13 height 13
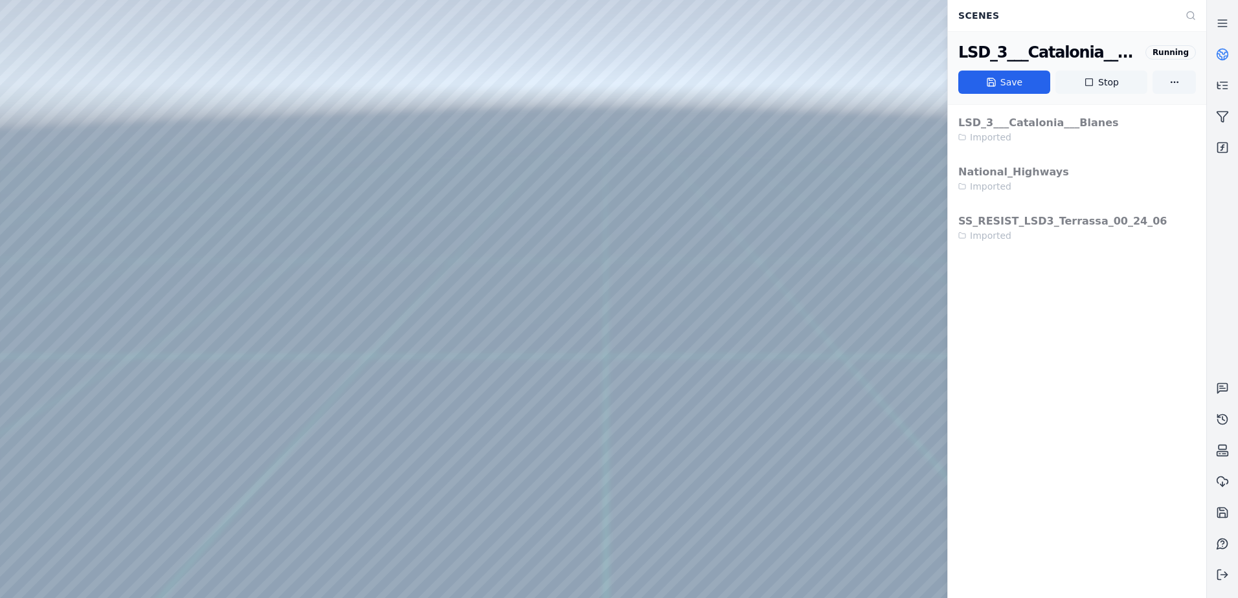
click at [1117, 82] on button "Stop" at bounding box center [1101, 82] width 92 height 23
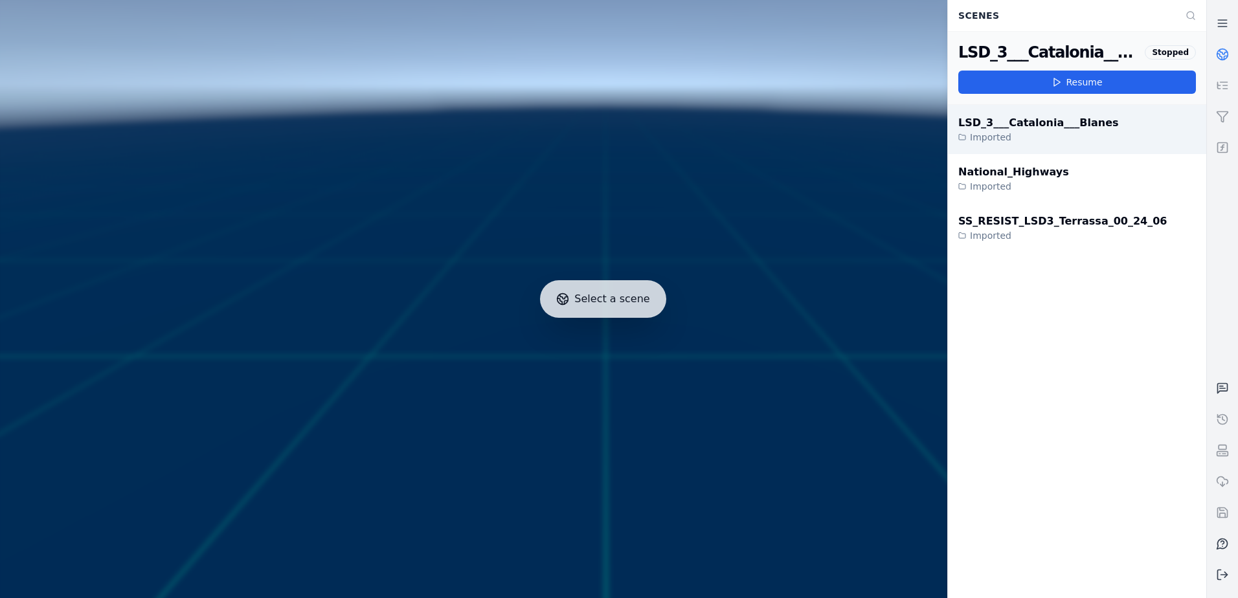
click at [1044, 149] on div "LSD_3___Catalonia___Blanes Imported" at bounding box center [1077, 129] width 258 height 49
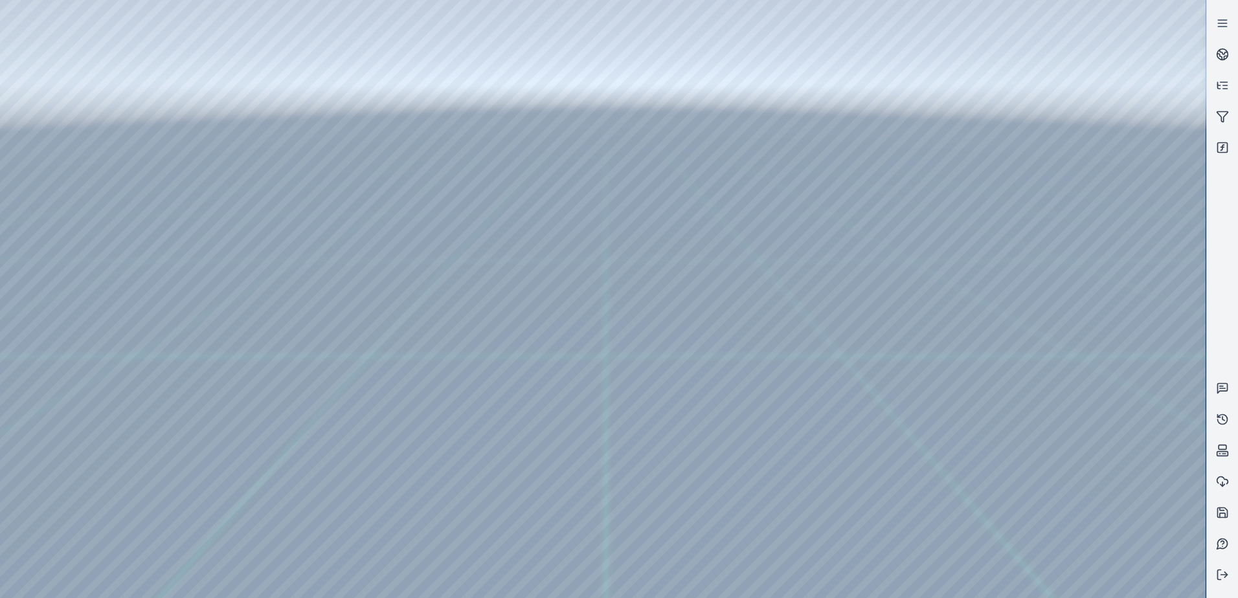
click at [682, 297] on div at bounding box center [602, 299] width 1205 height 598
drag, startPoint x: 561, startPoint y: 409, endPoint x: 579, endPoint y: 470, distance: 63.5
drag, startPoint x: 655, startPoint y: 401, endPoint x: 605, endPoint y: 324, distance: 92.0
click at [41, 58] on div at bounding box center [602, 299] width 1205 height 598
click at [60, 95] on div at bounding box center [602, 299] width 1205 height 598
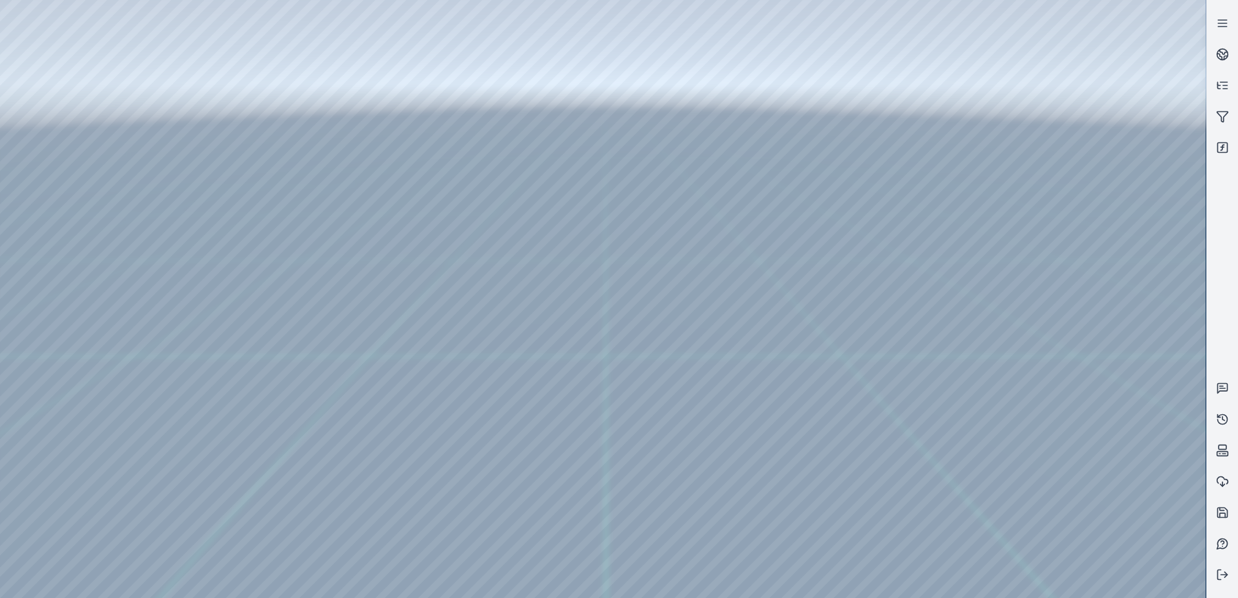
click at [64, 104] on div at bounding box center [602, 299] width 1205 height 598
click at [64, 103] on div at bounding box center [602, 299] width 1205 height 598
click at [144, 322] on div at bounding box center [602, 299] width 1205 height 598
click at [138, 207] on div at bounding box center [602, 299] width 1205 height 598
click at [289, 185] on div at bounding box center [602, 299] width 1205 height 598
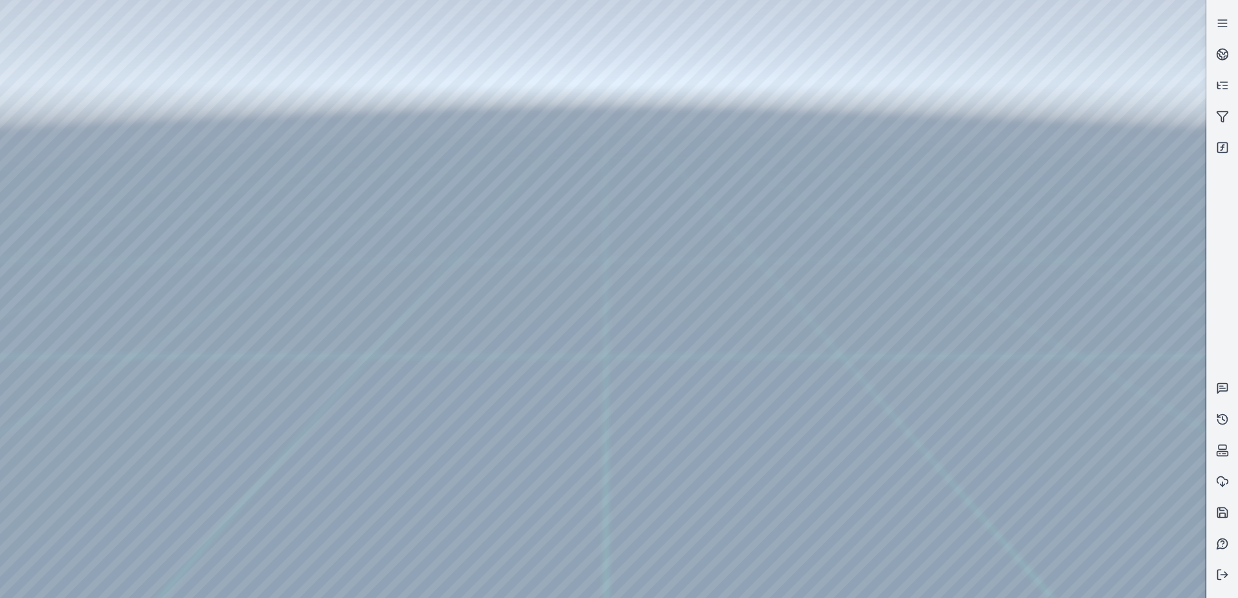
click at [266, 186] on div at bounding box center [602, 299] width 1205 height 598
click at [260, 206] on div at bounding box center [602, 299] width 1205 height 598
click at [258, 188] on div at bounding box center [602, 299] width 1205 height 598
click at [170, 187] on div at bounding box center [602, 299] width 1205 height 598
drag, startPoint x: 559, startPoint y: 340, endPoint x: 588, endPoint y: 348, distance: 30.2
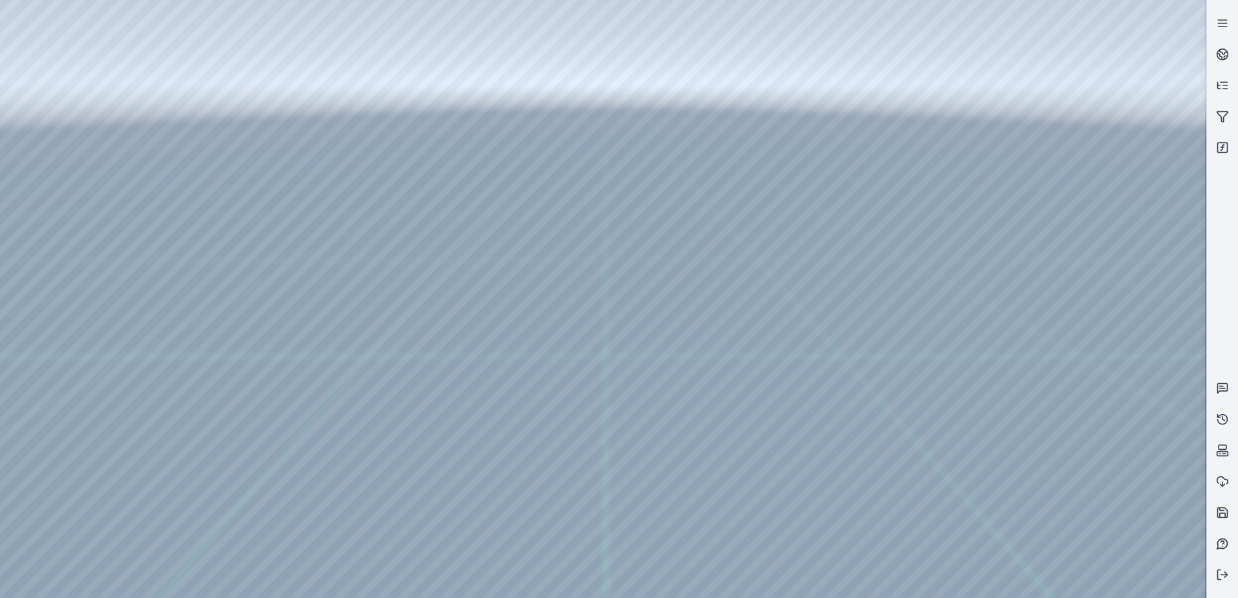
drag, startPoint x: 550, startPoint y: 324, endPoint x: 755, endPoint y: 260, distance: 215.2
click at [289, 188] on div at bounding box center [602, 299] width 1205 height 598
click at [262, 188] on div at bounding box center [602, 299] width 1205 height 598
click at [253, 209] on div at bounding box center [602, 299] width 1205 height 598
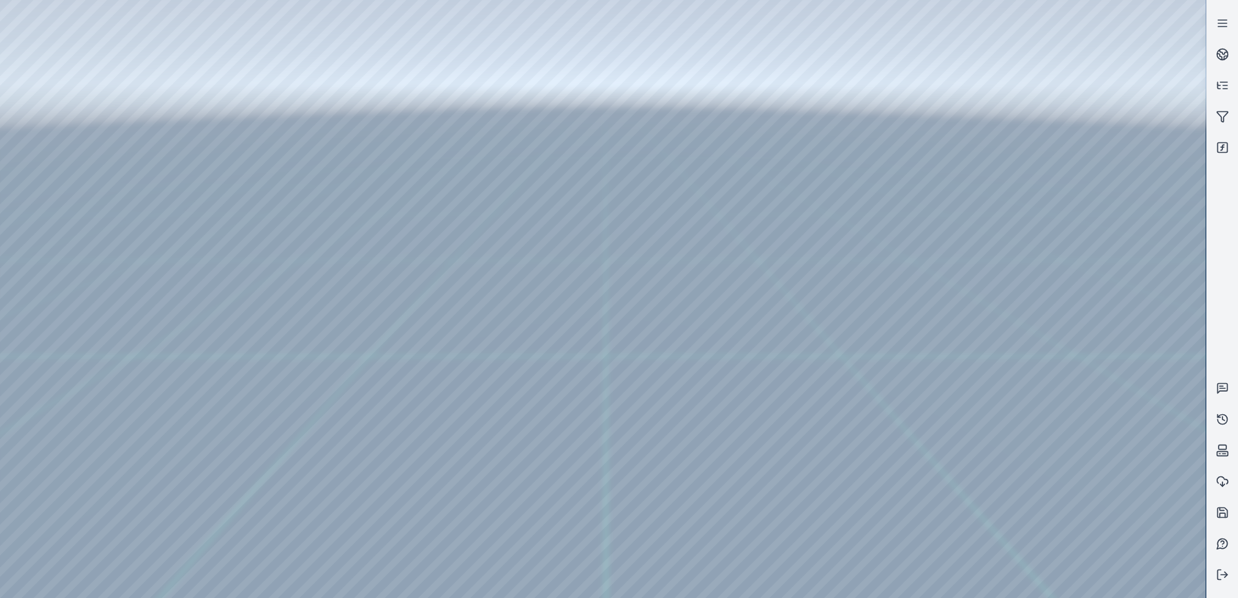
click at [263, 189] on div at bounding box center [602, 299] width 1205 height 598
click at [554, 333] on div at bounding box center [602, 299] width 1205 height 598
click at [536, 364] on div at bounding box center [602, 299] width 1205 height 598
click at [289, 190] on div at bounding box center [602, 299] width 1205 height 598
click at [289, 185] on div at bounding box center [602, 299] width 1205 height 598
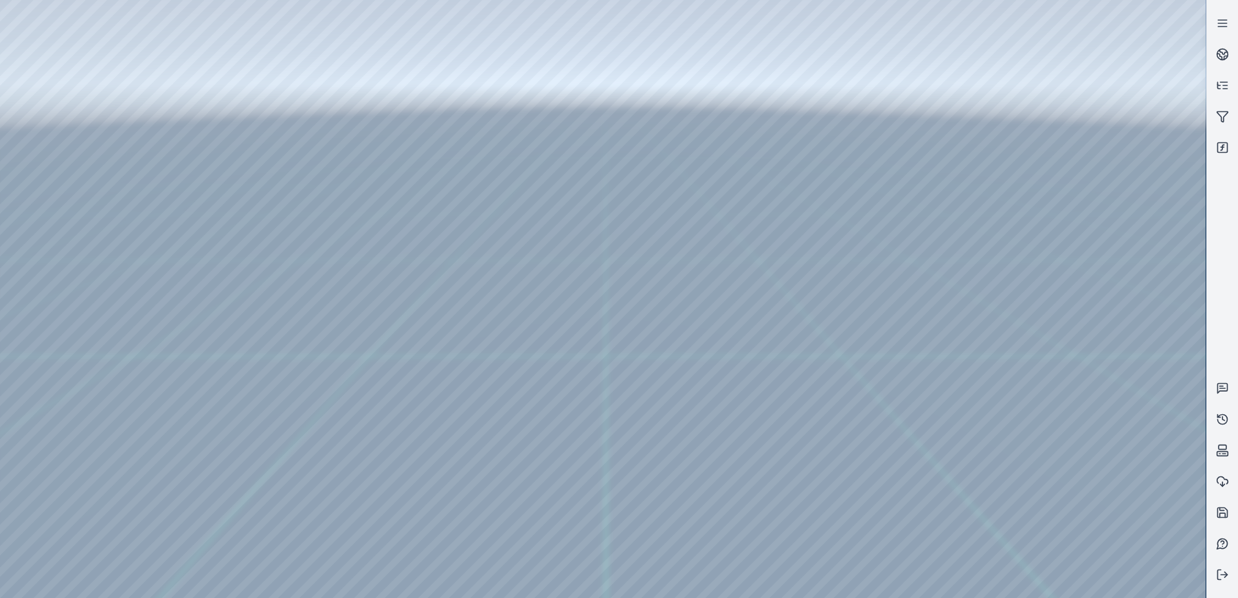
click at [139, 520] on div at bounding box center [602, 299] width 1205 height 598
click at [286, 366] on div at bounding box center [602, 299] width 1205 height 598
click at [289, 366] on div at bounding box center [602, 299] width 1205 height 598
click at [986, 592] on div at bounding box center [602, 299] width 1205 height 598
click at [290, 321] on div at bounding box center [602, 299] width 1205 height 598
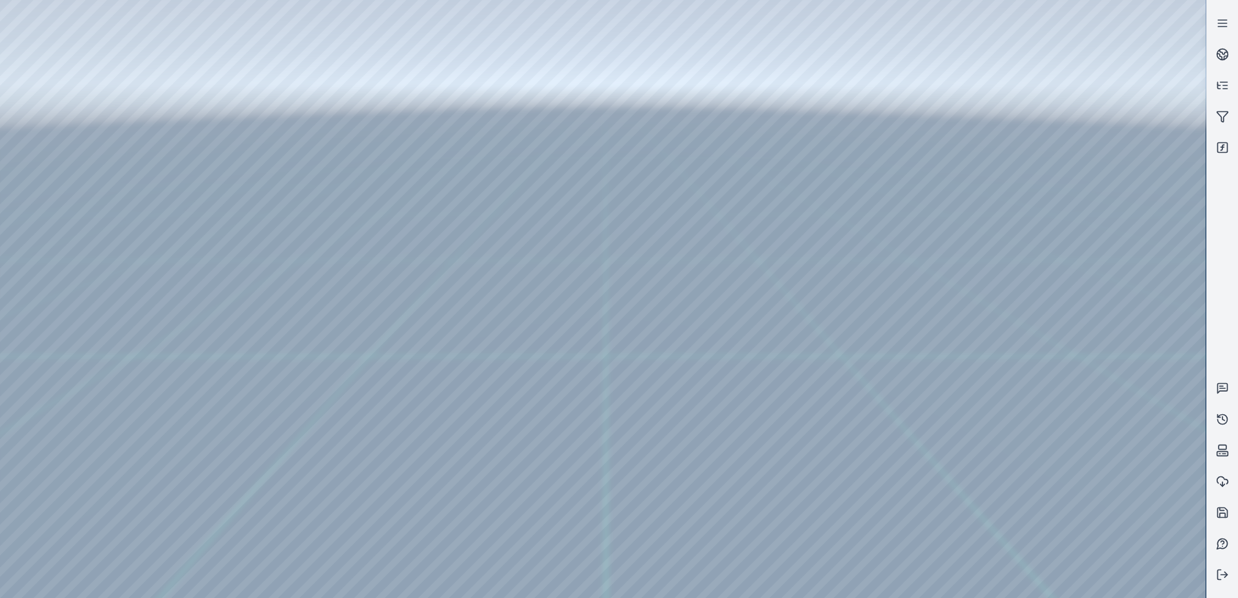
click at [290, 321] on div at bounding box center [602, 299] width 1205 height 598
click at [251, 319] on div at bounding box center [602, 299] width 1205 height 598
click at [268, 320] on div at bounding box center [602, 299] width 1205 height 598
click at [256, 338] on div at bounding box center [602, 299] width 1205 height 598
click at [263, 318] on div at bounding box center [602, 299] width 1205 height 598
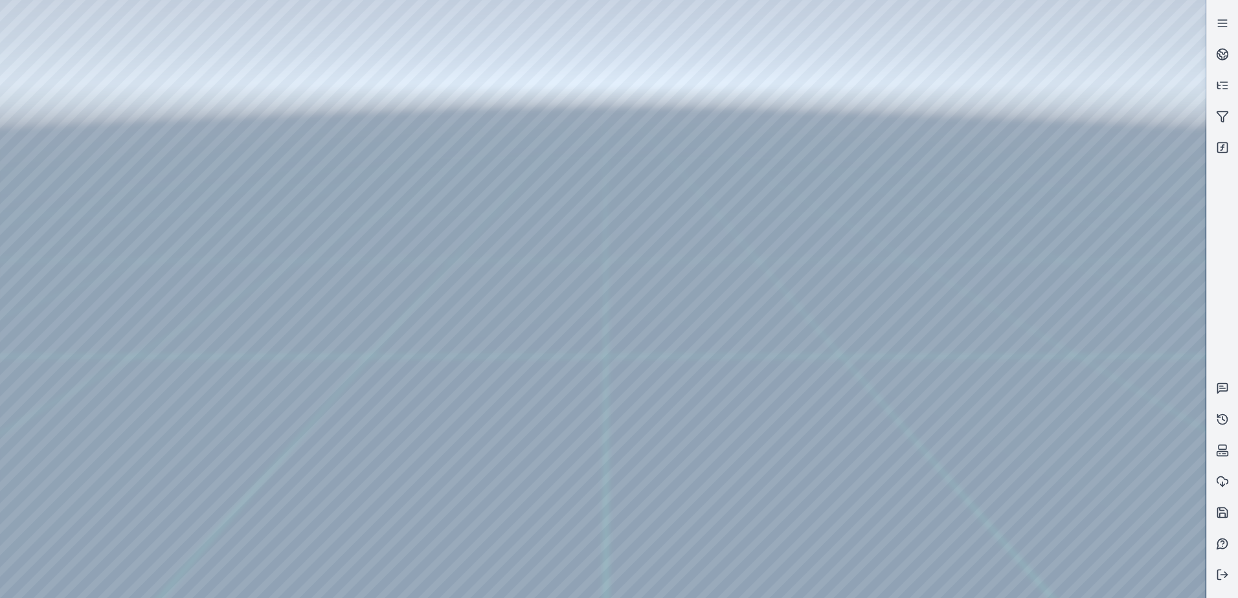
click at [76, 129] on div at bounding box center [602, 299] width 1205 height 598
click at [80, 102] on div at bounding box center [602, 299] width 1205 height 598
click at [266, 317] on div at bounding box center [602, 299] width 1205 height 598
click at [614, 497] on div at bounding box center [602, 299] width 1205 height 598
click at [912, 504] on div at bounding box center [602, 299] width 1205 height 598
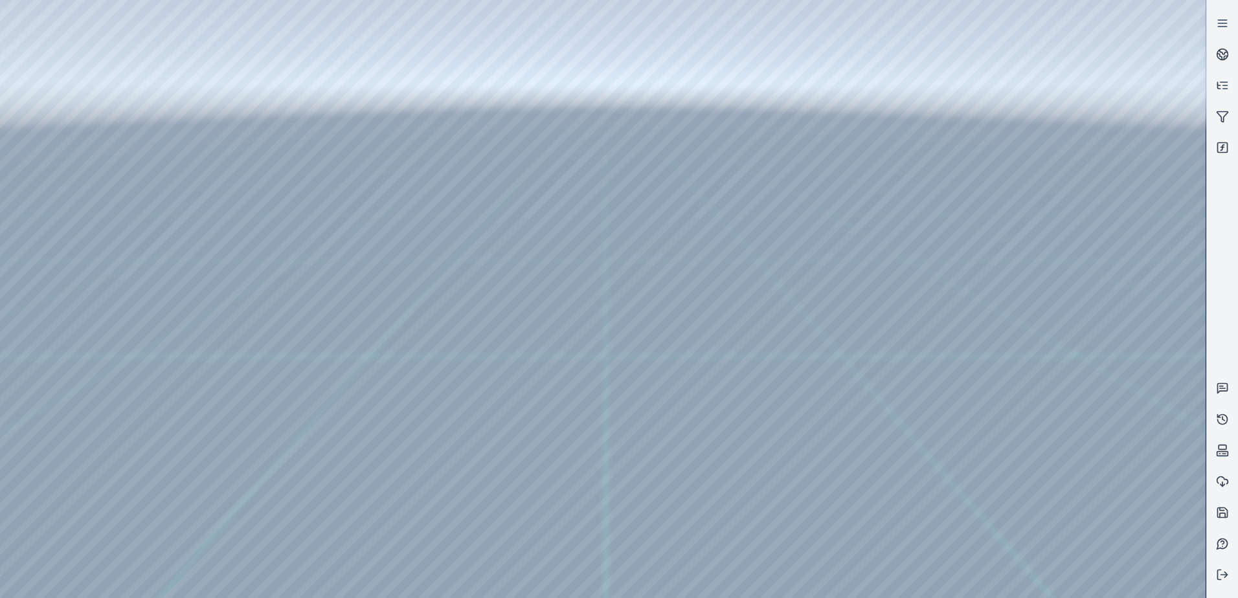
click at [912, 504] on div at bounding box center [602, 299] width 1205 height 598
click at [288, 324] on div at bounding box center [602, 299] width 1205 height 598
click at [266, 322] on div at bounding box center [602, 299] width 1205 height 598
click at [32, 475] on div at bounding box center [602, 299] width 1205 height 598
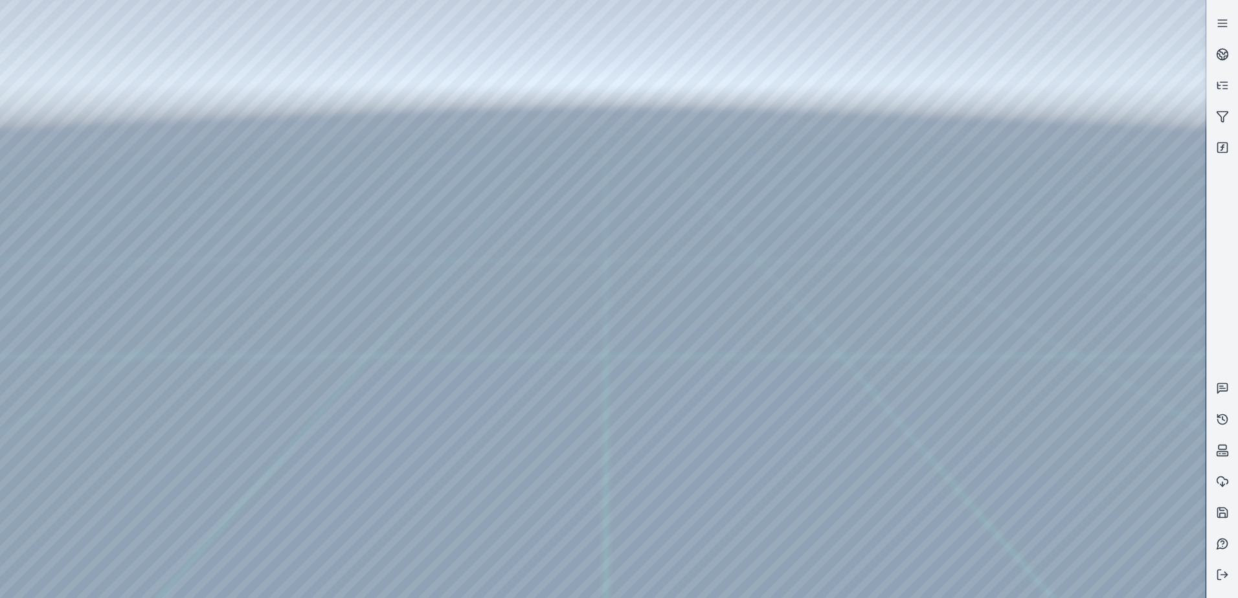
click at [290, 434] on div at bounding box center [602, 299] width 1205 height 598
click at [291, 437] on div at bounding box center [602, 299] width 1205 height 598
click at [914, 499] on div at bounding box center [602, 299] width 1205 height 598
click at [954, 501] on div at bounding box center [602, 299] width 1205 height 598
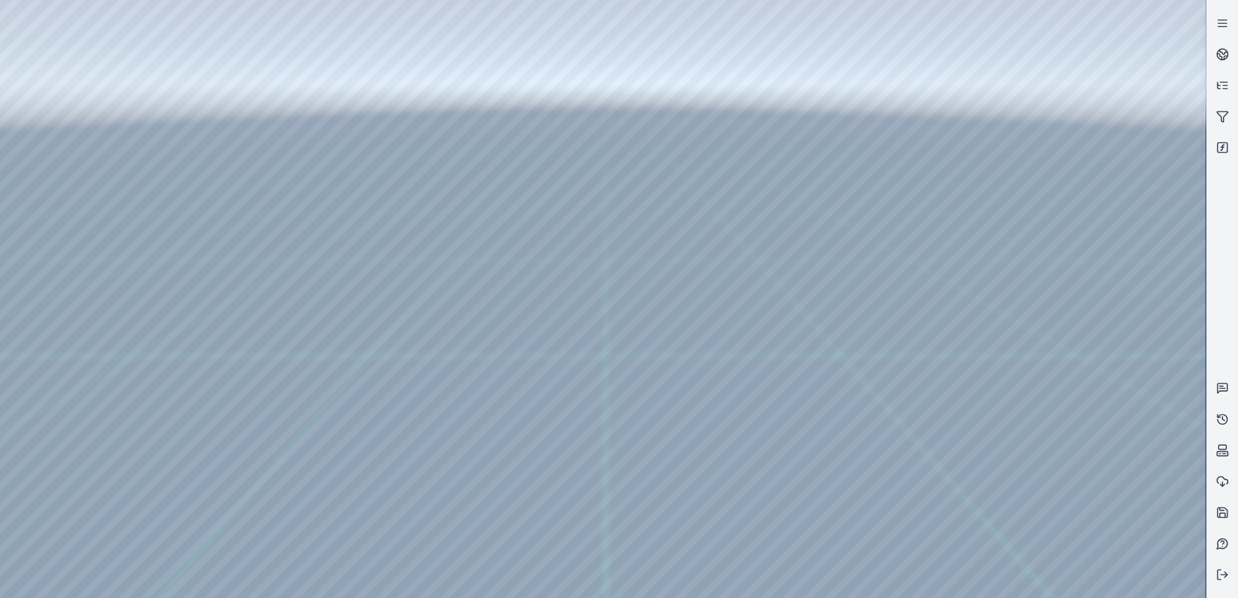
click at [954, 501] on div at bounding box center [602, 299] width 1205 height 598
click at [25, 479] on div at bounding box center [602, 299] width 1205 height 598
drag, startPoint x: 607, startPoint y: 357, endPoint x: 560, endPoint y: 368, distance: 47.9
drag, startPoint x: 650, startPoint y: 368, endPoint x: 672, endPoint y: 355, distance: 25.9
click at [263, 440] on div at bounding box center [602, 299] width 1205 height 598
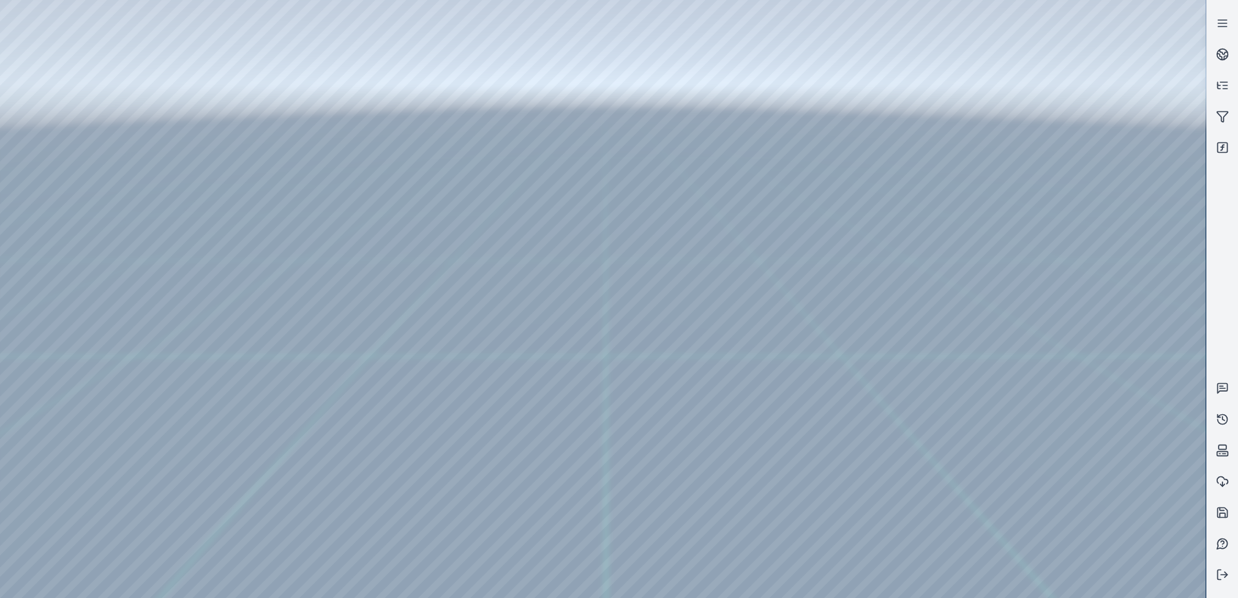
click at [248, 453] on div at bounding box center [602, 299] width 1205 height 598
click at [512, 143] on div at bounding box center [602, 299] width 1205 height 598
click at [264, 364] on div at bounding box center [602, 299] width 1205 height 598
click at [251, 383] on div at bounding box center [602, 299] width 1205 height 598
click at [514, 146] on div at bounding box center [602, 299] width 1205 height 598
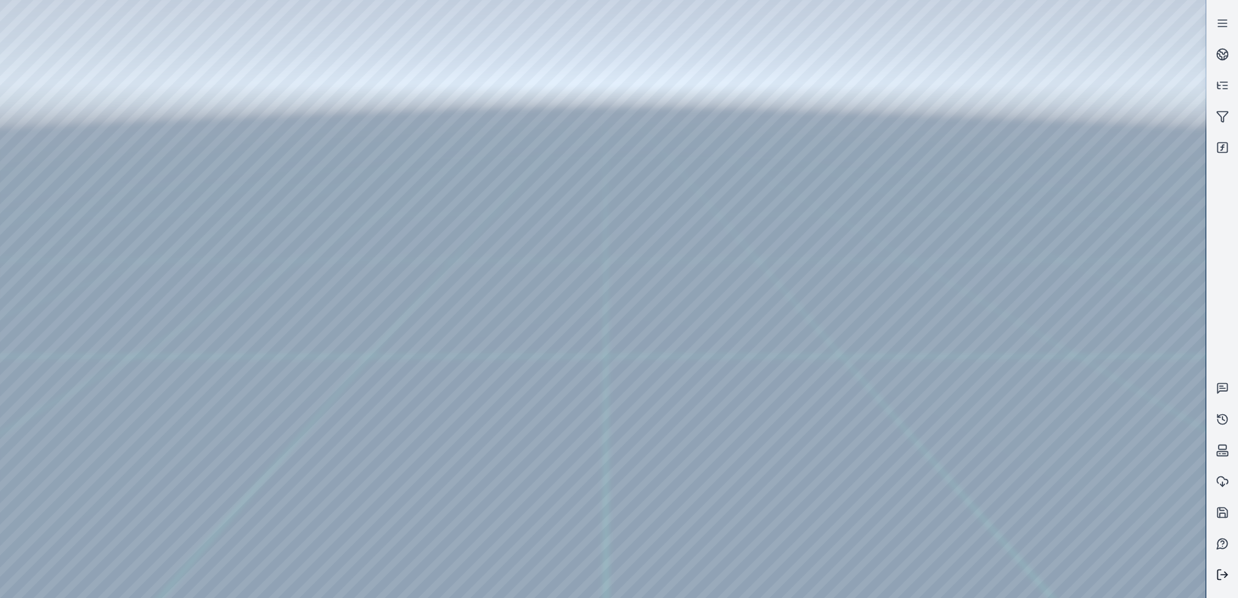
click at [1228, 575] on icon at bounding box center [1222, 574] width 13 height 13
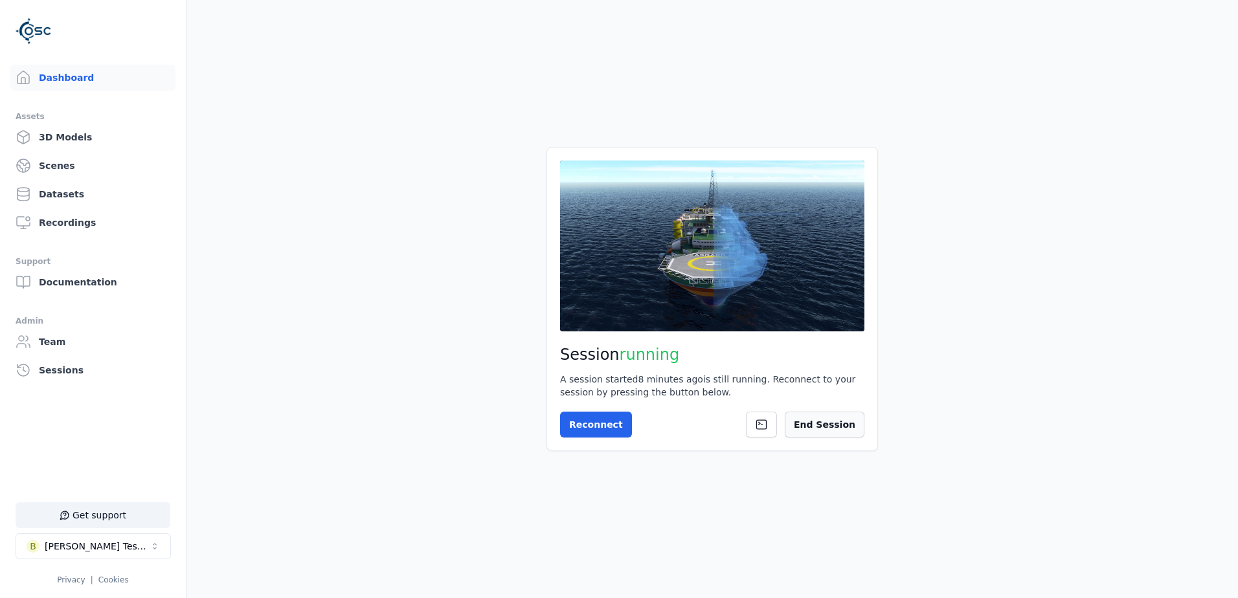
click at [823, 433] on button "End Session" at bounding box center [825, 425] width 80 height 26
